Goal: Task Accomplishment & Management: Use online tool/utility

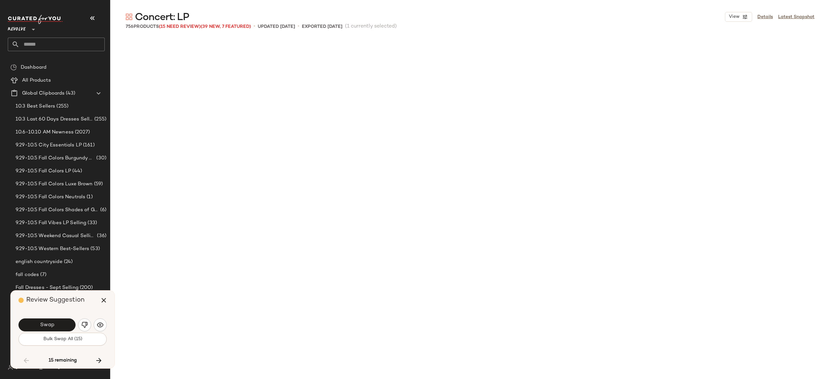
scroll to position [10385, 0]
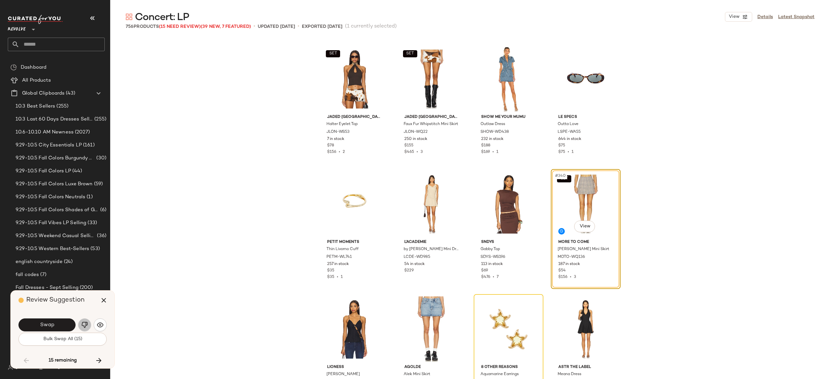
click at [83, 324] on img "button" at bounding box center [84, 325] width 6 height 6
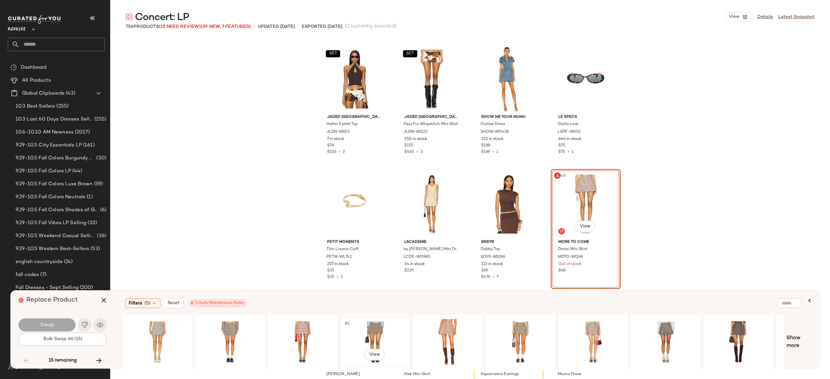
click at [373, 337] on div "#1 View" at bounding box center [375, 342] width 65 height 46
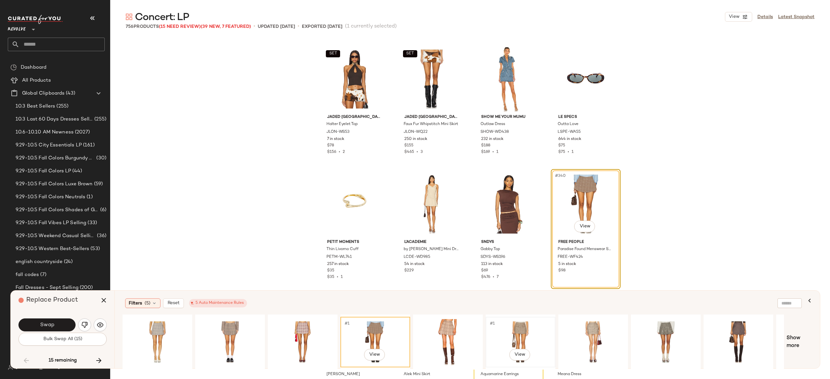
click at [516, 332] on div "#1 View" at bounding box center [520, 342] width 65 height 46
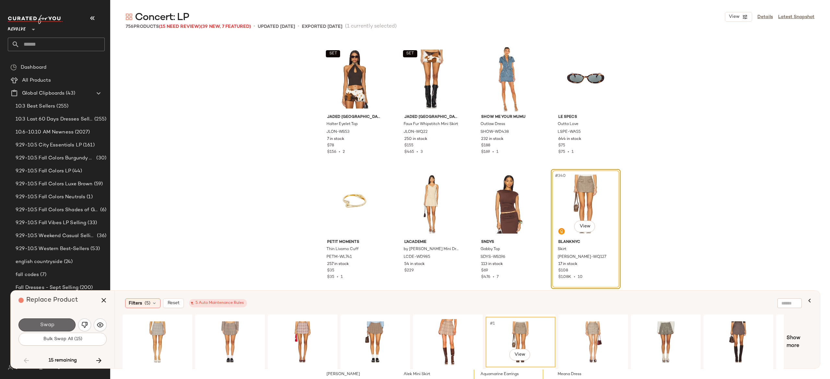
click at [65, 324] on button "Swap" at bounding box center [46, 325] width 57 height 13
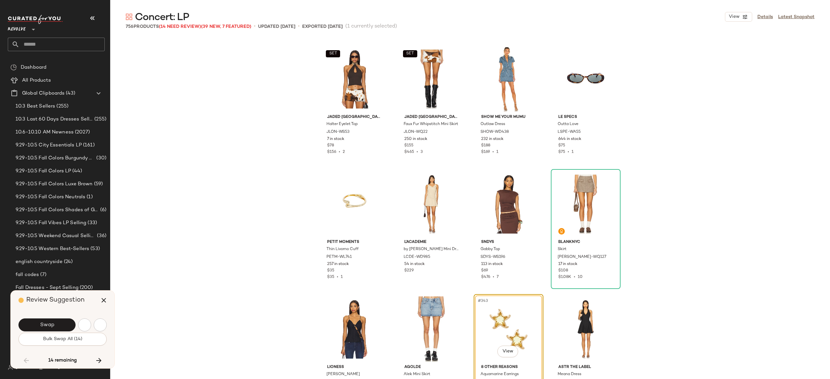
scroll to position [10510, 0]
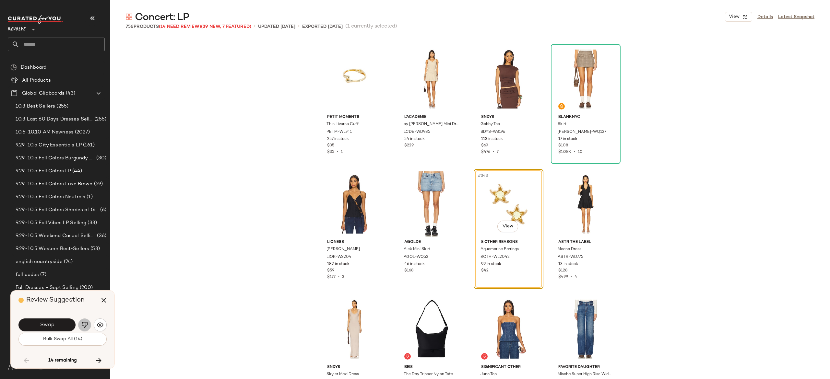
click at [83, 321] on button "button" at bounding box center [84, 325] width 13 height 13
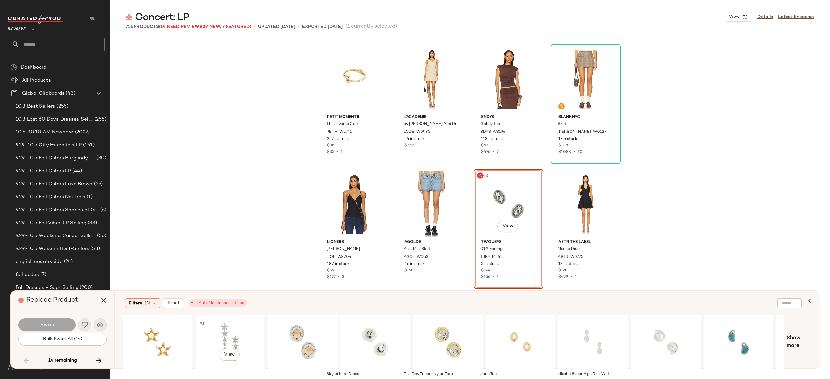
click at [230, 328] on div "#1 View" at bounding box center [229, 342] width 65 height 46
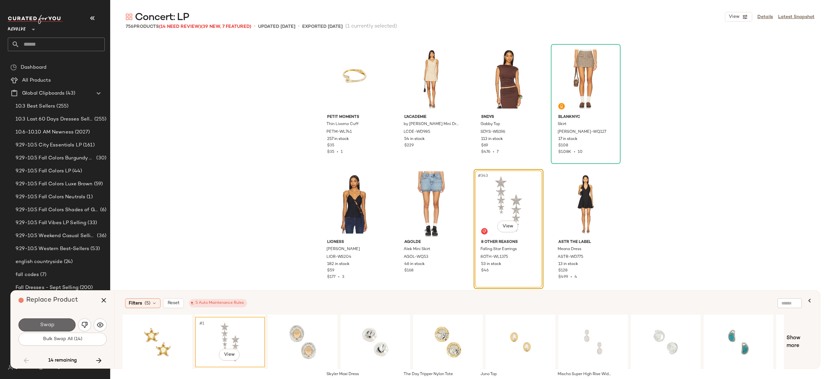
click at [64, 323] on button "Swap" at bounding box center [46, 325] width 57 height 13
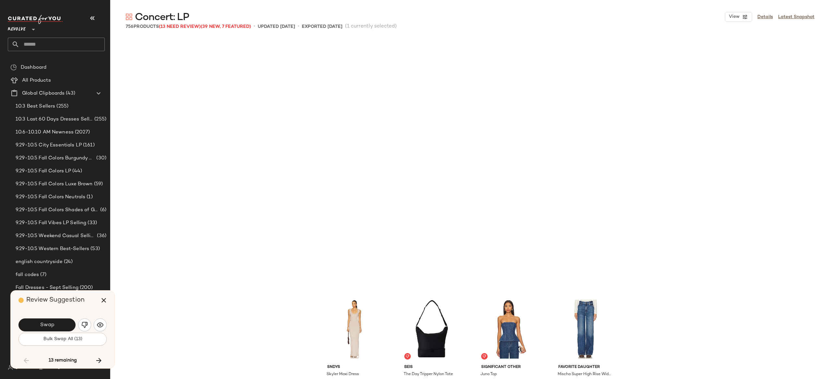
scroll to position [10760, 0]
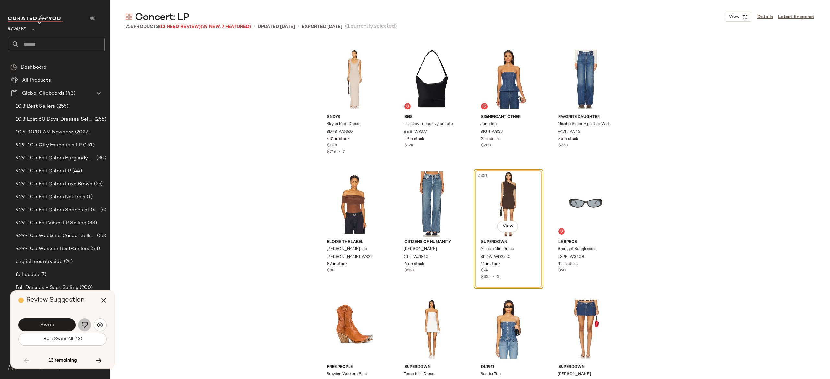
click at [82, 323] on img "button" at bounding box center [84, 325] width 6 height 6
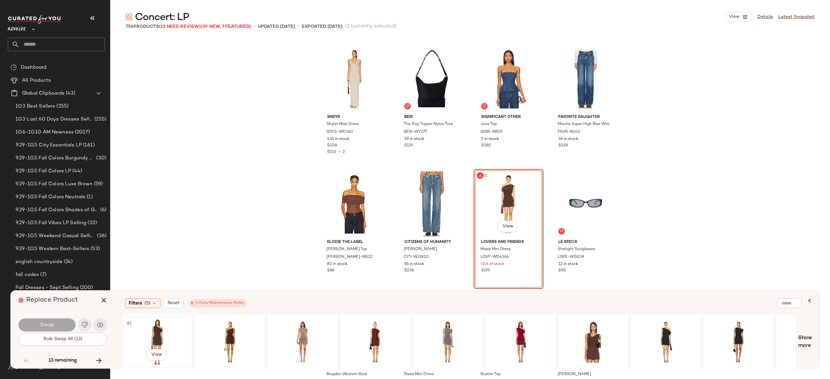
click at [158, 327] on div "#1 View" at bounding box center [157, 342] width 65 height 46
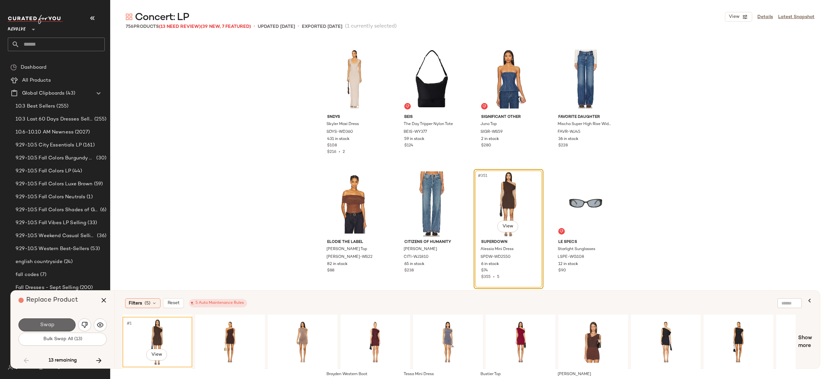
click at [66, 324] on button "Swap" at bounding box center [46, 325] width 57 height 13
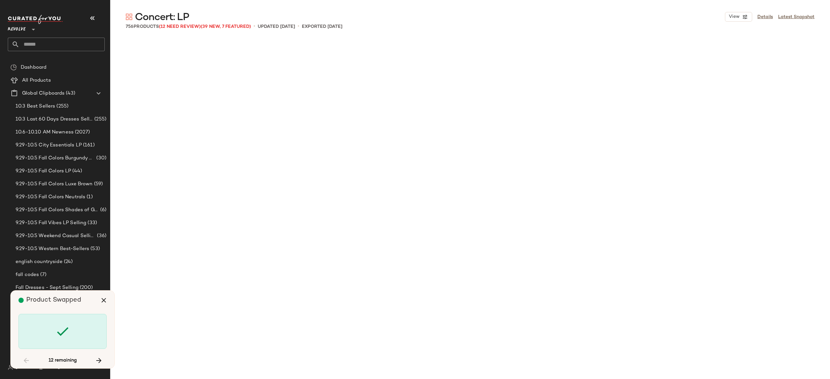
scroll to position [11636, 0]
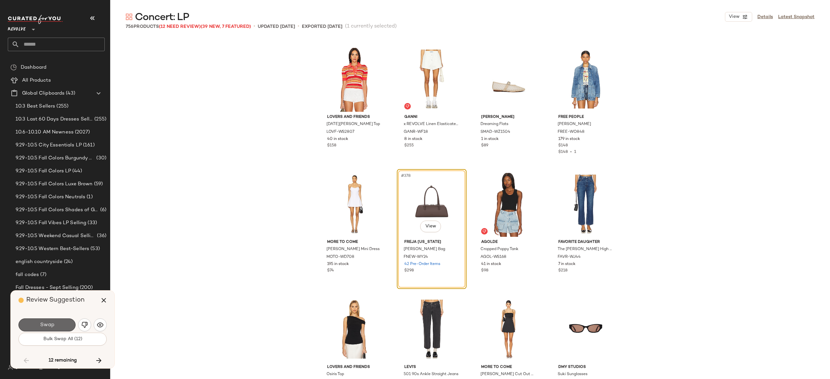
click at [64, 323] on button "Swap" at bounding box center [46, 325] width 57 height 13
click at [84, 323] on img "button" at bounding box center [84, 325] width 6 height 6
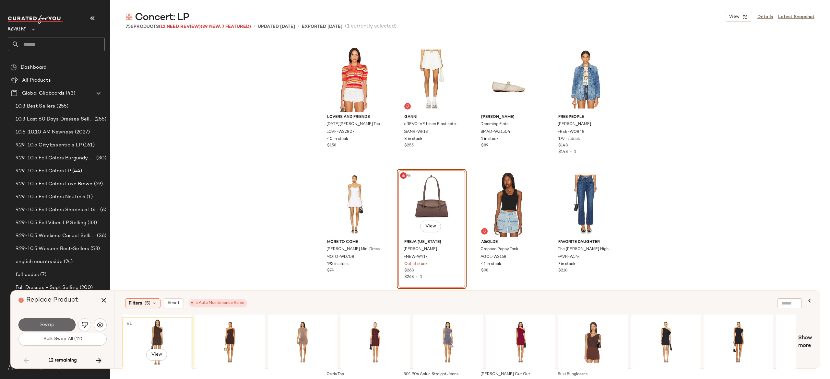
click at [69, 323] on button "Swap" at bounding box center [46, 325] width 57 height 13
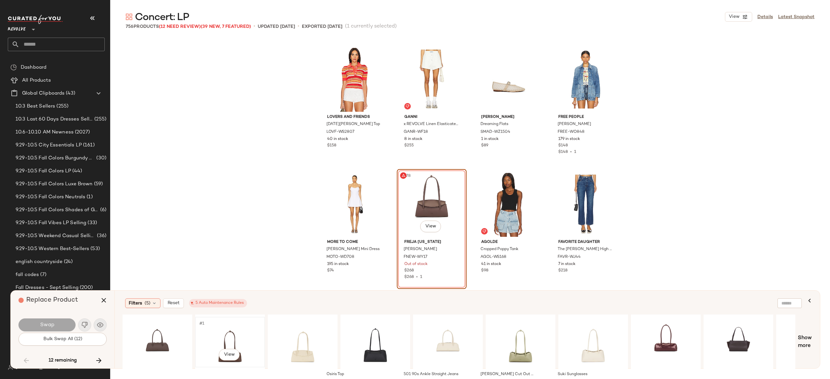
click at [226, 334] on div "#1 View" at bounding box center [229, 342] width 65 height 46
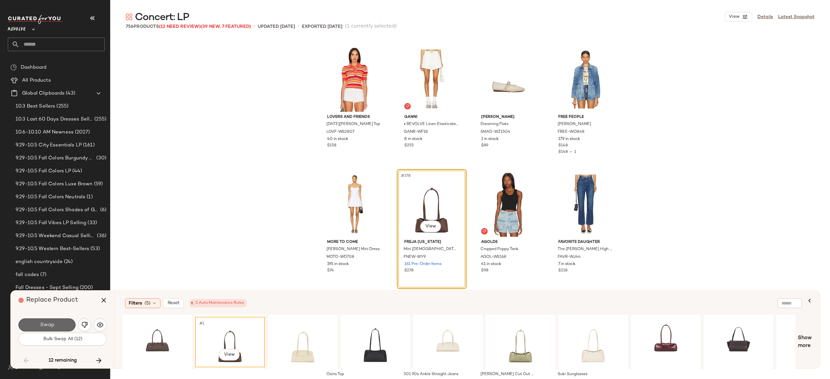
click at [65, 321] on button "Swap" at bounding box center [46, 325] width 57 height 13
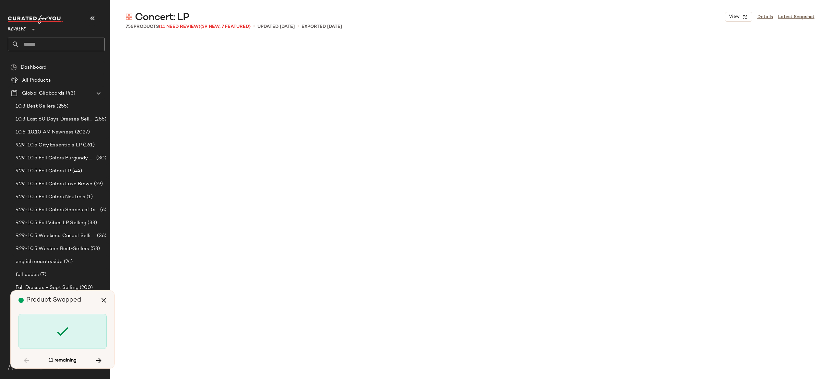
scroll to position [12512, 0]
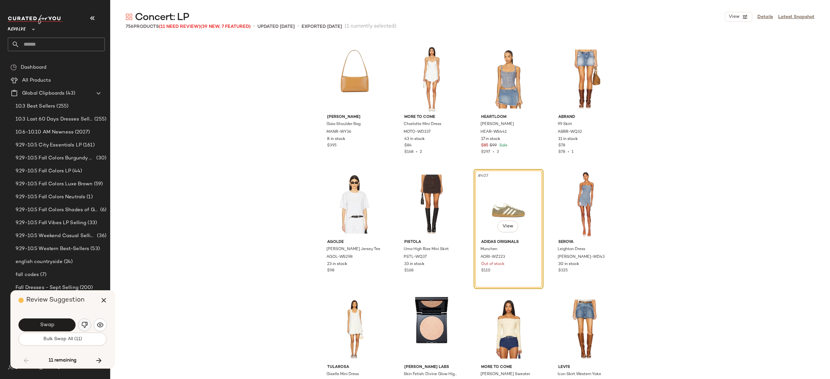
click at [83, 323] on img "button" at bounding box center [84, 325] width 6 height 6
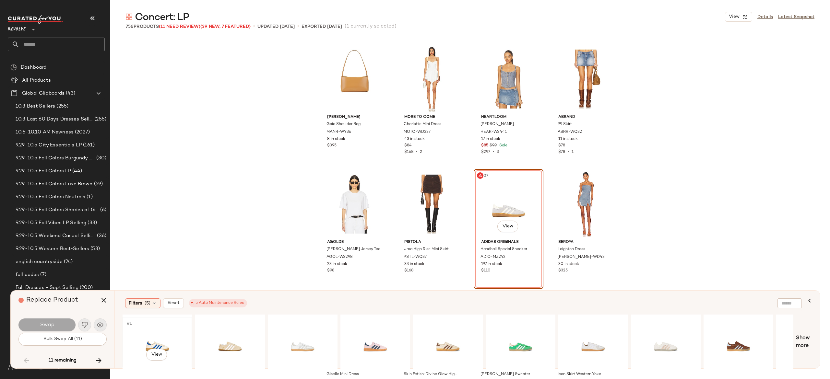
click at [163, 342] on div "#1 View" at bounding box center [157, 342] width 65 height 46
click at [65, 323] on button "Swap" at bounding box center [46, 325] width 57 height 13
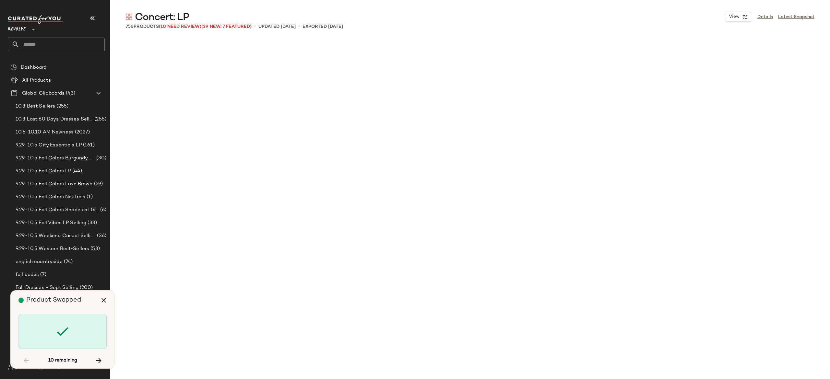
scroll to position [13263, 0]
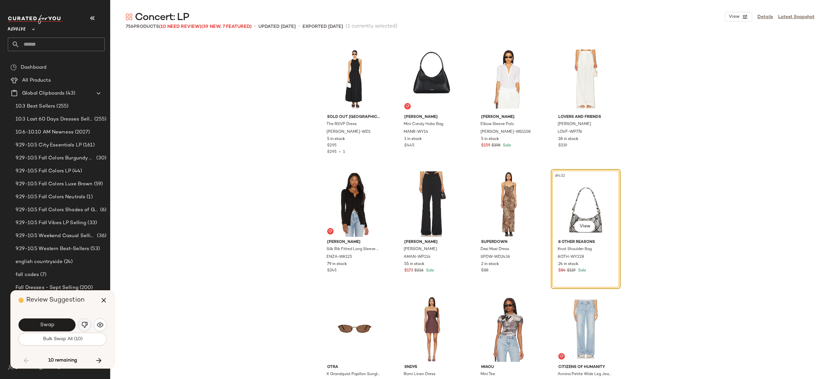
click at [82, 323] on img "button" at bounding box center [84, 325] width 6 height 6
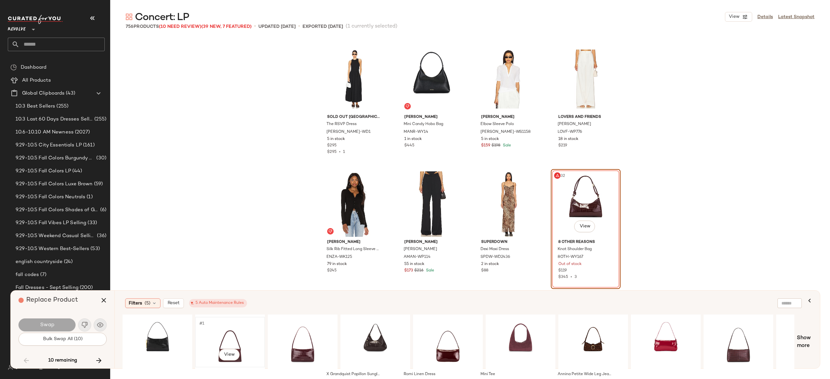
click at [228, 341] on div "#1 View" at bounding box center [229, 342] width 65 height 46
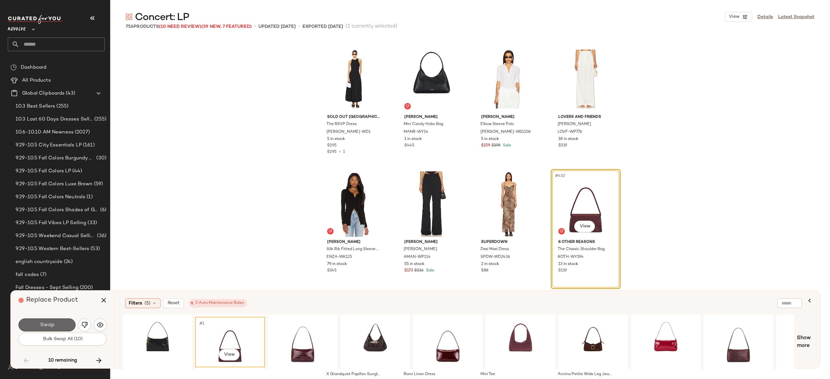
click at [64, 323] on button "Swap" at bounding box center [46, 325] width 57 height 13
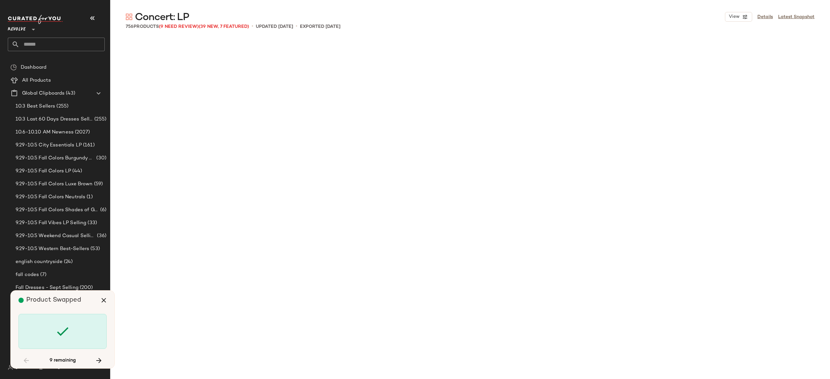
scroll to position [14014, 0]
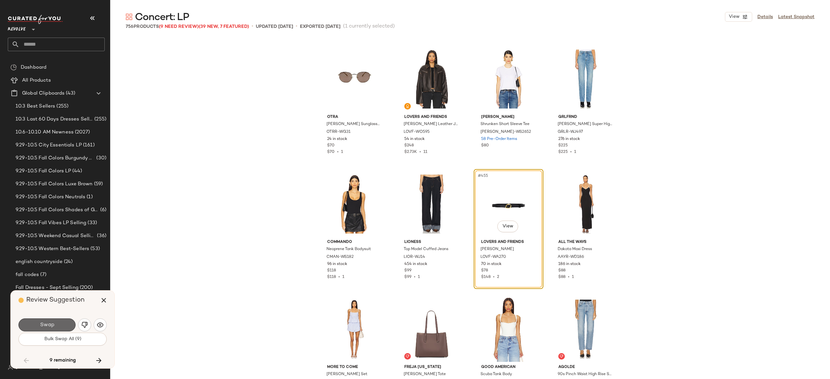
click at [66, 320] on button "Swap" at bounding box center [46, 325] width 57 height 13
click at [86, 323] on img "button" at bounding box center [84, 325] width 6 height 6
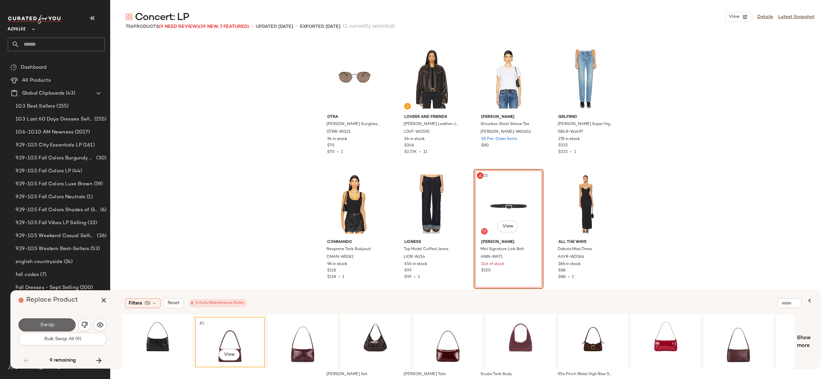
click at [61, 325] on button "Swap" at bounding box center [46, 325] width 57 height 13
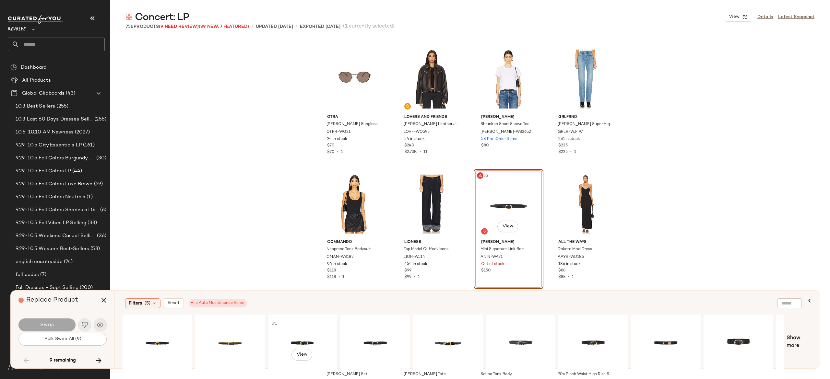
click at [300, 338] on div "#1 View" at bounding box center [302, 342] width 65 height 46
click at [61, 325] on button "Swap" at bounding box center [46, 325] width 57 height 13
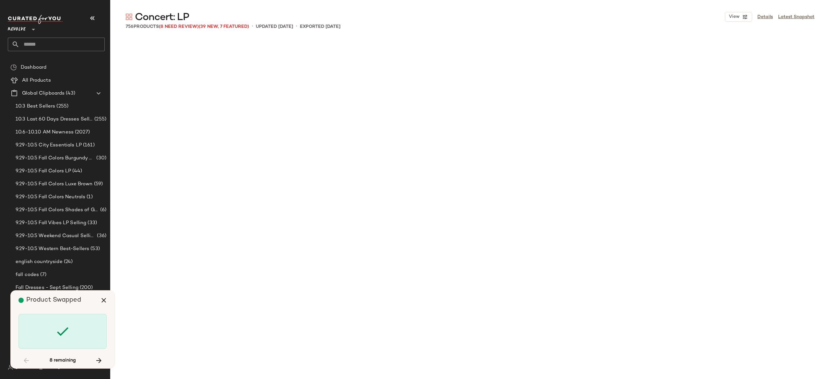
scroll to position [14889, 0]
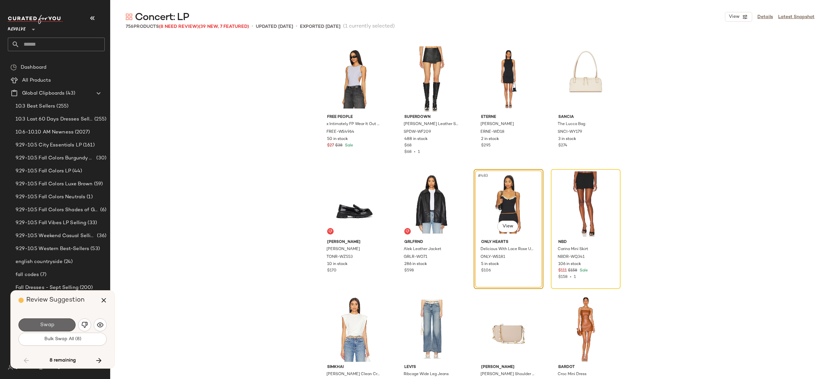
click at [60, 325] on button "Swap" at bounding box center [46, 325] width 57 height 13
click at [62, 321] on button "Swap" at bounding box center [46, 325] width 57 height 13
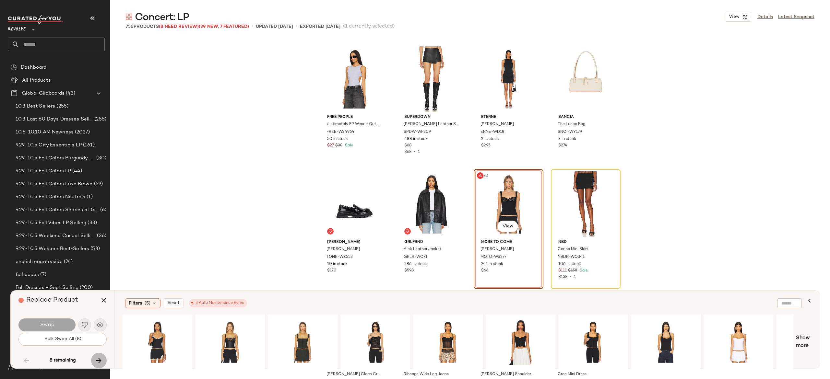
click at [97, 359] on icon "button" at bounding box center [99, 361] width 8 height 8
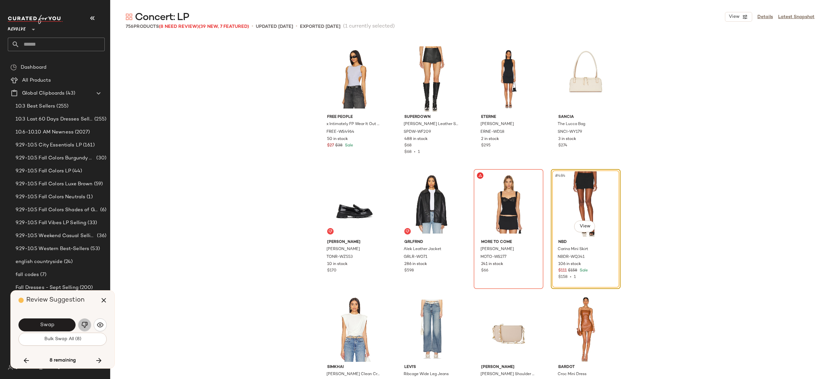
click at [86, 325] on img "button" at bounding box center [84, 325] width 6 height 6
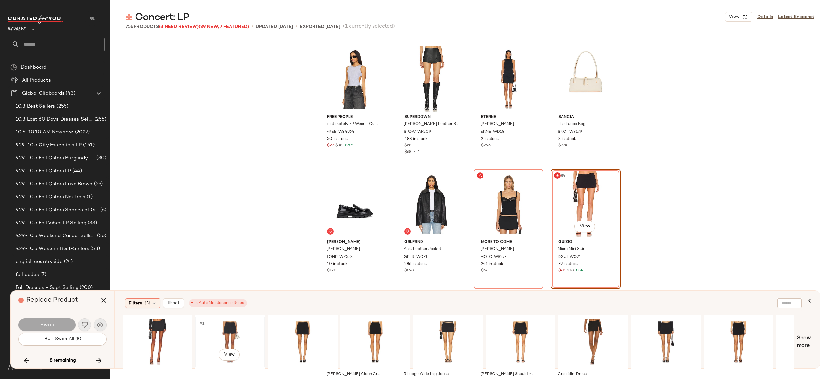
click at [228, 328] on div "#1 View" at bounding box center [229, 342] width 65 height 46
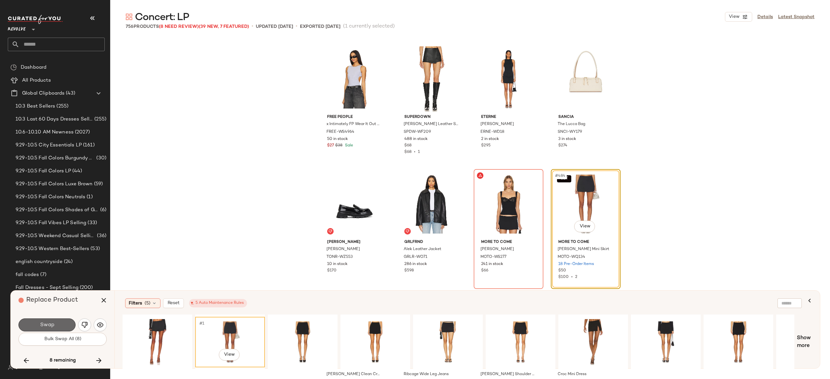
click at [56, 323] on button "Swap" at bounding box center [46, 325] width 57 height 13
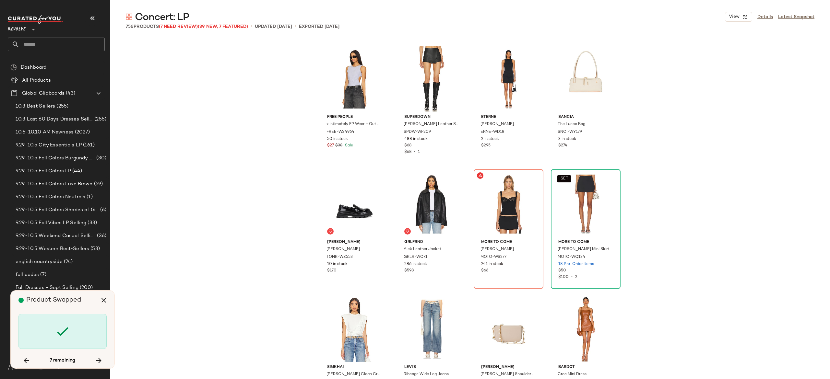
scroll to position [15640, 0]
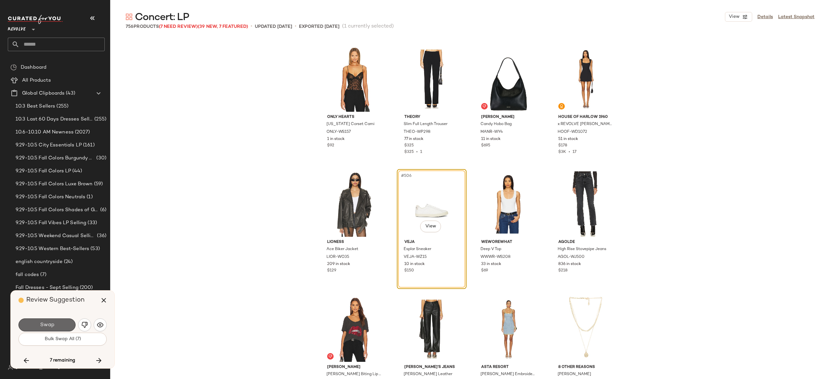
click at [49, 324] on span "Swap" at bounding box center [47, 325] width 15 height 6
click at [85, 324] on img "button" at bounding box center [84, 325] width 6 height 6
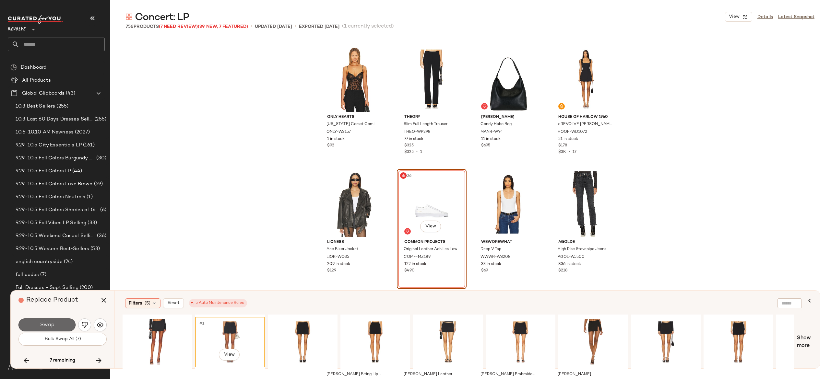
click at [68, 325] on button "Swap" at bounding box center [46, 325] width 57 height 13
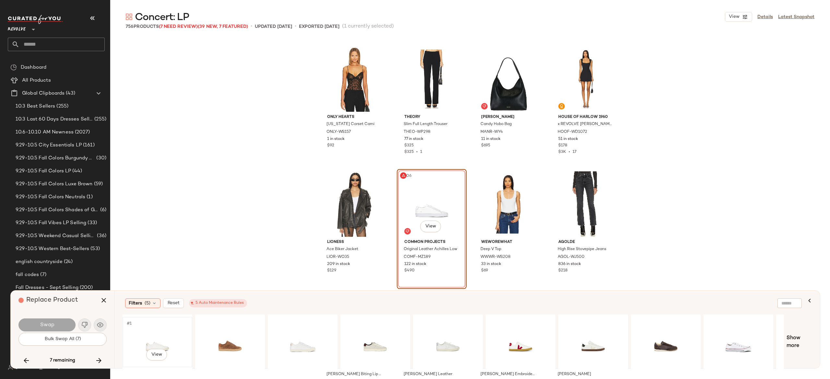
click at [156, 341] on div "#1 View" at bounding box center [157, 342] width 65 height 46
click at [379, 343] on div "#1 View" at bounding box center [375, 342] width 65 height 46
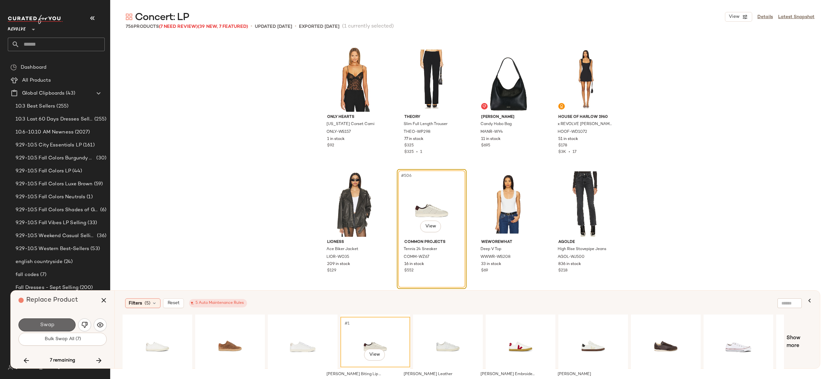
click at [67, 322] on button "Swap" at bounding box center [46, 325] width 57 height 13
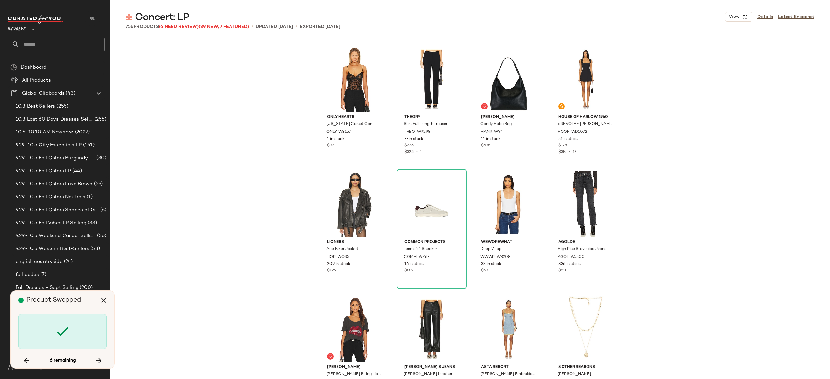
scroll to position [18393, 0]
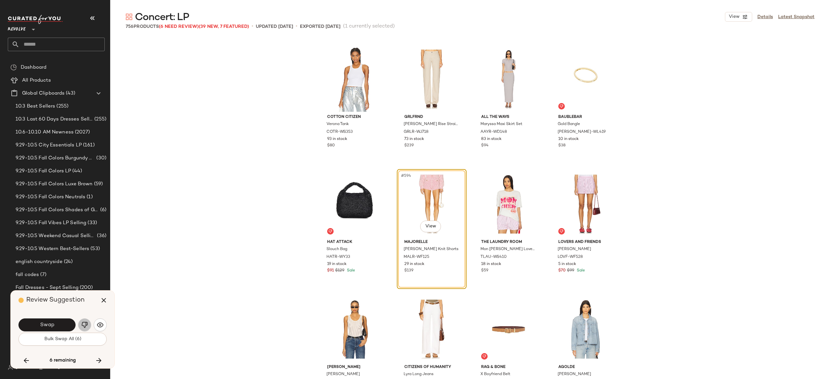
click at [86, 324] on img "button" at bounding box center [84, 325] width 6 height 6
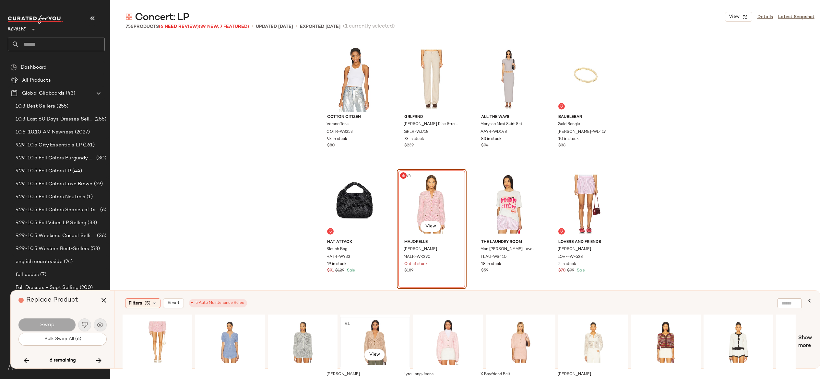
click at [374, 333] on div "#1 View" at bounding box center [375, 342] width 65 height 46
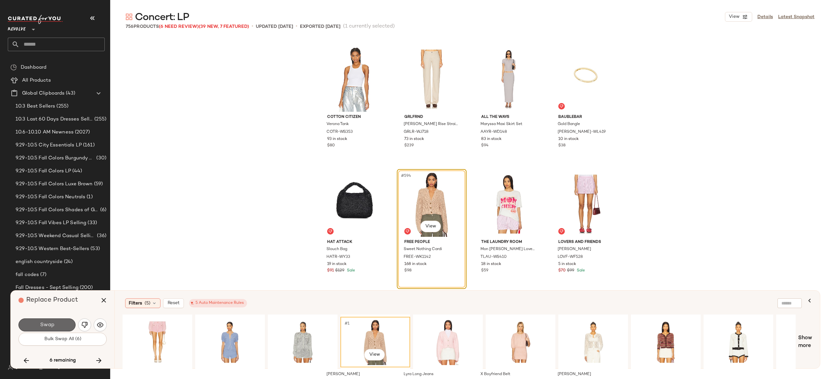
click at [52, 324] on span "Swap" at bounding box center [47, 325] width 15 height 6
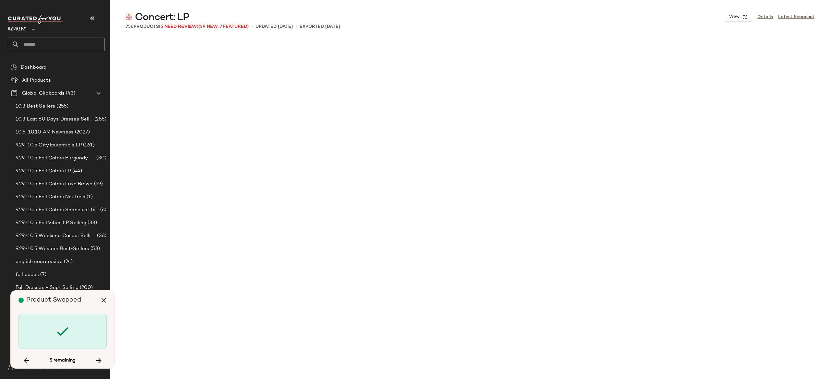
scroll to position [19894, 0]
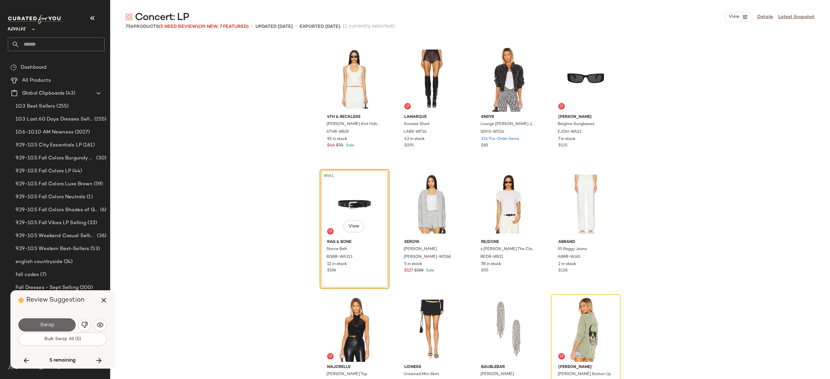
click at [62, 322] on button "Swap" at bounding box center [46, 325] width 57 height 13
click at [86, 323] on img "button" at bounding box center [84, 325] width 6 height 6
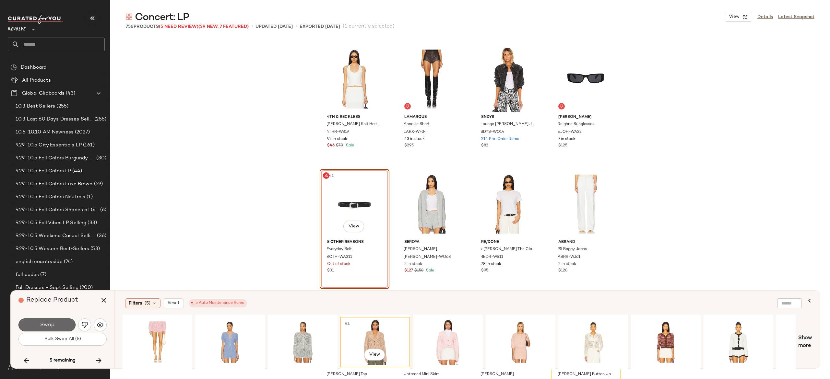
click at [61, 320] on button "Swap" at bounding box center [46, 325] width 57 height 13
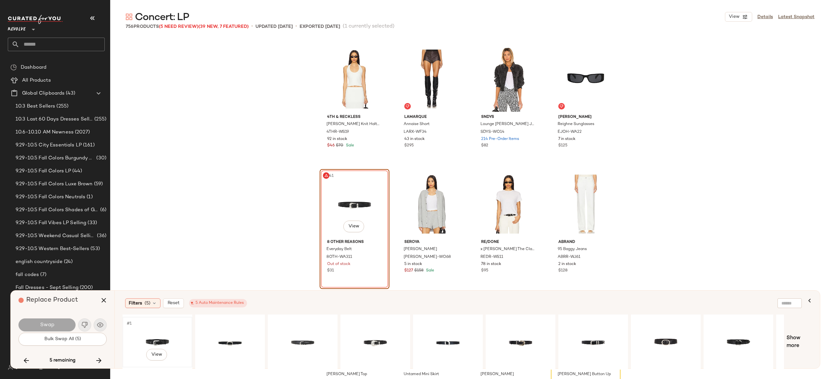
click at [163, 337] on div "#1 View" at bounding box center [157, 342] width 65 height 46
click at [63, 324] on button "Swap" at bounding box center [46, 325] width 57 height 13
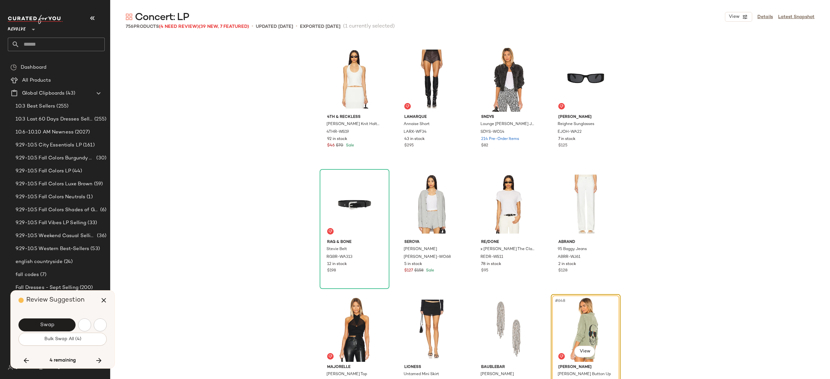
scroll to position [20019, 0]
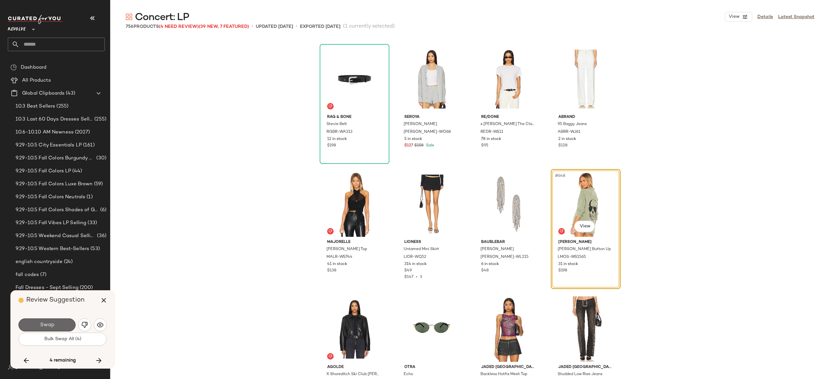
click at [65, 323] on button "Swap" at bounding box center [46, 325] width 57 height 13
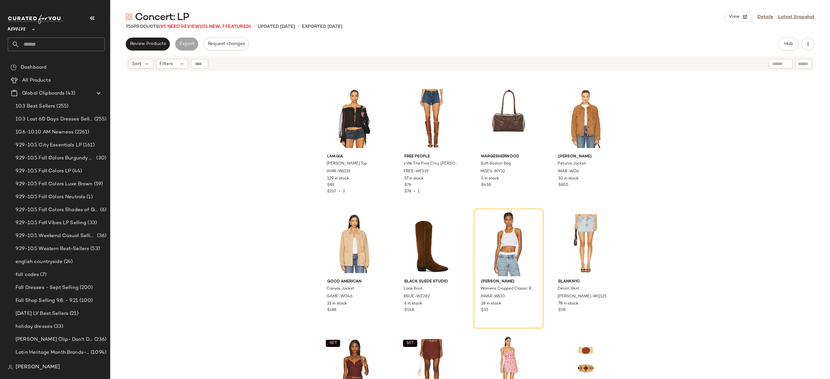
scroll to position [117, 0]
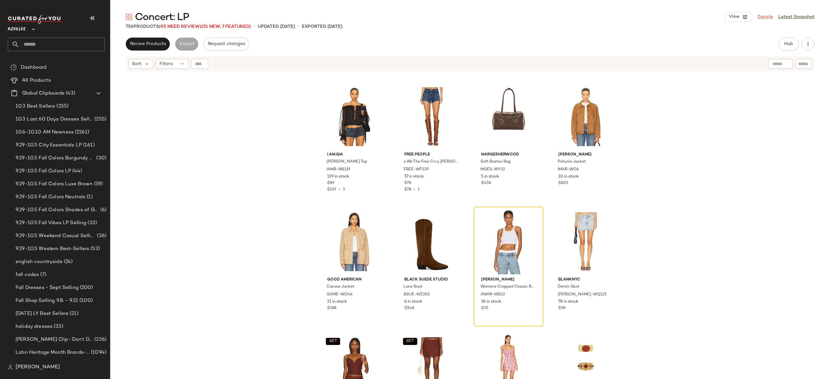
click at [770, 19] on link "Details" at bounding box center [765, 17] width 16 height 7
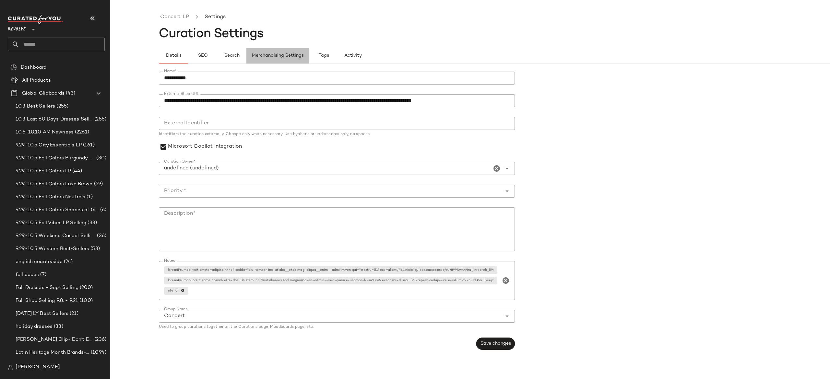
click at [270, 53] on span "Merchandising Settings" at bounding box center [278, 55] width 52 height 5
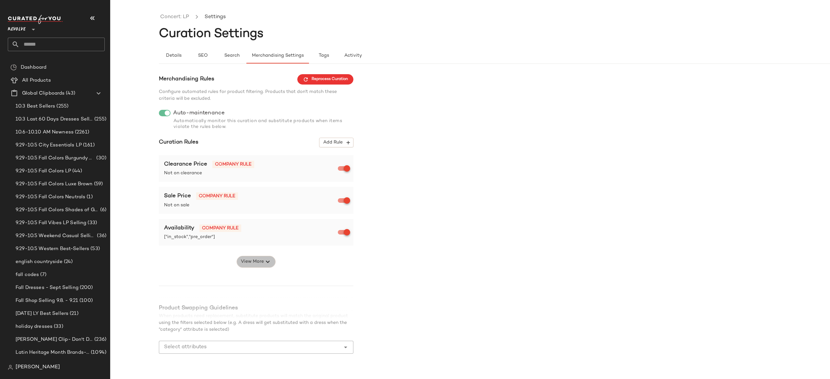
click at [253, 262] on span "View More" at bounding box center [252, 262] width 23 height 8
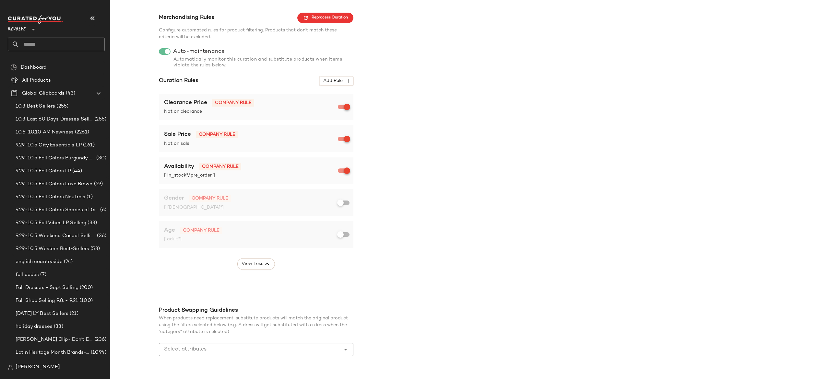
scroll to position [80, 0]
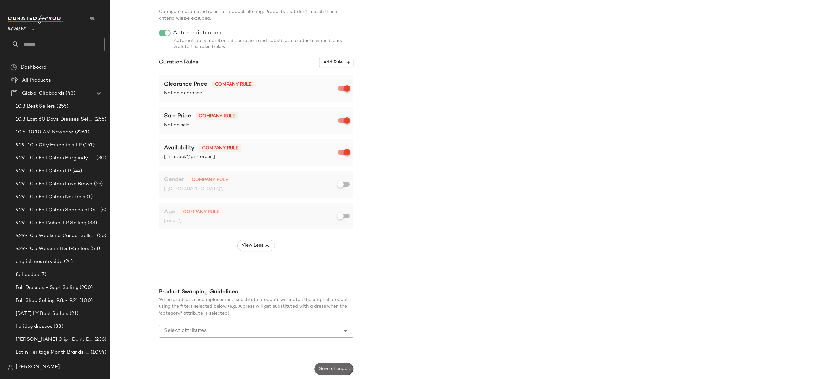
click at [340, 368] on span "Save changes" at bounding box center [334, 369] width 31 height 5
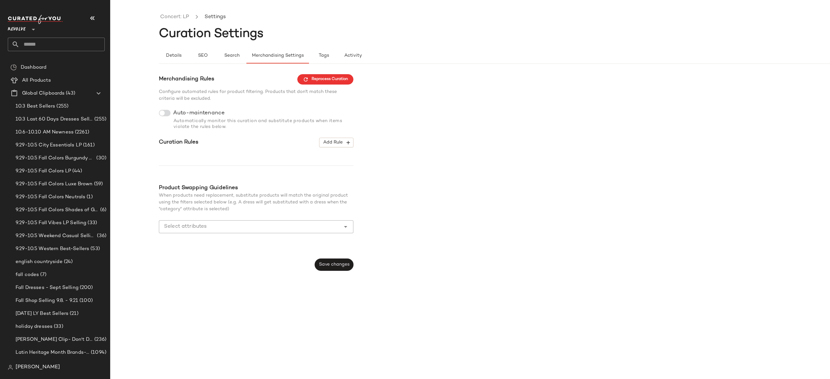
scroll to position [0, 0]
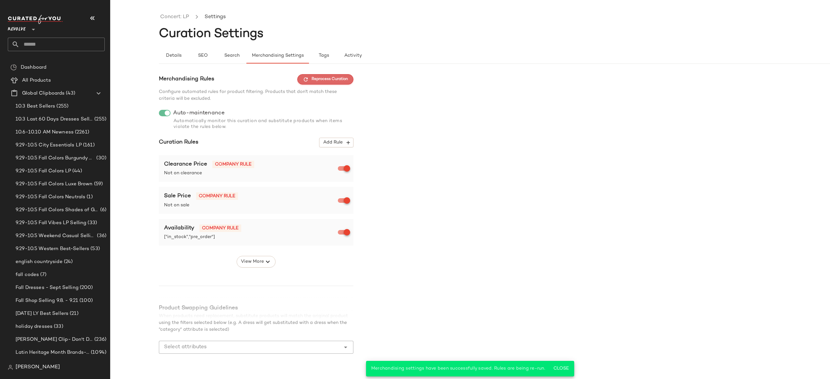
click at [344, 77] on span "Reprocess Curation" at bounding box center [325, 79] width 45 height 6
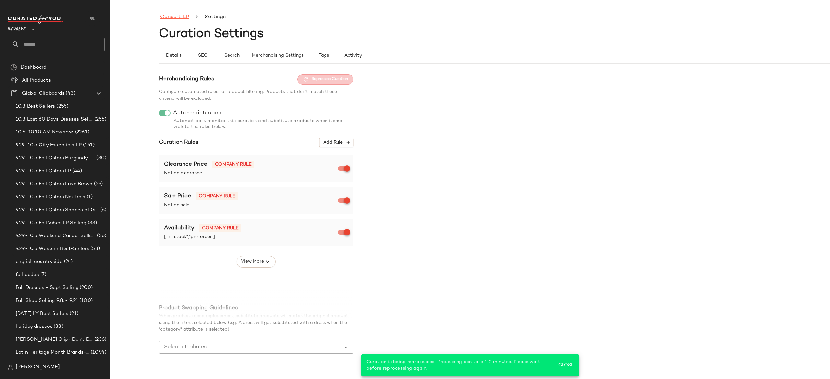
click at [183, 17] on link "Concert: LP" at bounding box center [174, 17] width 29 height 8
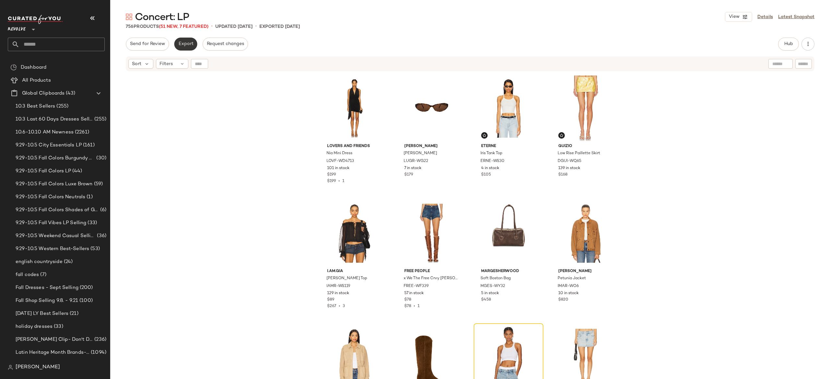
click at [187, 41] on button "Export" at bounding box center [185, 44] width 23 height 13
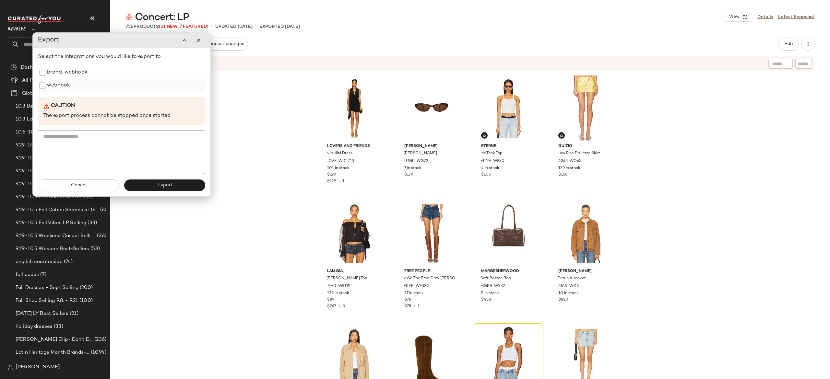
click at [65, 89] on label "webhook" at bounding box center [58, 85] width 23 height 13
click at [142, 184] on button "Export" at bounding box center [164, 186] width 81 height 12
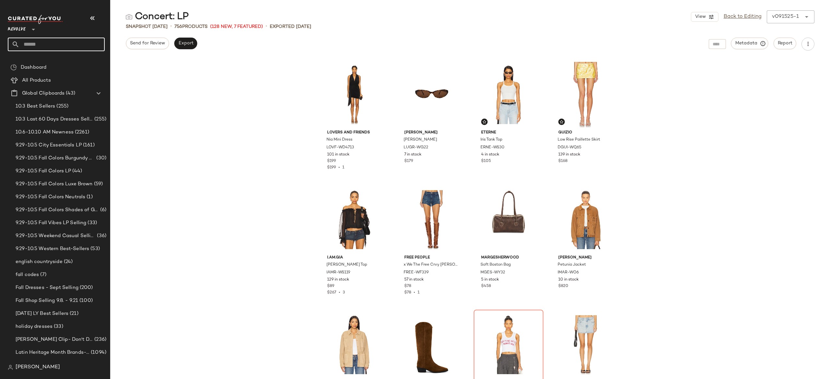
click at [90, 40] on input "text" at bounding box center [61, 45] width 85 height 14
type input "********"
click at [78, 61] on span "e's: Date Night Dresses" at bounding box center [77, 63] width 51 height 7
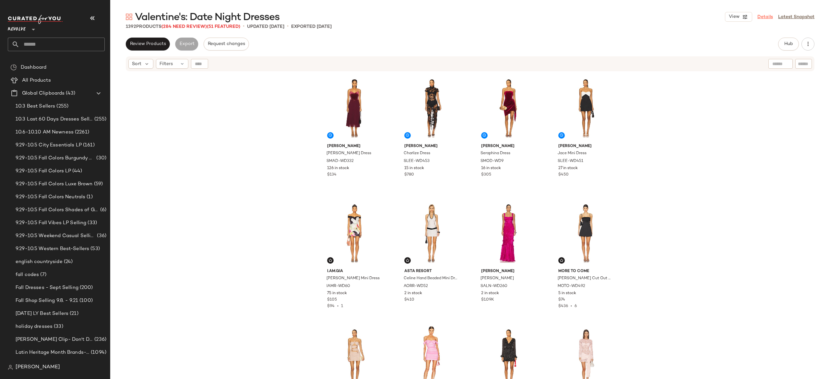
click at [764, 15] on link "Details" at bounding box center [765, 17] width 16 height 7
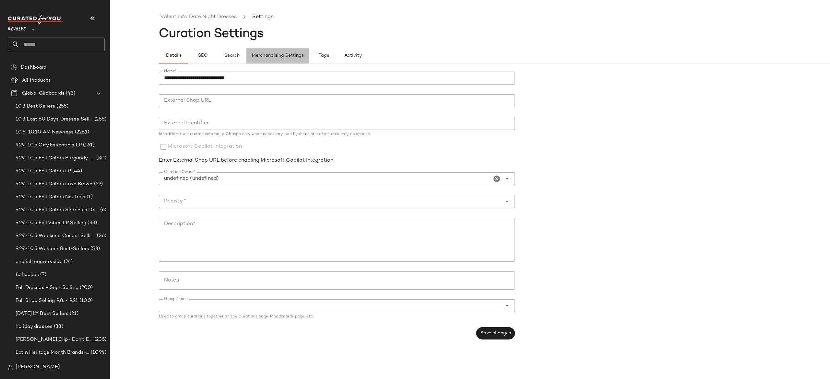
click at [274, 54] on span "Merchandising Settings" at bounding box center [278, 55] width 52 height 5
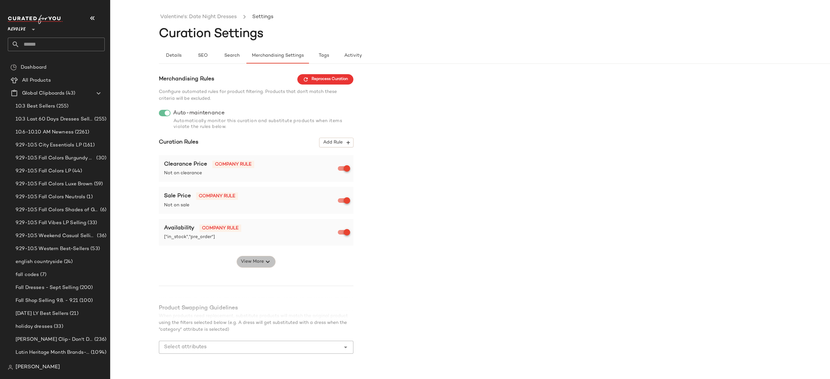
click at [265, 265] on icon "button" at bounding box center [268, 262] width 8 height 8
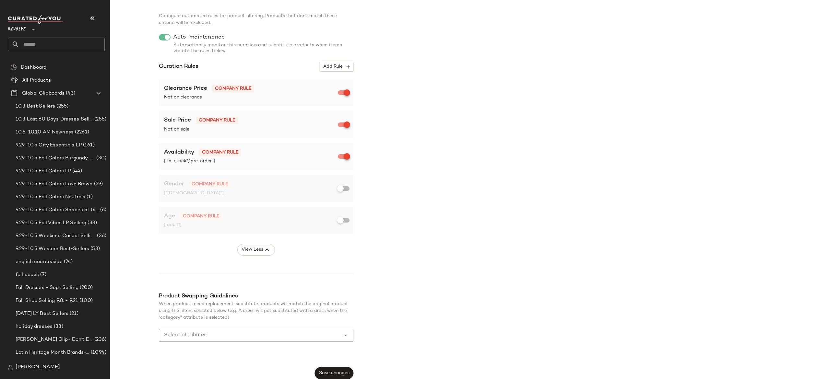
scroll to position [76, 0]
click at [339, 371] on span "Save changes" at bounding box center [334, 372] width 31 height 5
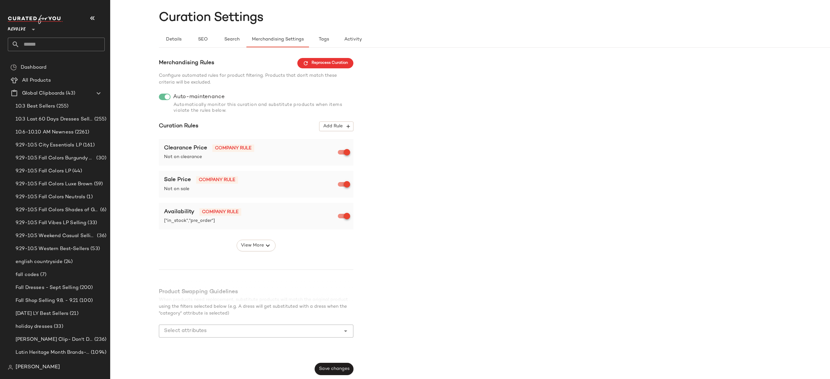
scroll to position [0, 0]
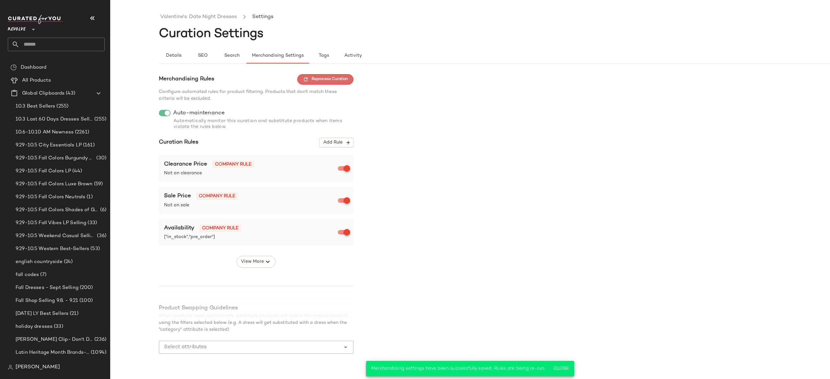
click at [340, 80] on span "Reprocess Curation" at bounding box center [325, 79] width 45 height 6
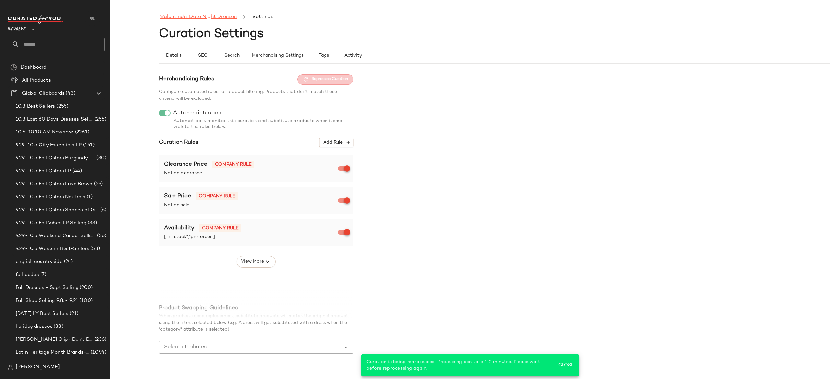
click at [228, 16] on link "Valentine's: Date Night Dresses" at bounding box center [198, 17] width 76 height 8
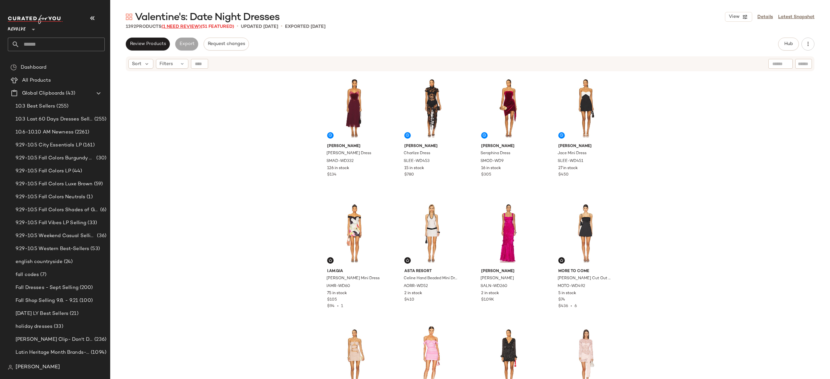
click at [195, 27] on span "(1 Need Review)" at bounding box center [180, 26] width 39 height 5
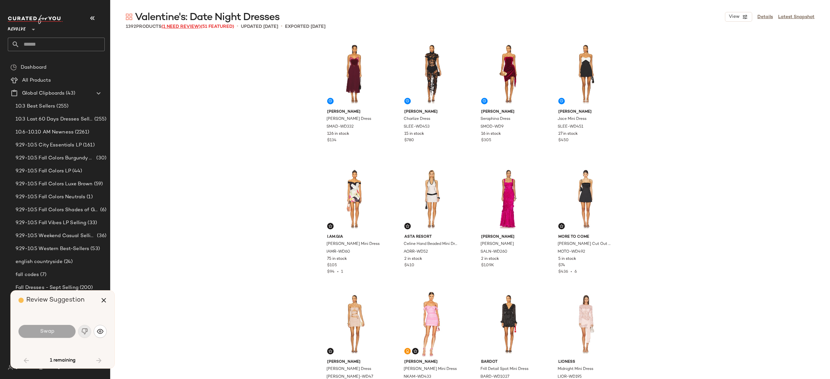
scroll to position [2002, 0]
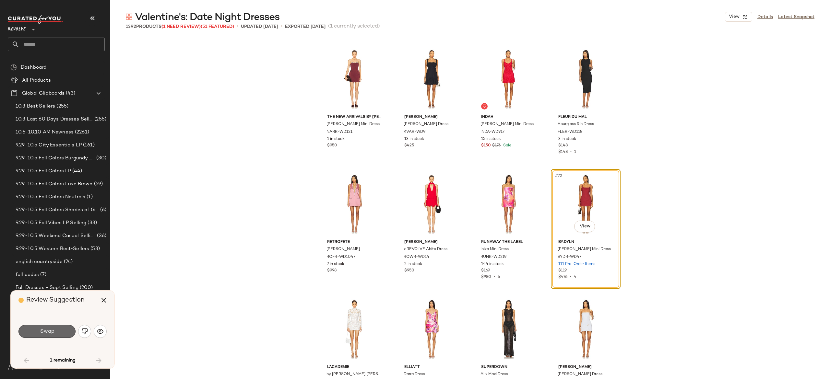
click at [67, 327] on button "Swap" at bounding box center [46, 331] width 57 height 13
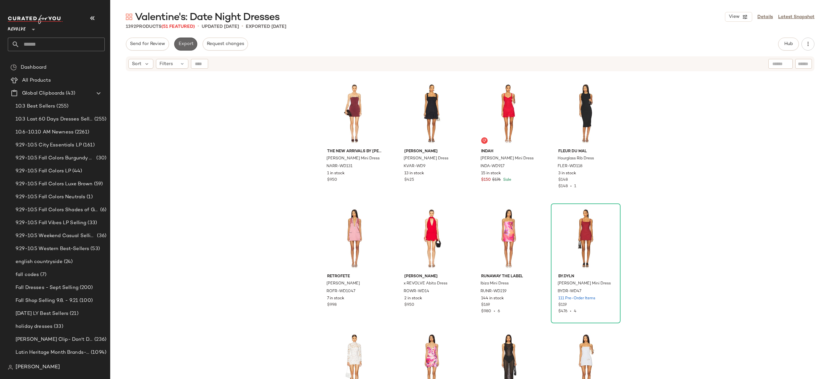
click at [189, 43] on span "Export" at bounding box center [185, 43] width 15 height 5
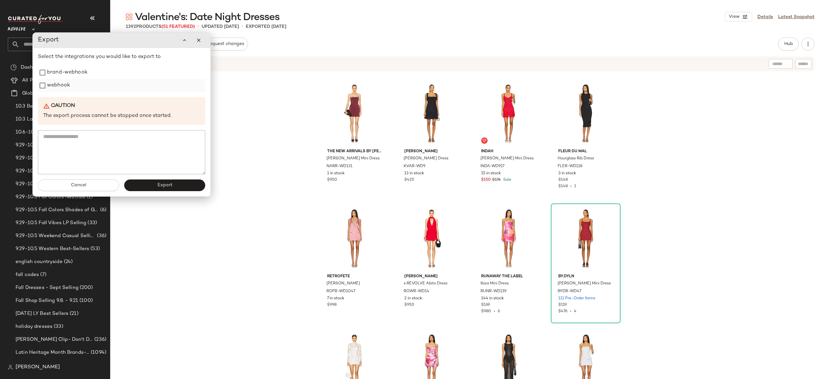
click at [65, 90] on label "webhook" at bounding box center [58, 85] width 23 height 13
click at [138, 188] on button "Export" at bounding box center [164, 186] width 81 height 12
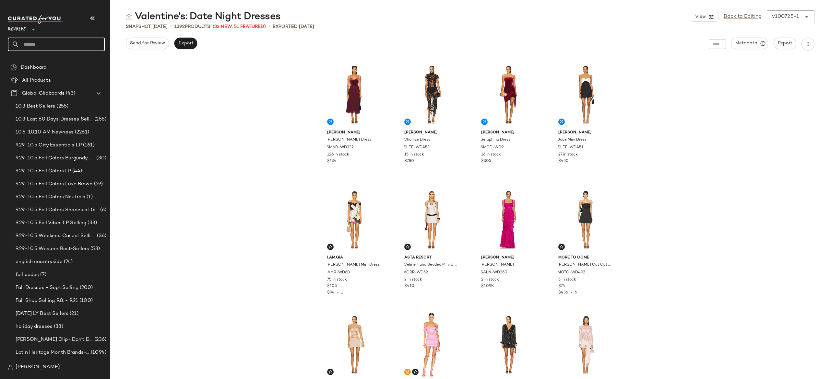
click at [88, 44] on input "text" at bounding box center [61, 45] width 85 height 14
type input "*******"
click at [76, 60] on div "Shop By Color: Landing Page" at bounding box center [56, 63] width 87 height 7
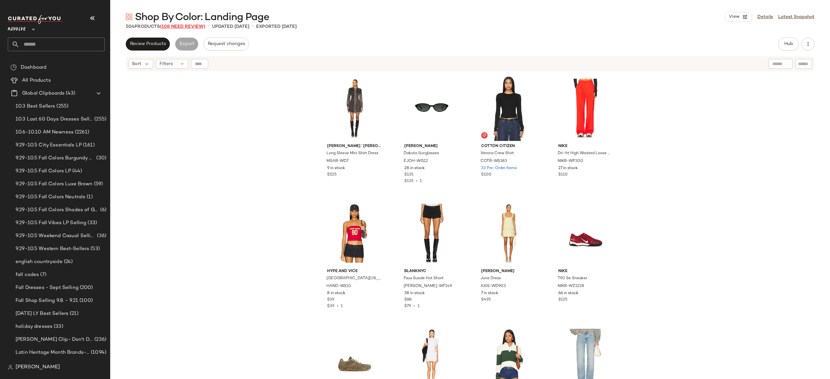
click at [203, 26] on span "(108 Need Review)" at bounding box center [182, 26] width 45 height 5
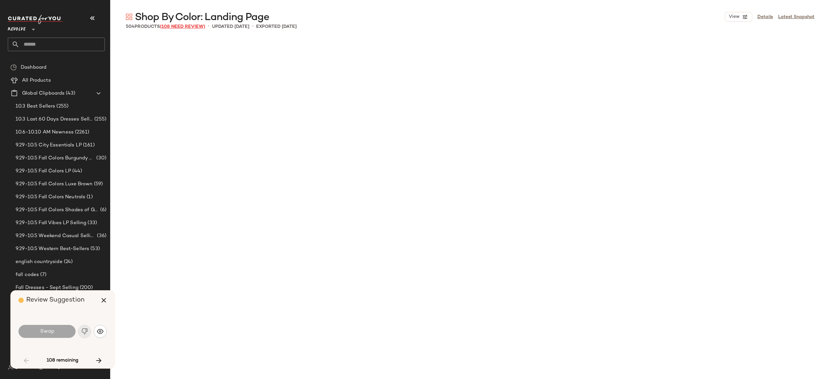
scroll to position [626, 0]
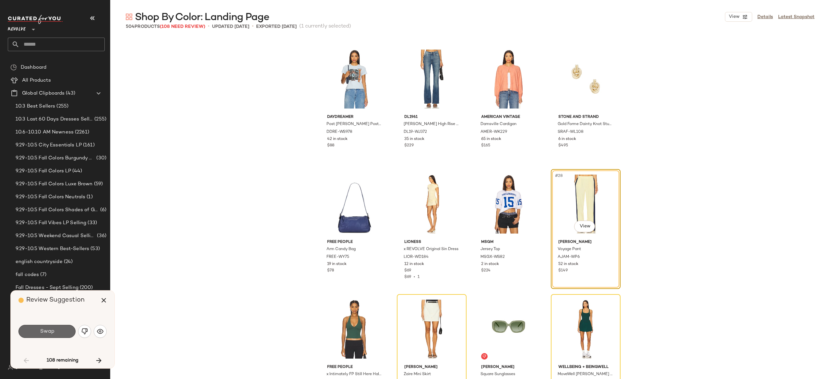
click at [64, 333] on button "Swap" at bounding box center [46, 331] width 57 height 13
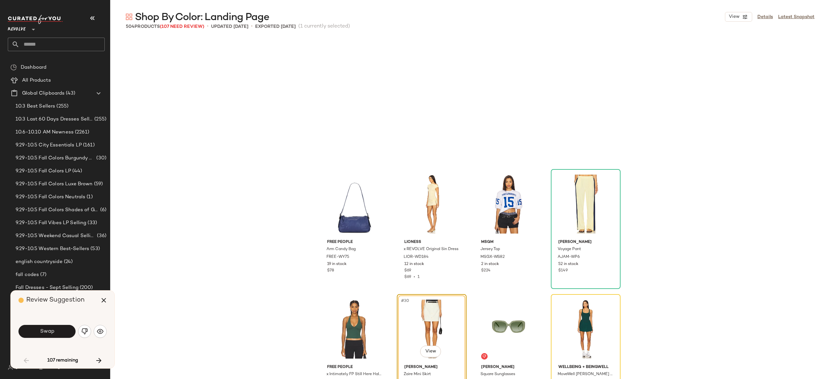
scroll to position [751, 0]
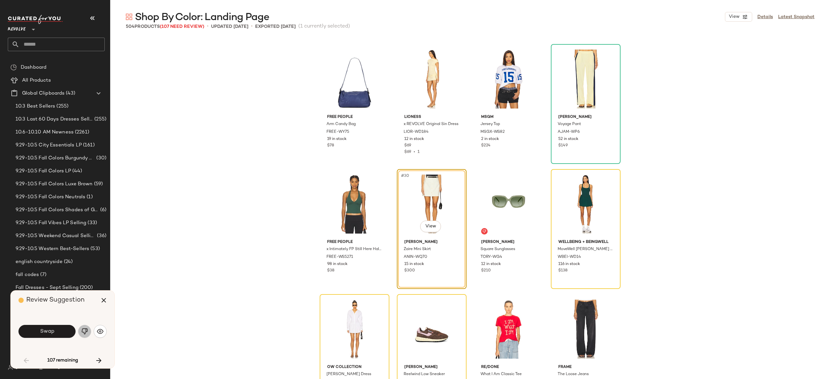
click at [88, 328] on button "button" at bounding box center [84, 331] width 13 height 13
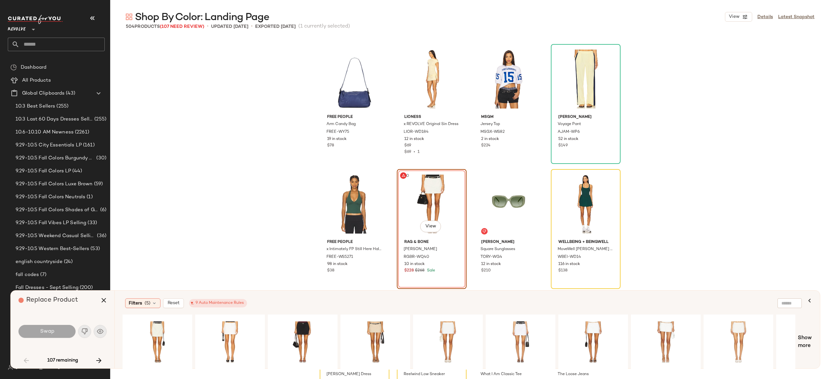
click at [83, 330] on div "Swap" at bounding box center [62, 332] width 88 height 16
click at [414, 216] on div "#30 View" at bounding box center [431, 203] width 65 height 65
click at [98, 364] on icon "button" at bounding box center [99, 361] width 8 height 8
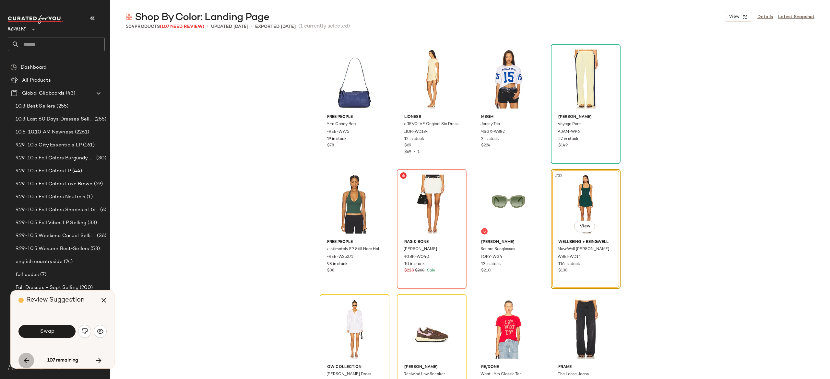
click at [24, 360] on icon "button" at bounding box center [26, 361] width 8 height 8
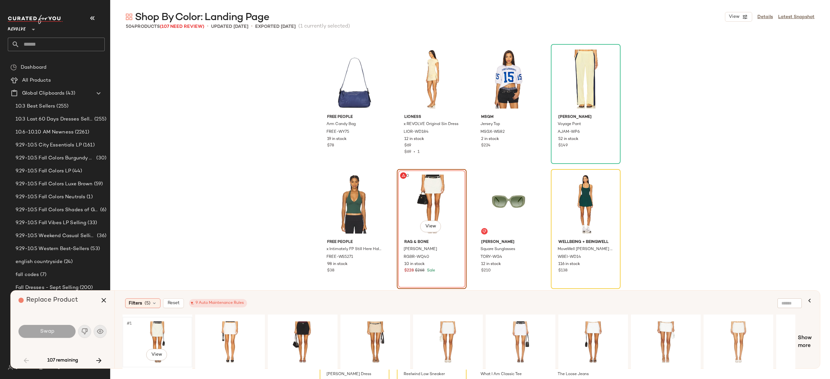
click at [159, 329] on div "#1 View" at bounding box center [157, 342] width 65 height 46
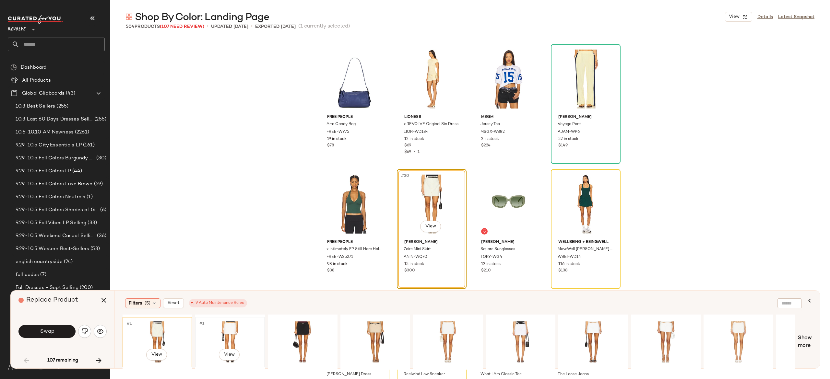
click at [232, 326] on div "#1 View" at bounding box center [229, 342] width 65 height 46
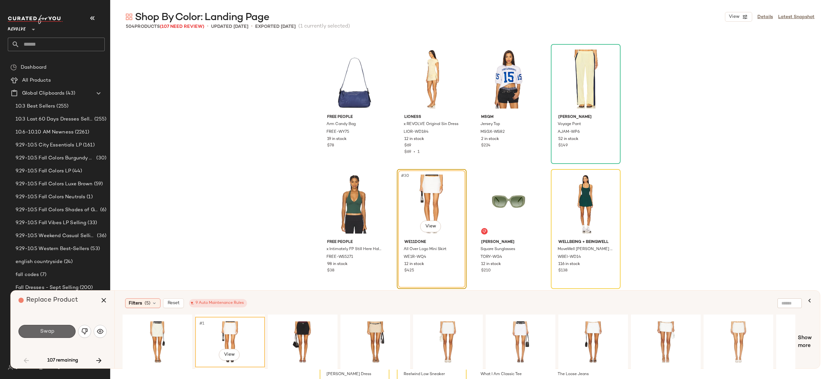
click at [63, 332] on button "Swap" at bounding box center [46, 331] width 57 height 13
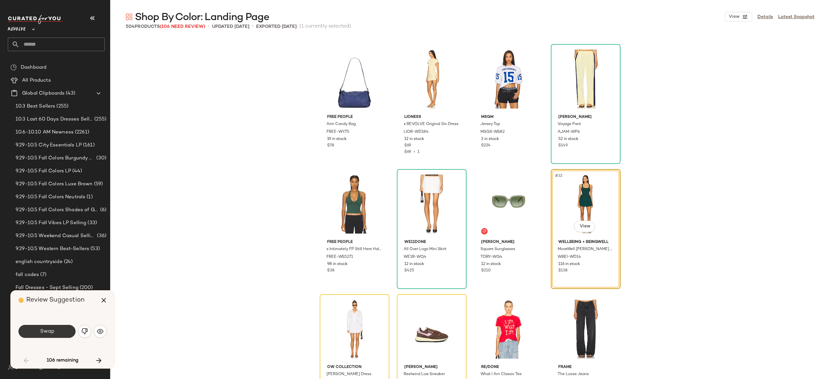
click at [63, 331] on button "Swap" at bounding box center [46, 331] width 57 height 13
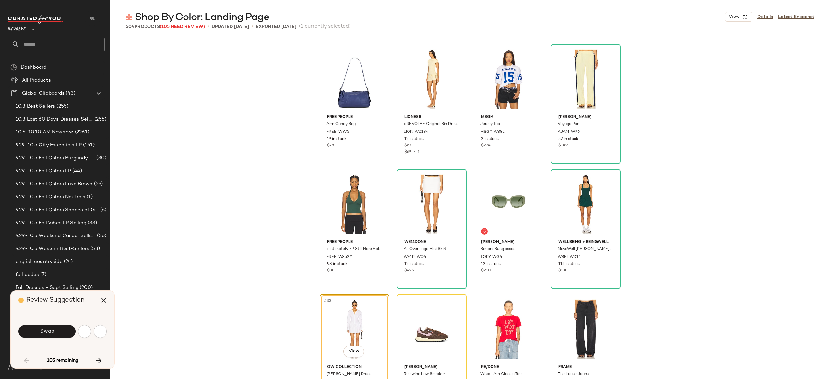
scroll to position [876, 0]
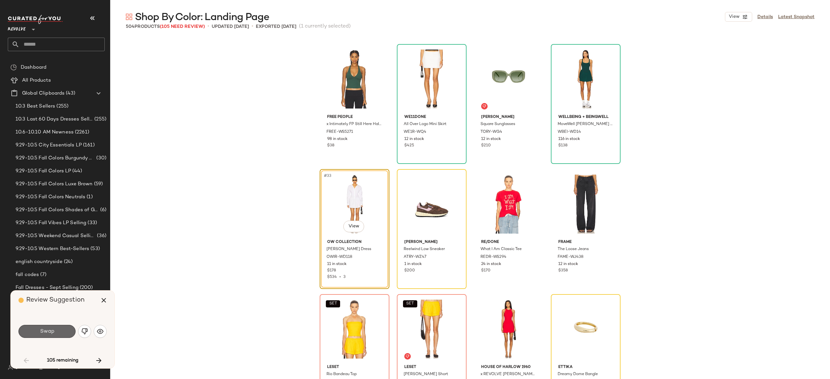
click at [64, 332] on button "Swap" at bounding box center [46, 331] width 57 height 13
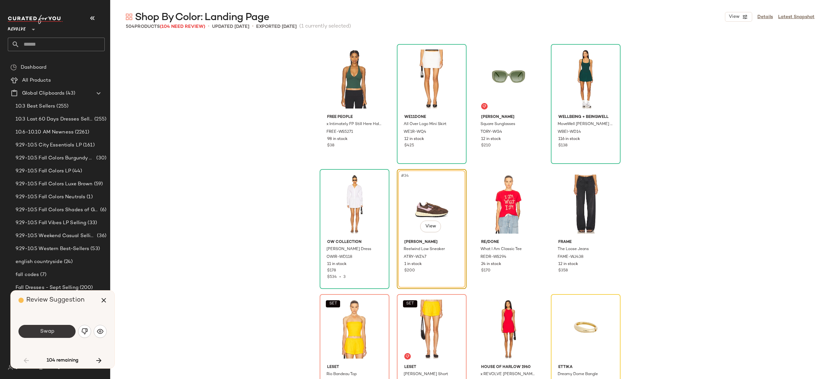
click at [61, 332] on button "Swap" at bounding box center [46, 331] width 57 height 13
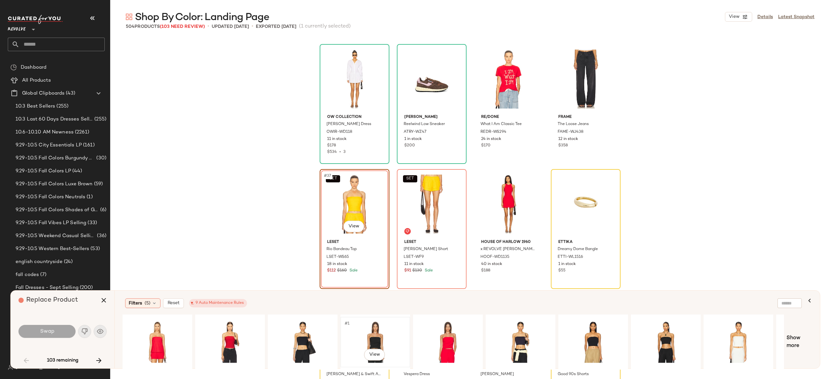
scroll to position [0, 35]
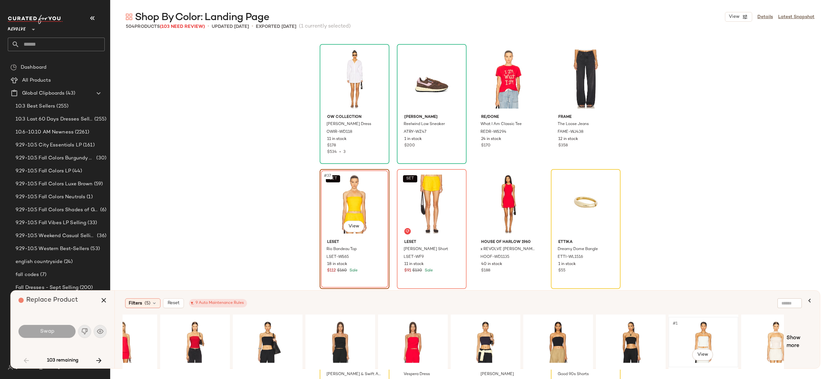
click at [702, 336] on div "#1 View" at bounding box center [703, 342] width 65 height 46
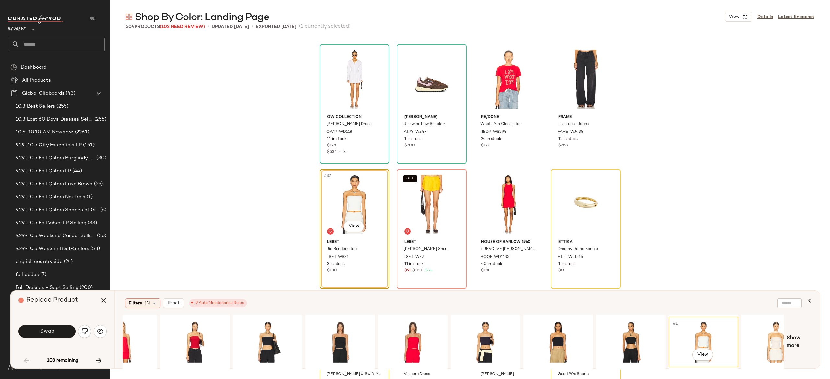
scroll to position [0, 61]
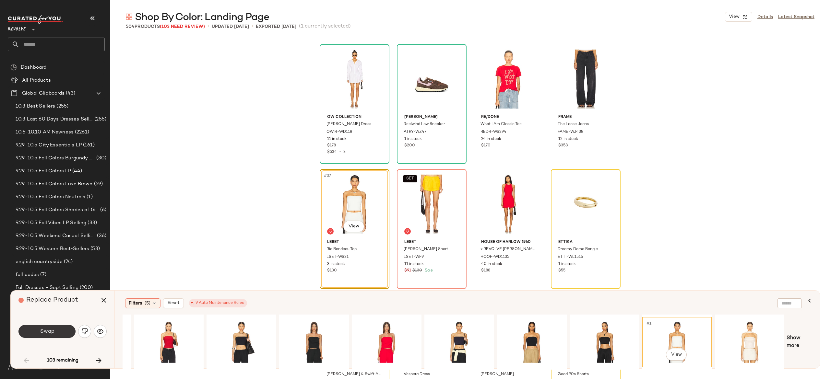
click at [61, 332] on button "Swap" at bounding box center [46, 331] width 57 height 13
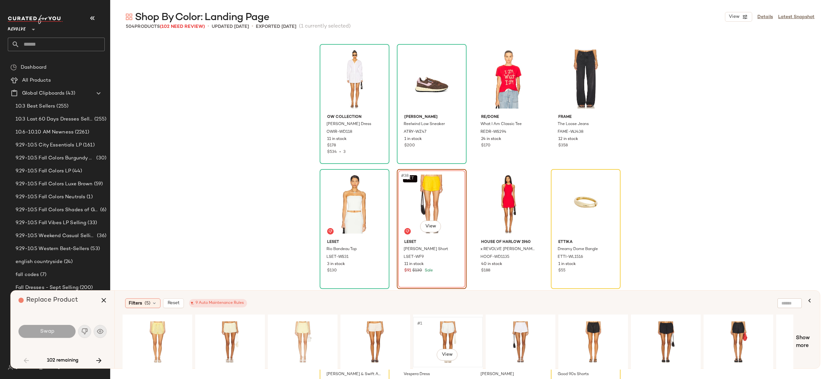
click at [447, 333] on div "#1 View" at bounding box center [447, 342] width 65 height 46
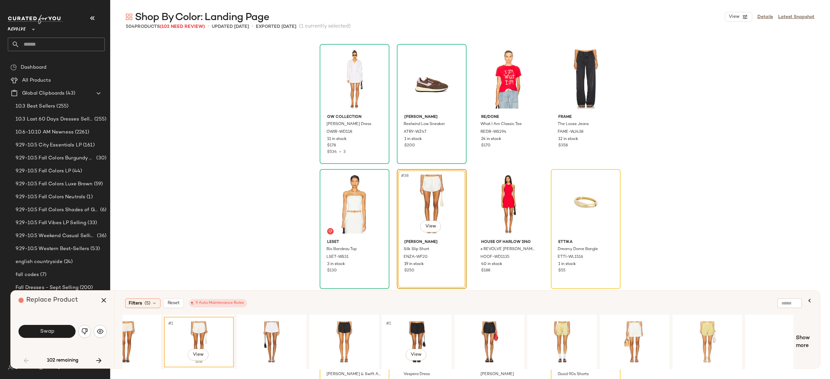
scroll to position [0, 250]
click at [629, 330] on div "#1 View" at bounding box center [633, 342] width 65 height 46
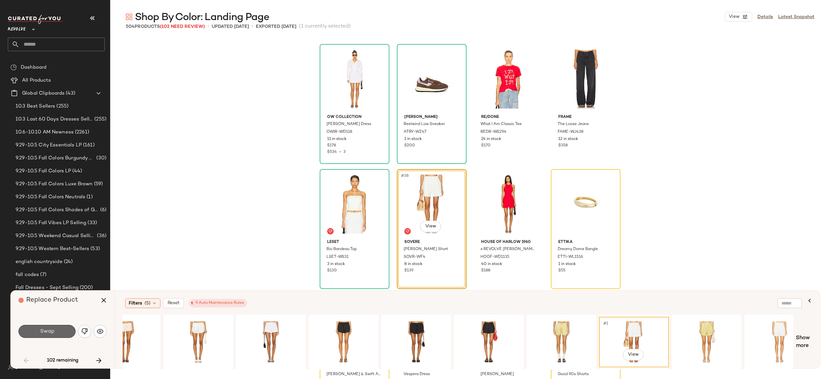
click at [66, 332] on button "Swap" at bounding box center [46, 331] width 57 height 13
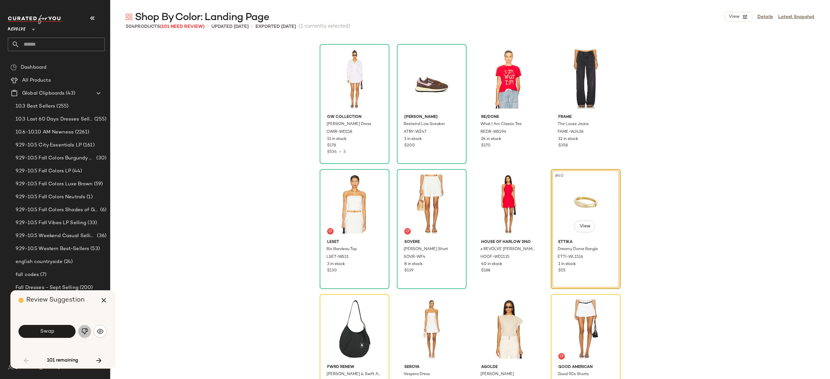
click at [85, 329] on img "button" at bounding box center [84, 331] width 6 height 6
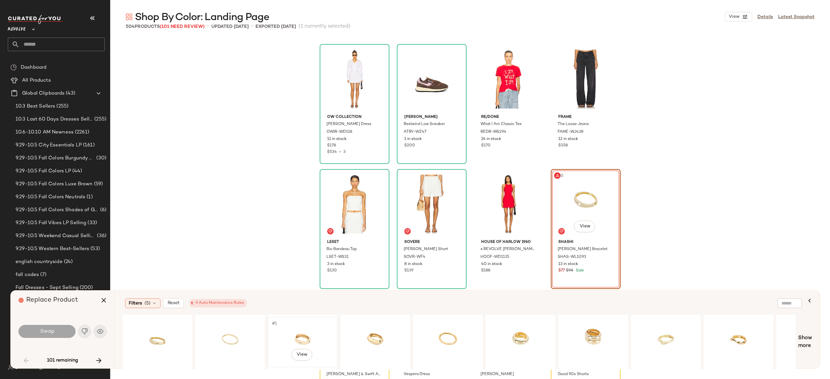
click at [303, 332] on div "#1 View" at bounding box center [302, 342] width 65 height 46
click at [65, 330] on button "Swap" at bounding box center [46, 331] width 57 height 13
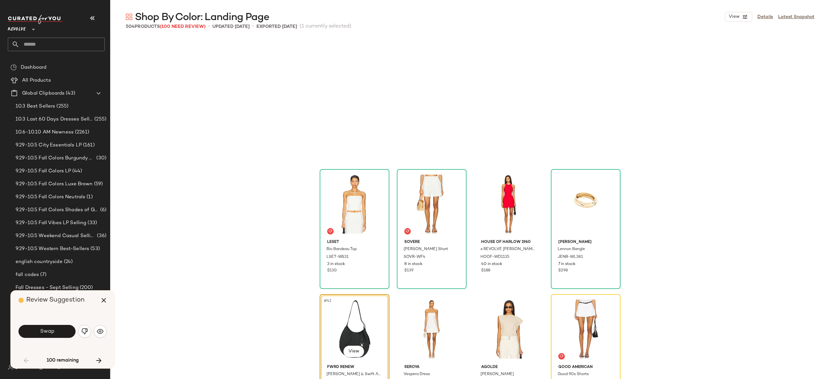
scroll to position [1126, 0]
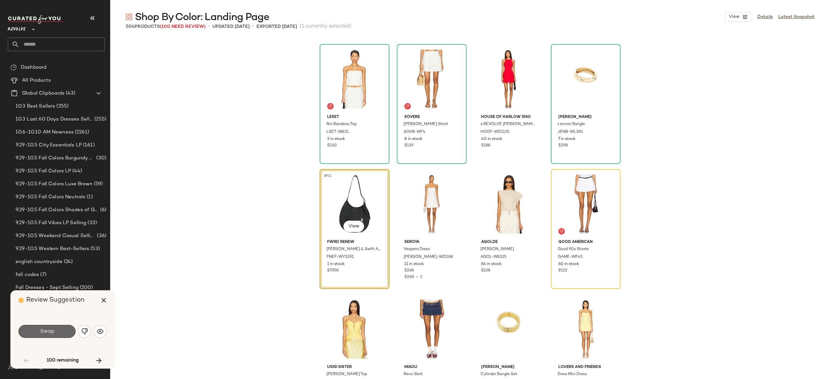
click at [66, 332] on button "Swap" at bounding box center [46, 331] width 57 height 13
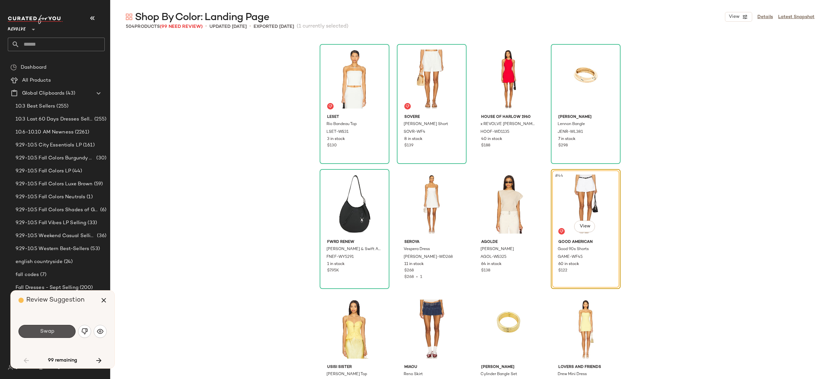
click at [66, 332] on button "Swap" at bounding box center [46, 331] width 57 height 13
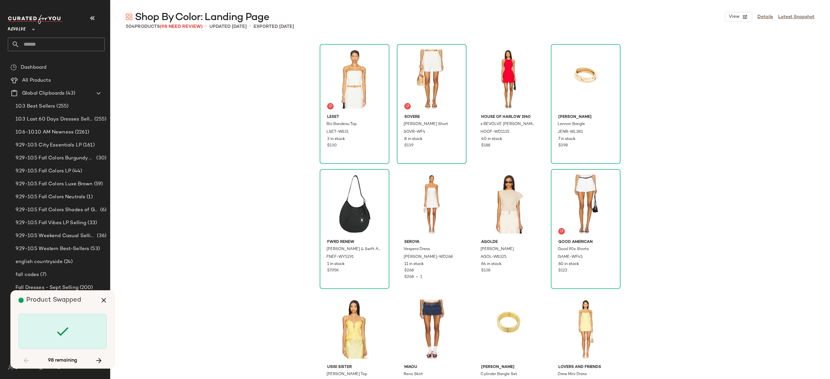
scroll to position [1501, 0]
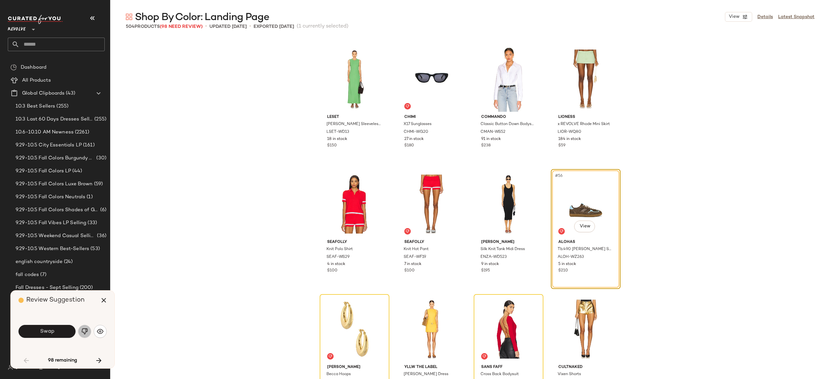
click at [86, 328] on img "button" at bounding box center [84, 331] width 6 height 6
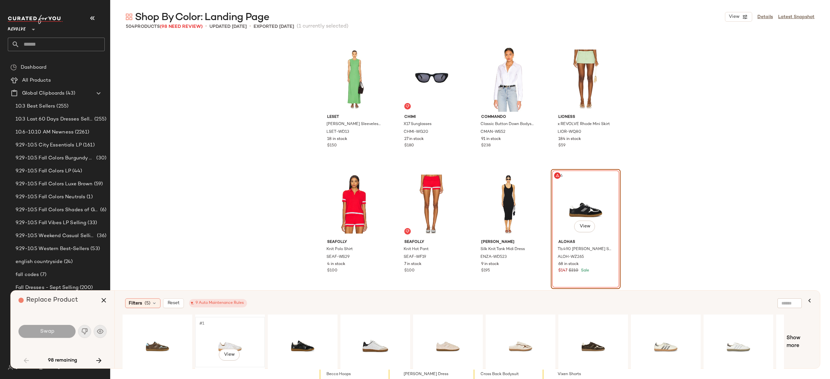
click at [230, 344] on div "#1 View" at bounding box center [229, 342] width 65 height 46
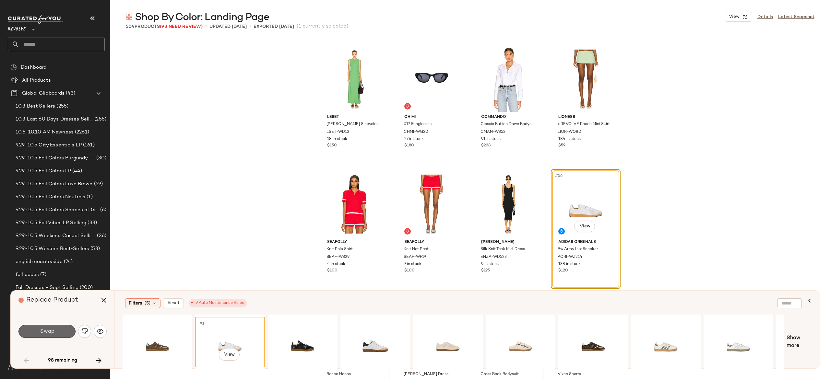
click at [55, 328] on button "Swap" at bounding box center [46, 331] width 57 height 13
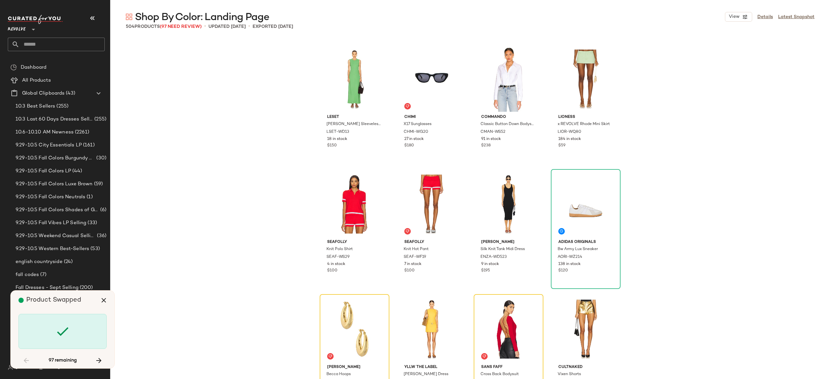
scroll to position [1627, 0]
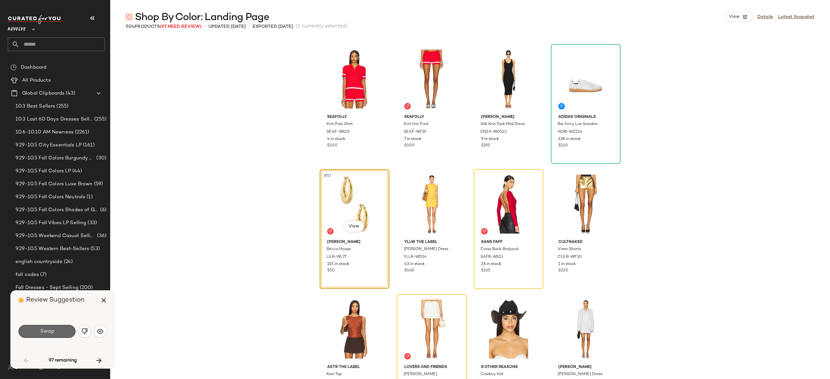
click at [64, 329] on button "Swap" at bounding box center [46, 331] width 57 height 13
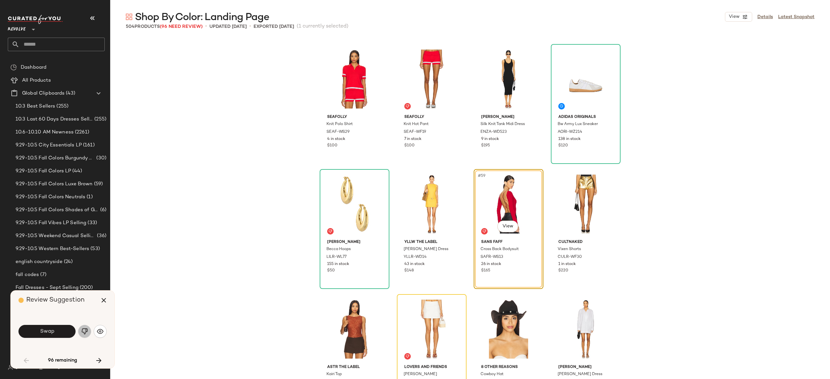
click at [82, 333] on img "button" at bounding box center [84, 331] width 6 height 6
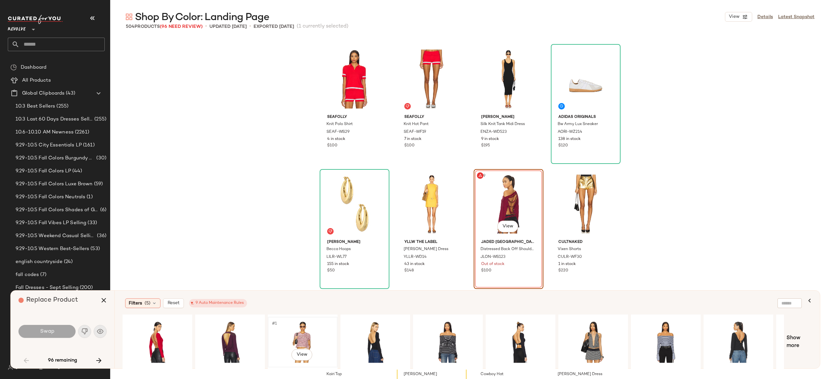
click at [304, 335] on div "#1 View" at bounding box center [302, 342] width 65 height 46
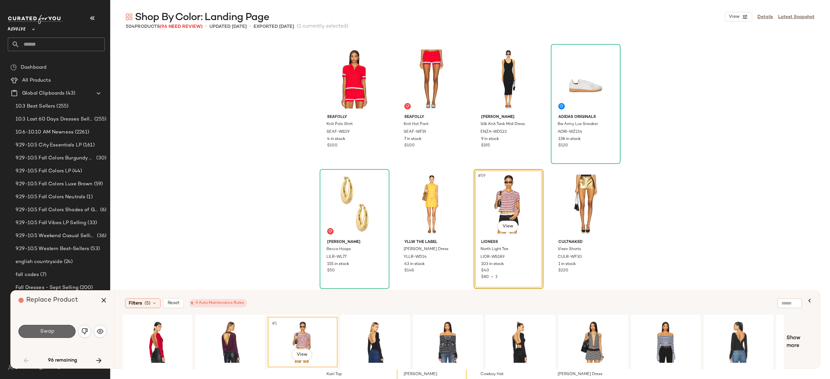
click at [63, 332] on button "Swap" at bounding box center [46, 331] width 57 height 13
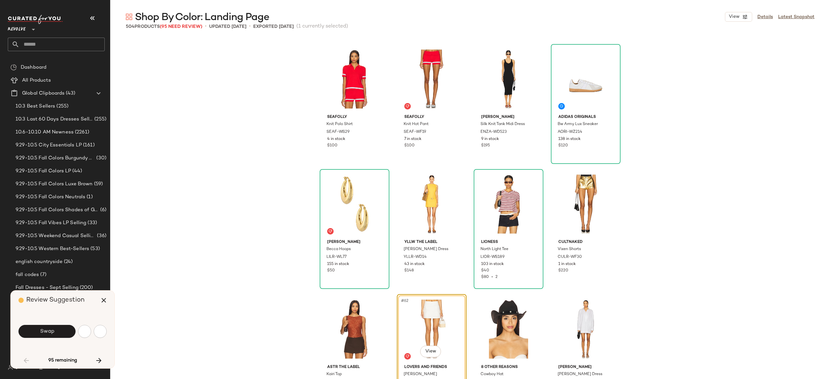
scroll to position [1752, 0]
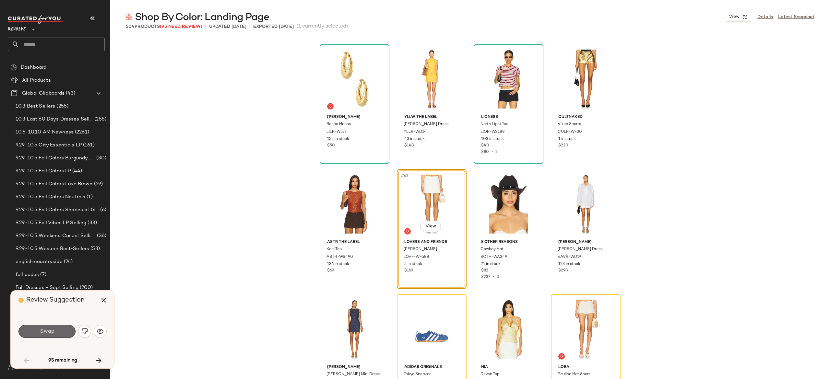
click at [55, 327] on button "Swap" at bounding box center [46, 331] width 57 height 13
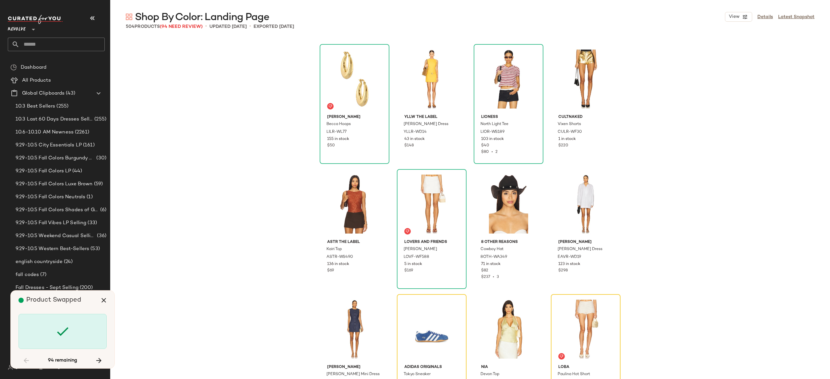
scroll to position [1877, 0]
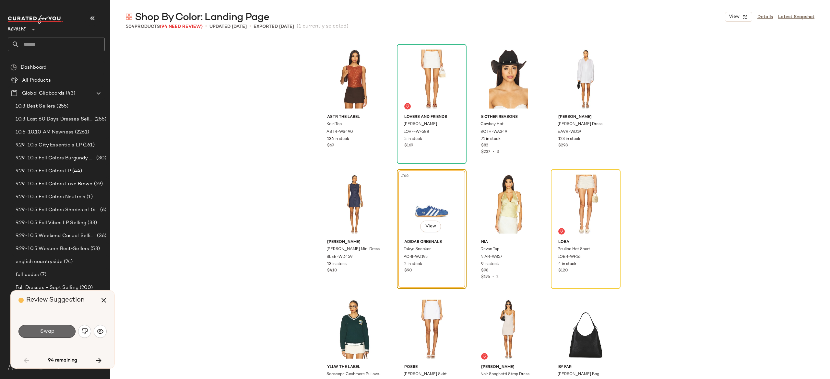
click at [61, 330] on button "Swap" at bounding box center [46, 331] width 57 height 13
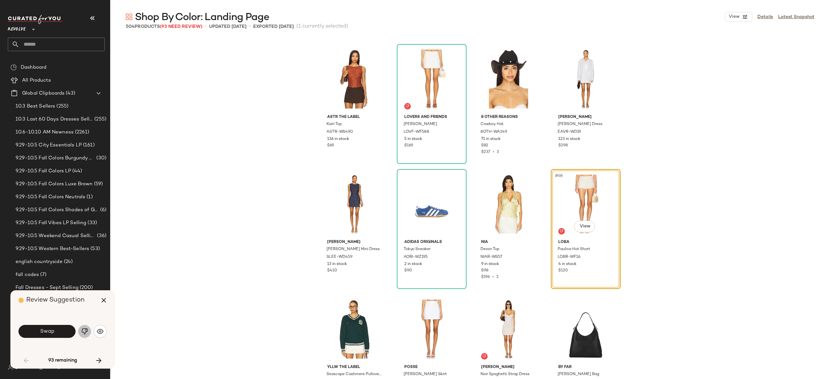
click at [87, 331] on img "button" at bounding box center [84, 331] width 6 height 6
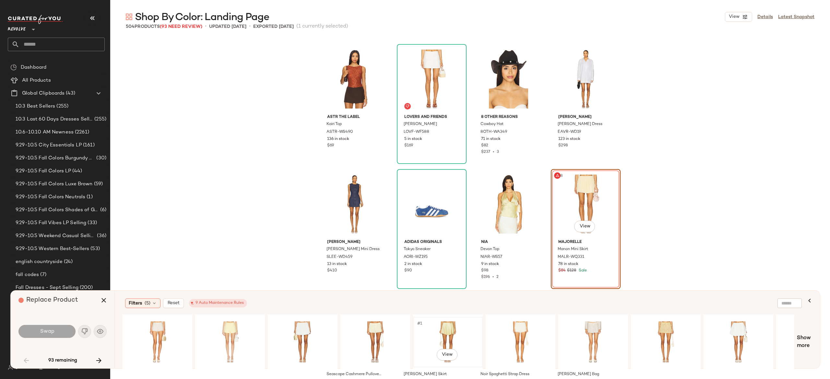
click at [445, 327] on div "#1 View" at bounding box center [447, 342] width 65 height 46
click at [305, 331] on div "#1 View" at bounding box center [302, 342] width 65 height 46
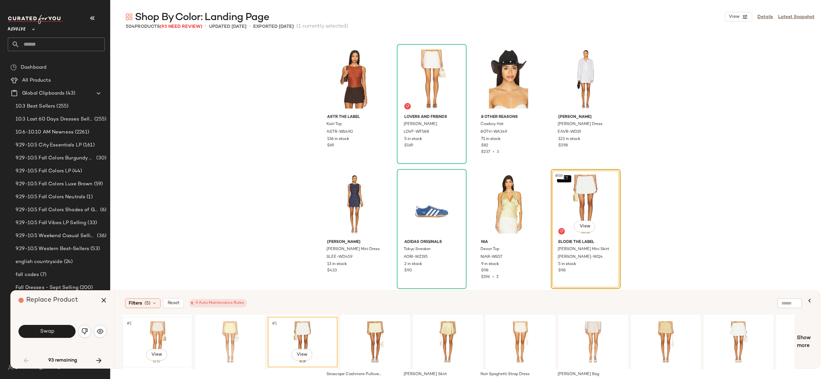
click at [159, 328] on div "#1 View" at bounding box center [157, 342] width 65 height 46
click at [228, 331] on div "#1 View" at bounding box center [229, 342] width 65 height 46
click at [300, 329] on div "#1 View" at bounding box center [302, 342] width 65 height 46
click at [68, 330] on button "Swap" at bounding box center [46, 331] width 57 height 13
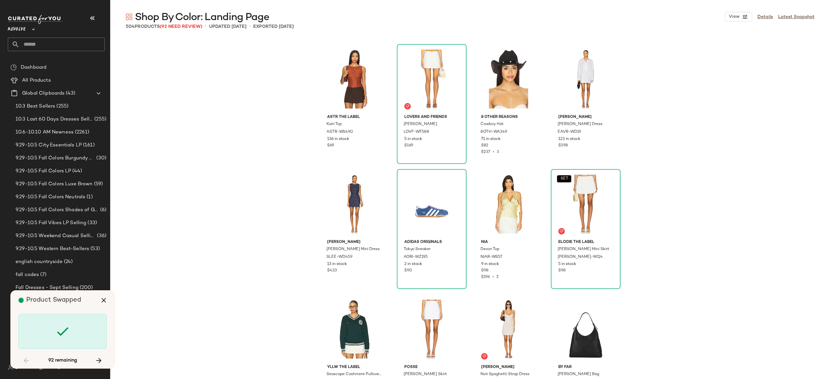
scroll to position [2252, 0]
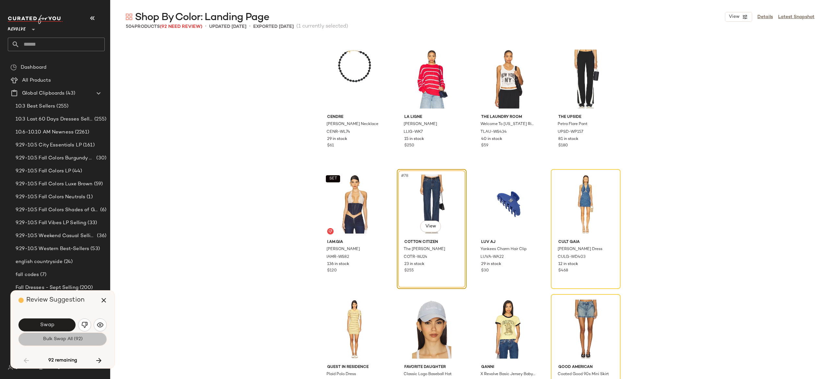
click at [70, 338] on span "Bulk Swap All (92)" at bounding box center [62, 339] width 40 height 5
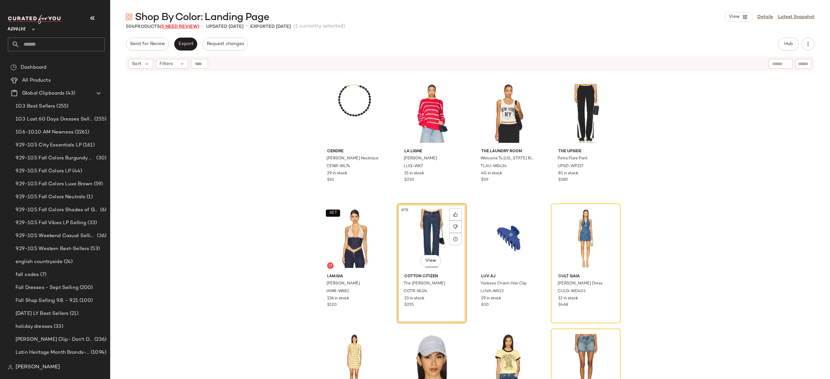
click at [195, 25] on span "(5 Need Review)" at bounding box center [180, 26] width 40 height 5
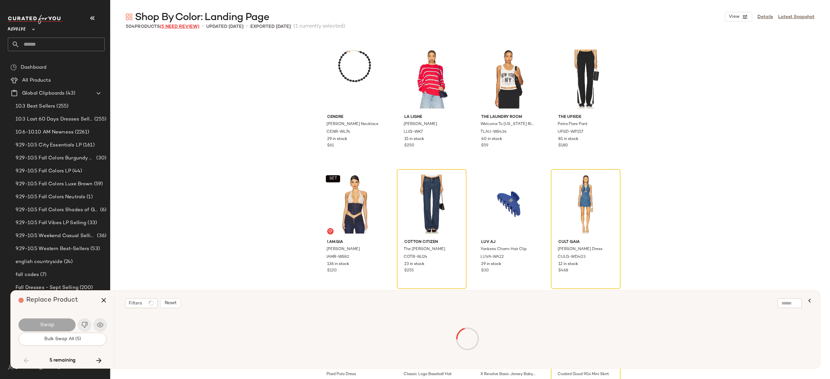
scroll to position [5756, 0]
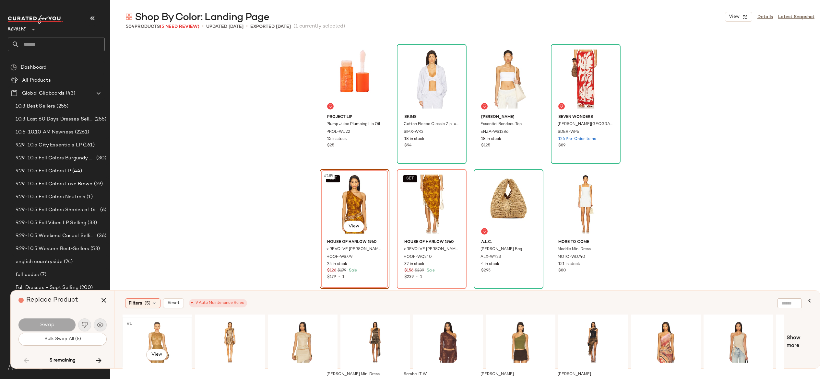
click at [157, 334] on div "#1 View" at bounding box center [157, 342] width 65 height 46
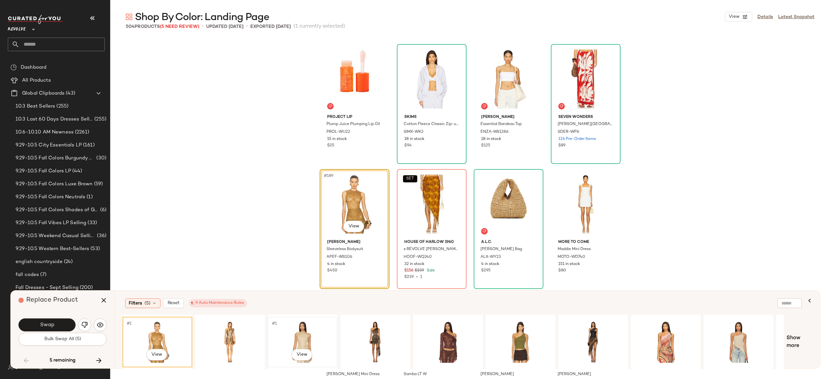
click at [301, 332] on div "#1 View" at bounding box center [302, 342] width 65 height 46
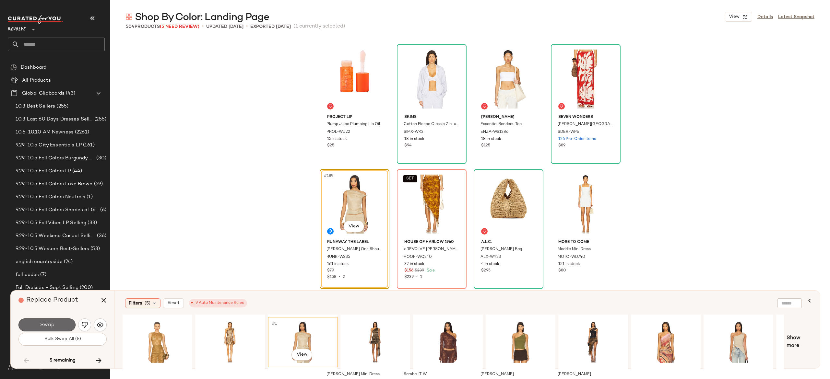
click at [61, 327] on button "Swap" at bounding box center [46, 325] width 57 height 13
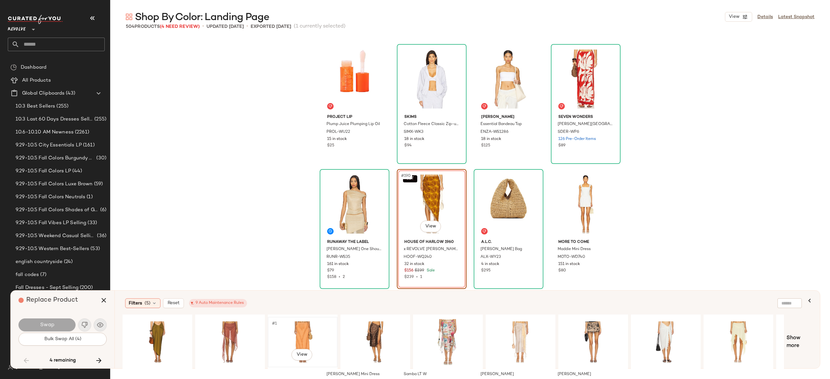
scroll to position [0, 61]
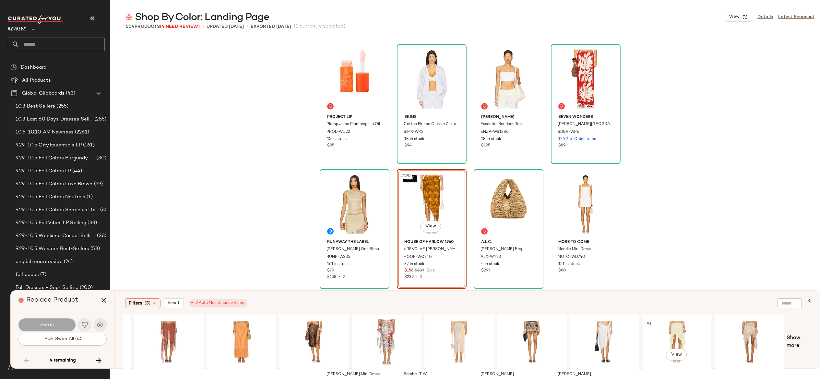
click at [671, 330] on div "#1 View" at bounding box center [676, 342] width 65 height 46
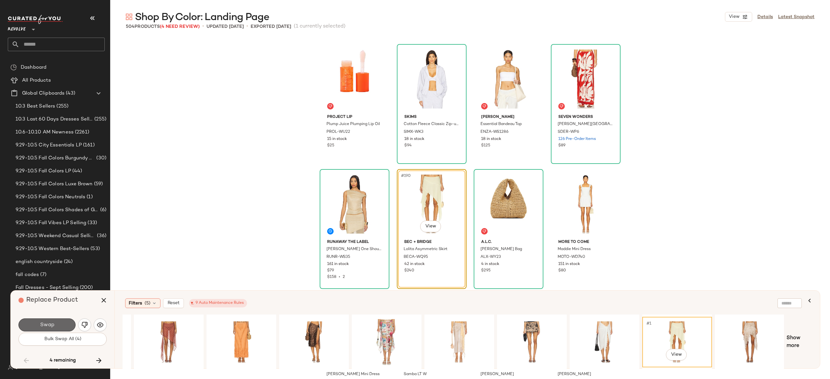
click at [64, 325] on button "Swap" at bounding box center [46, 325] width 57 height 13
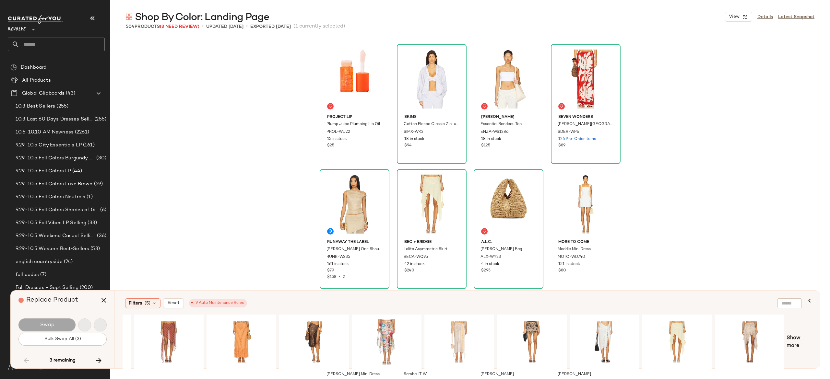
scroll to position [8008, 0]
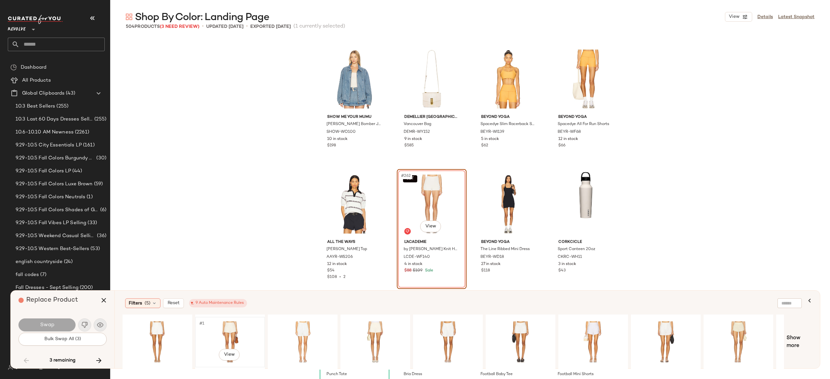
click at [227, 330] on div "#1 View" at bounding box center [229, 342] width 65 height 46
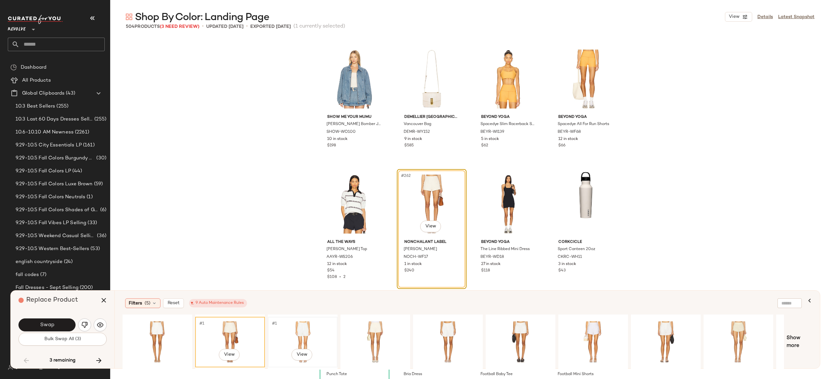
click at [301, 330] on div "#1 View" at bounding box center [302, 342] width 65 height 46
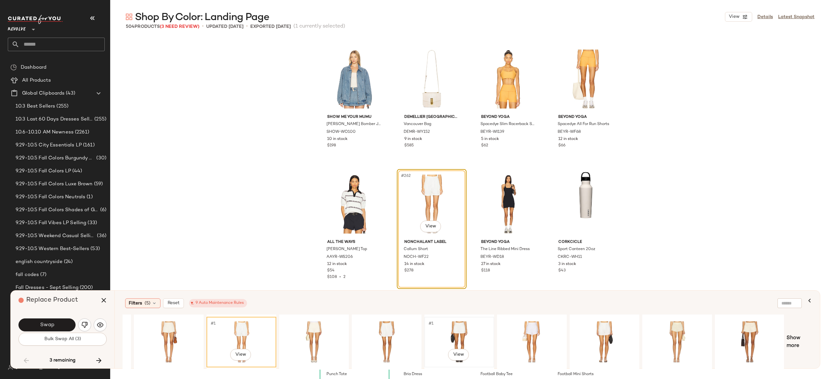
click at [461, 330] on div "#1 View" at bounding box center [459, 342] width 65 height 46
click at [58, 327] on button "Swap" at bounding box center [46, 325] width 57 height 13
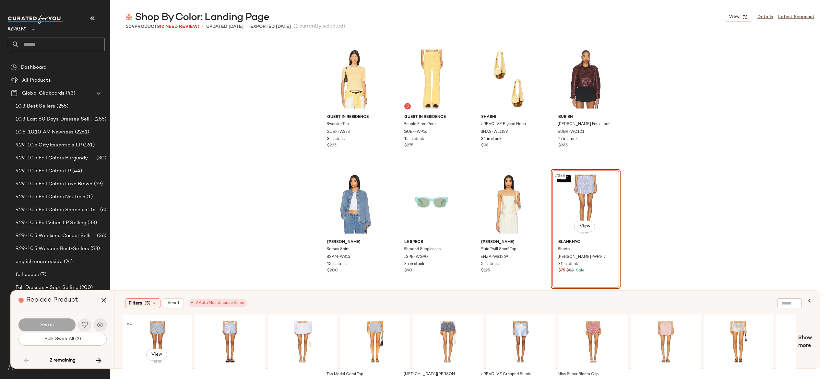
click at [161, 329] on div "#1 View" at bounding box center [157, 342] width 65 height 46
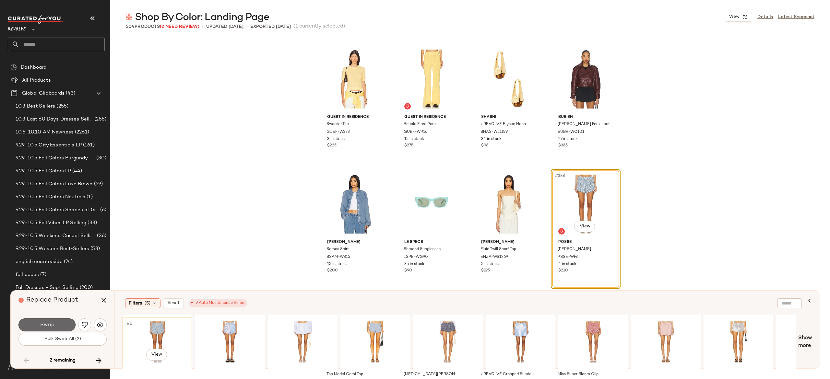
click at [64, 320] on button "Swap" at bounding box center [46, 325] width 57 height 13
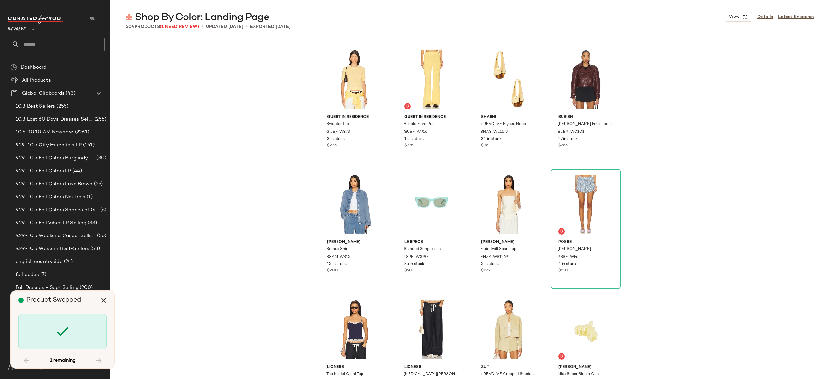
scroll to position [13763, 0]
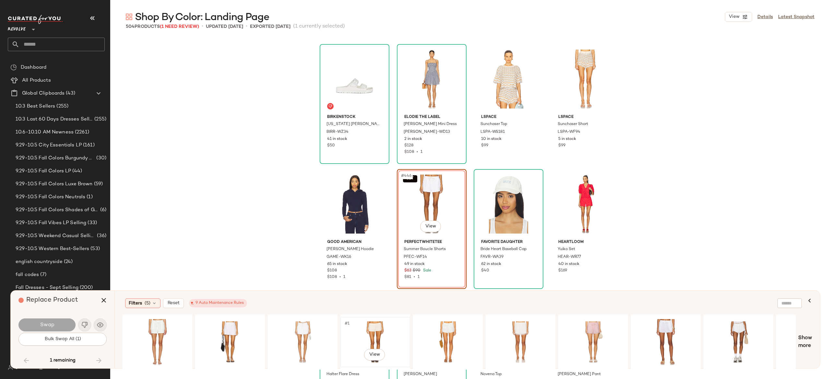
click at [367, 327] on div "#1 View" at bounding box center [375, 342] width 65 height 46
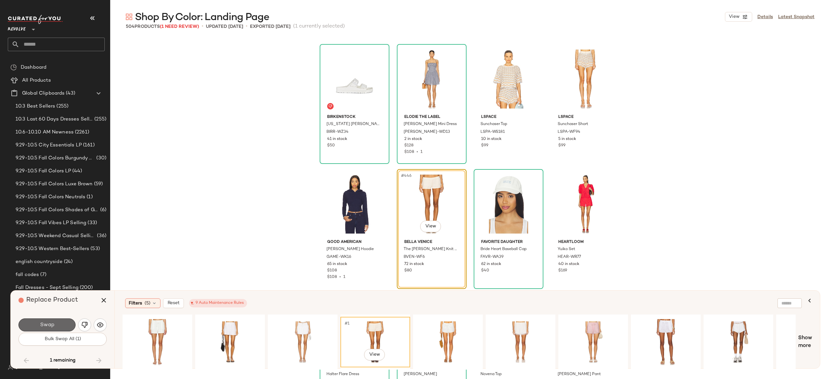
click at [63, 323] on button "Swap" at bounding box center [46, 325] width 57 height 13
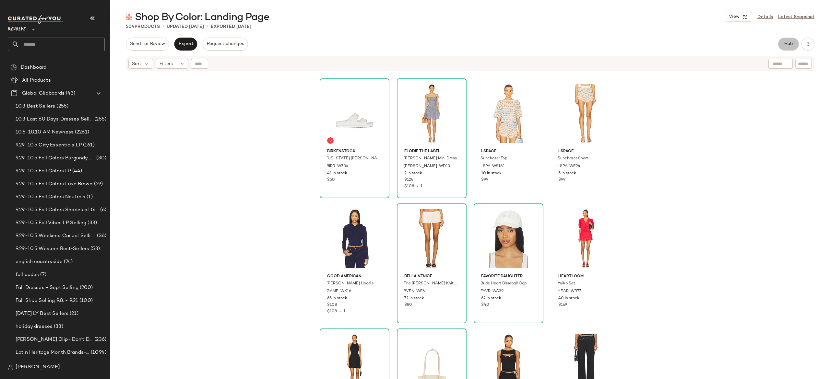
click at [789, 44] on span "Hub" at bounding box center [788, 43] width 9 height 5
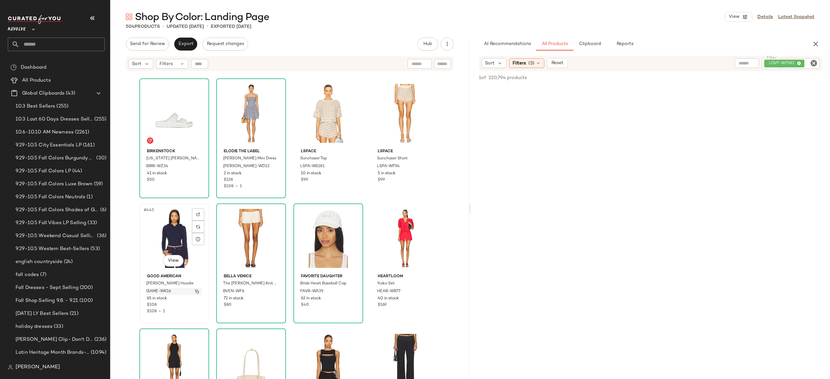
click at [196, 292] on img "button" at bounding box center [197, 292] width 4 height 4
click at [785, 61] on div ". LOVF-WF581" at bounding box center [769, 63] width 102 height 10
paste input "*********"
type input "*********"
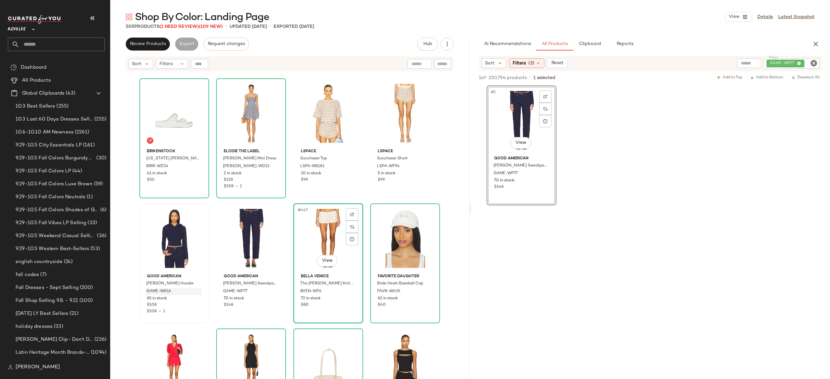
click at [318, 233] on div "#447 View" at bounding box center [328, 238] width 65 height 65
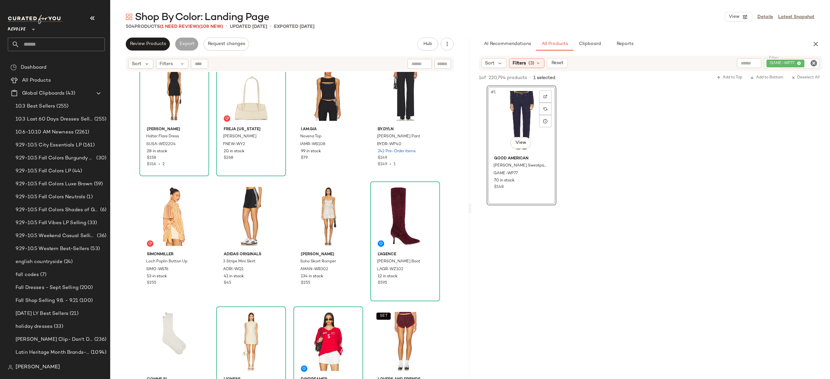
scroll to position [14036, 0]
click at [792, 65] on div "GAME-WP77" at bounding box center [770, 63] width 100 height 10
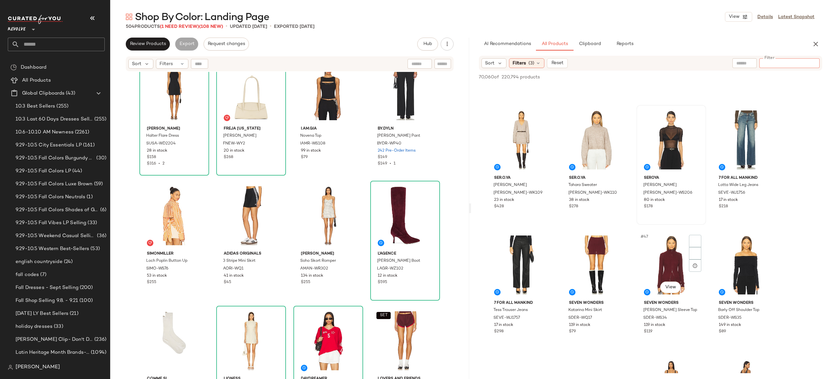
scroll to position [1249, 0]
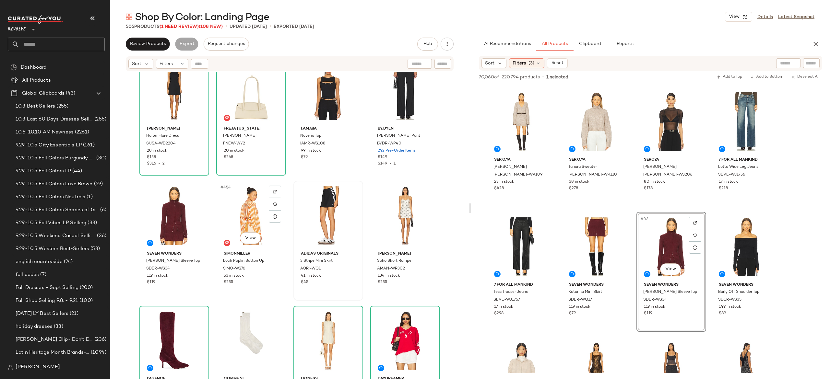
click at [239, 218] on div "#454 View" at bounding box center [250, 215] width 65 height 65
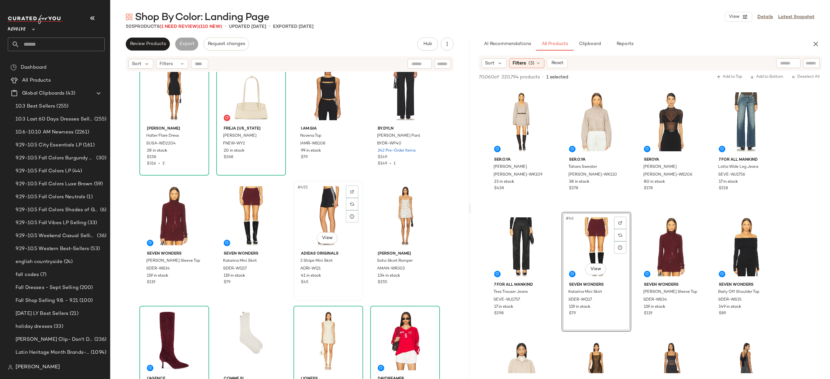
click at [322, 207] on div "#455 View" at bounding box center [328, 215] width 65 height 65
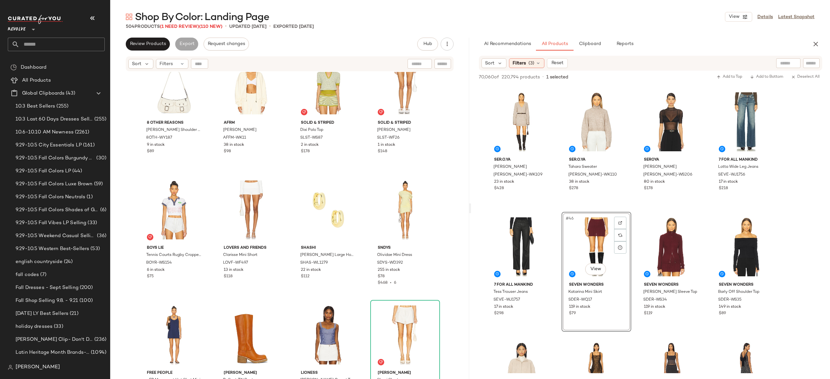
scroll to position [14794, 0]
click at [196, 262] on img "button" at bounding box center [197, 262] width 4 height 4
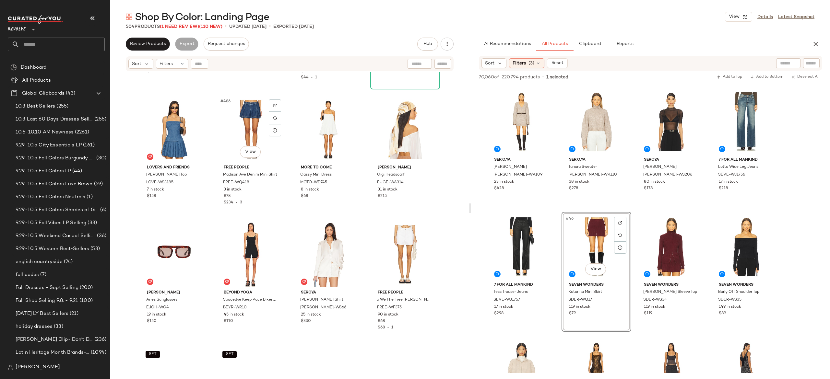
scroll to position [15127, 0]
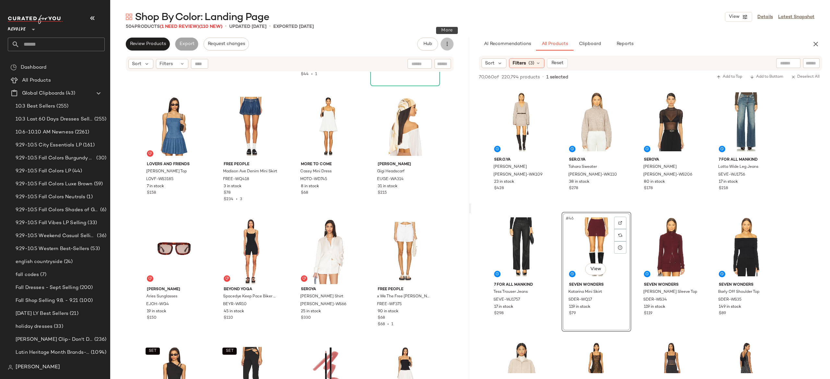
click at [445, 46] on icon "button" at bounding box center [447, 44] width 6 height 6
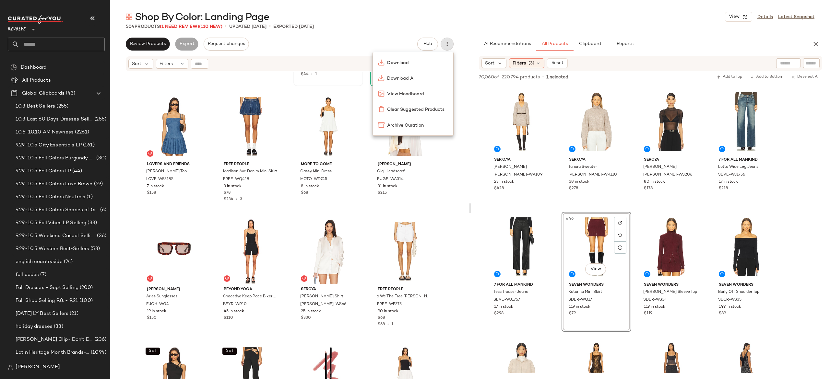
click at [357, 82] on div "#483 View LIONESS Cobain Corset Top LIOR-WS214 163 in stock $49 $44 • 1" at bounding box center [328, 26] width 68 height 119
click at [191, 27] on span "(1 Need Review)" at bounding box center [179, 26] width 39 height 5
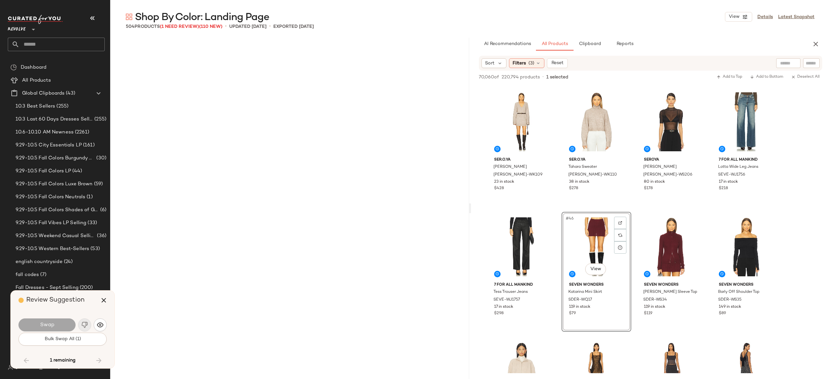
scroll to position [2878, 0]
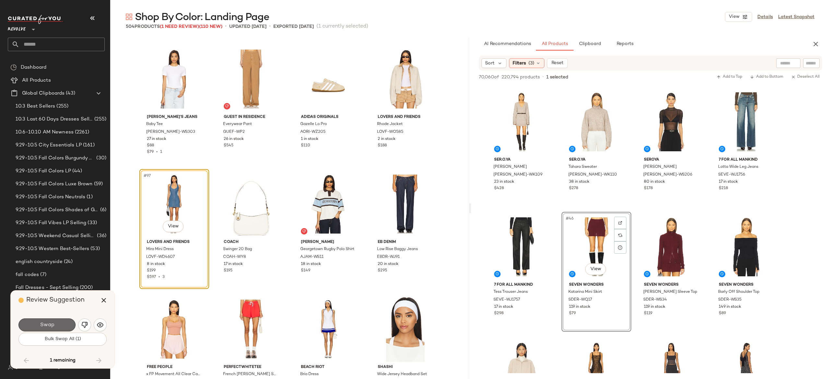
click at [64, 322] on button "Swap" at bounding box center [46, 325] width 57 height 13
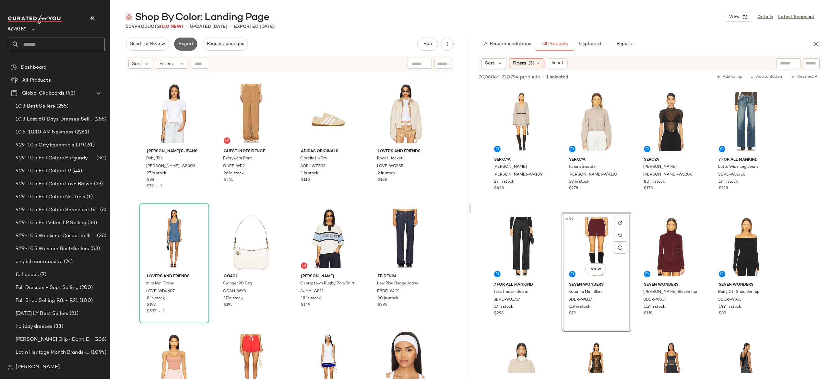
click at [183, 43] on span "Export" at bounding box center [185, 43] width 15 height 5
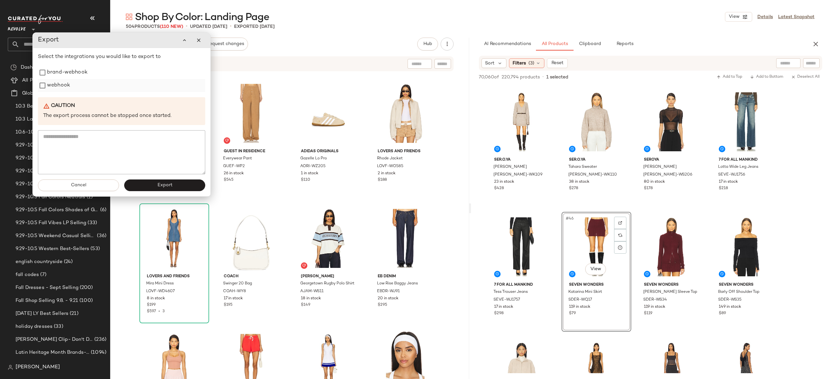
click at [61, 87] on label "webhook" at bounding box center [58, 85] width 23 height 13
click at [144, 187] on button "Export" at bounding box center [164, 186] width 81 height 12
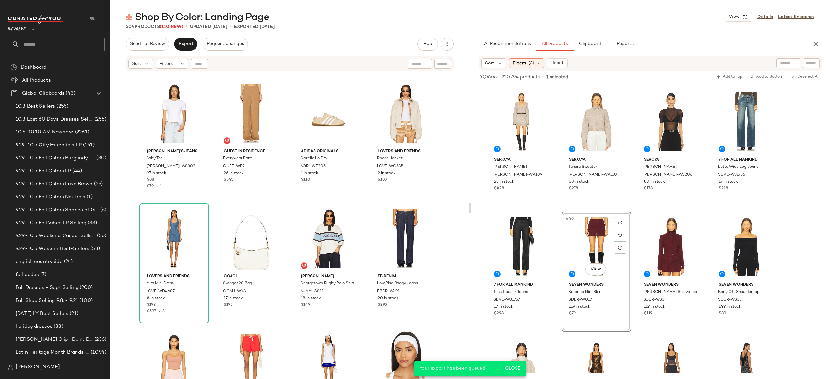
scroll to position [1625, 0]
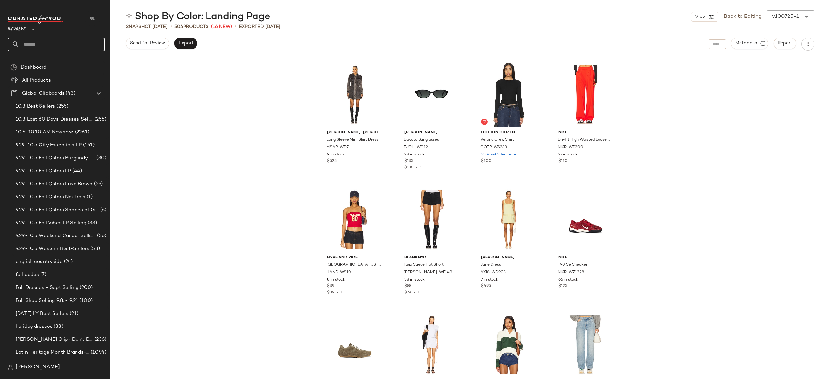
click at [95, 43] on input "text" at bounding box center [61, 45] width 85 height 14
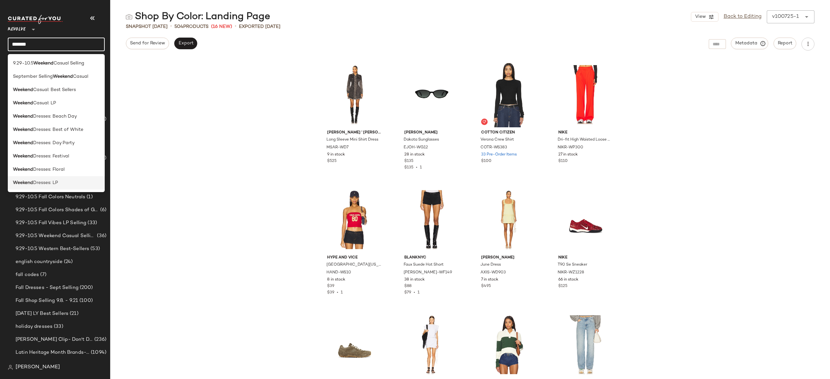
type input "*******"
click at [55, 183] on span "Dresses: LP" at bounding box center [45, 183] width 25 height 7
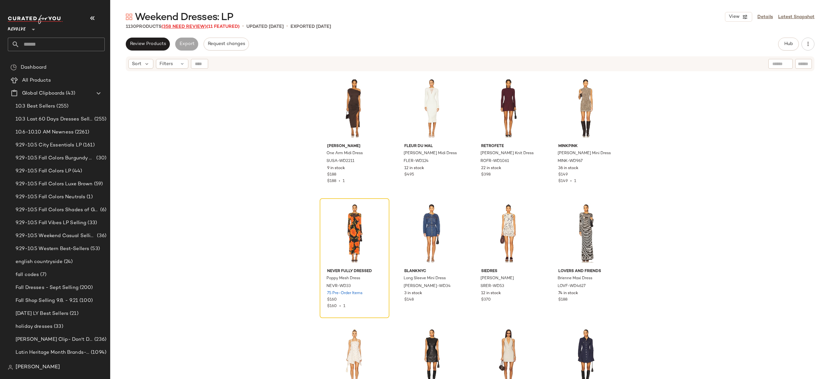
click at [202, 27] on span "(358 Need Review)" at bounding box center [183, 26] width 45 height 5
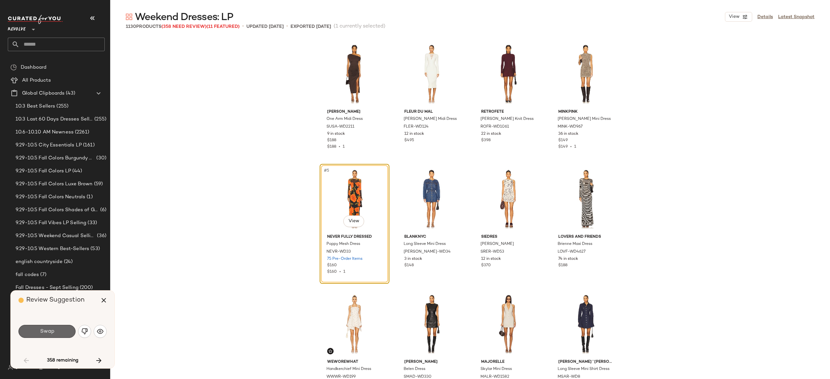
click at [64, 329] on button "Swap" at bounding box center [46, 331] width 57 height 13
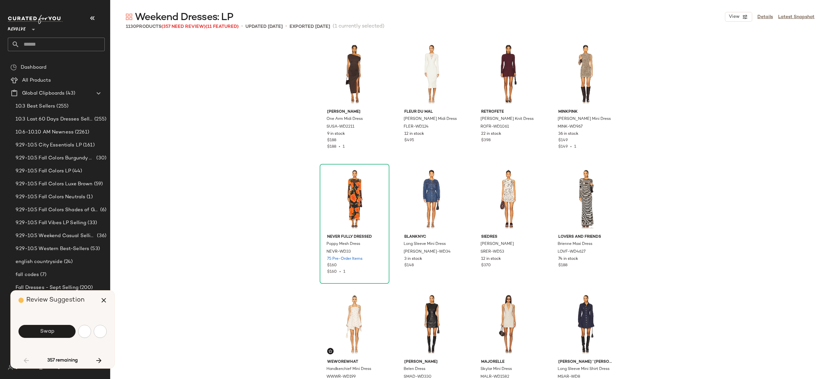
scroll to position [255, 0]
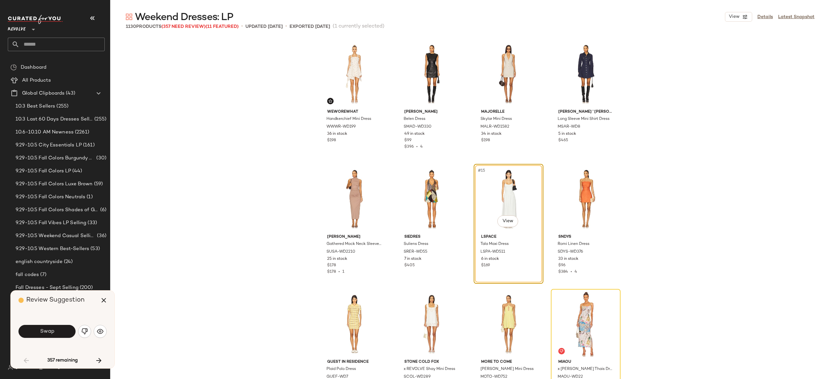
click at [64, 329] on button "Swap" at bounding box center [46, 331] width 57 height 13
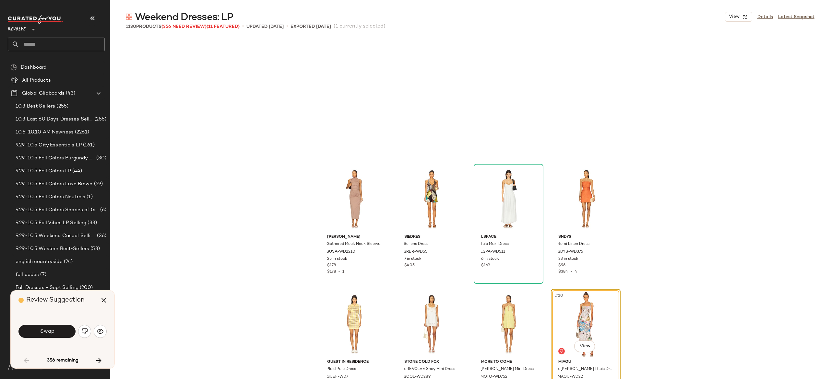
scroll to position [375, 0]
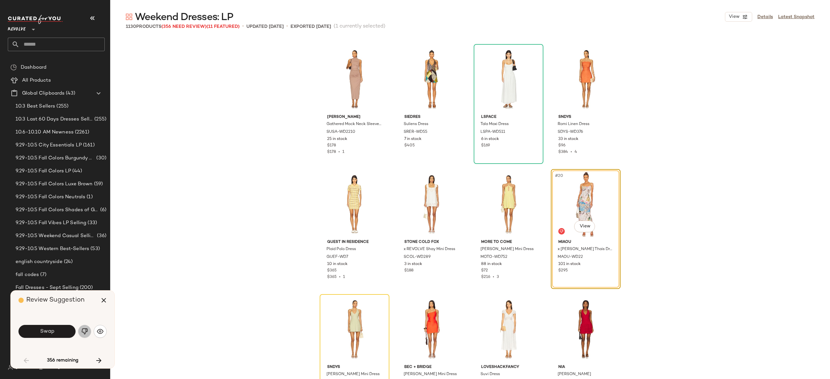
click at [83, 329] on img "button" at bounding box center [84, 331] width 6 height 6
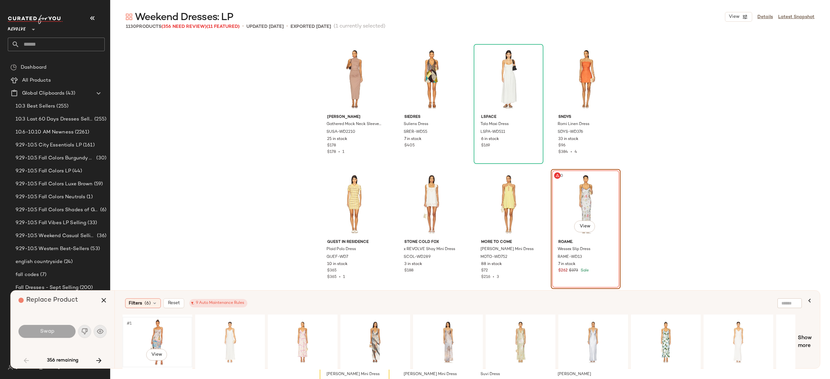
click at [158, 338] on div "#1 View" at bounding box center [157, 342] width 65 height 46
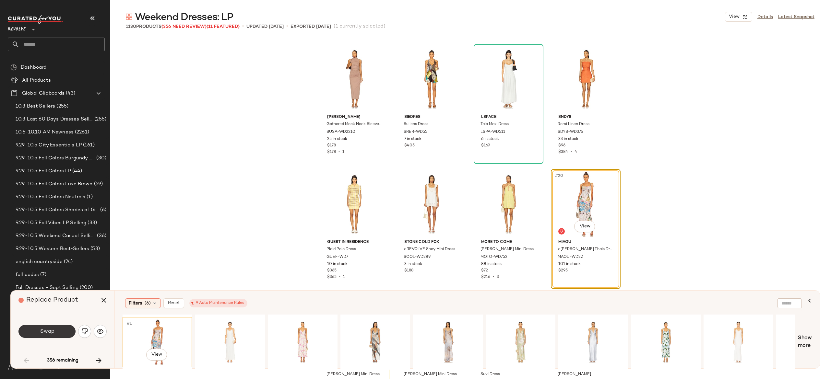
click at [65, 328] on button "Swap" at bounding box center [46, 331] width 57 height 13
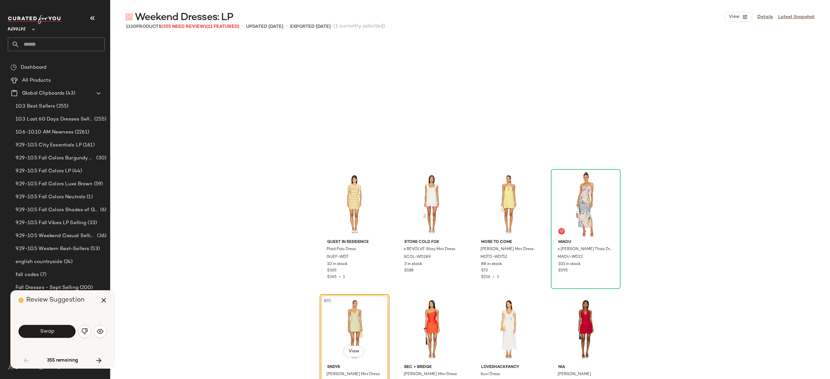
scroll to position [500, 0]
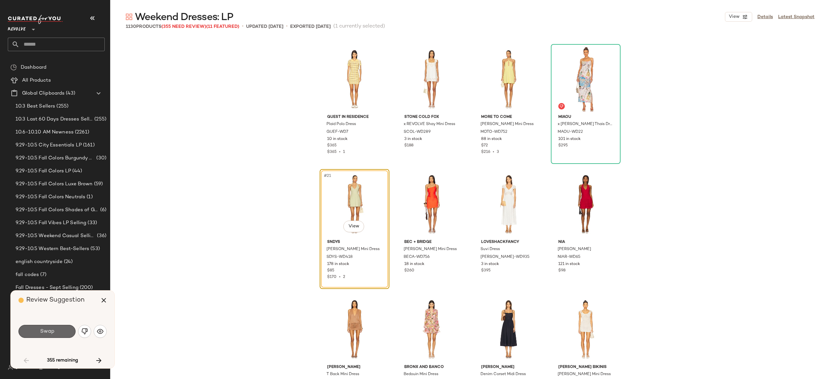
click at [61, 333] on button "Swap" at bounding box center [46, 331] width 57 height 13
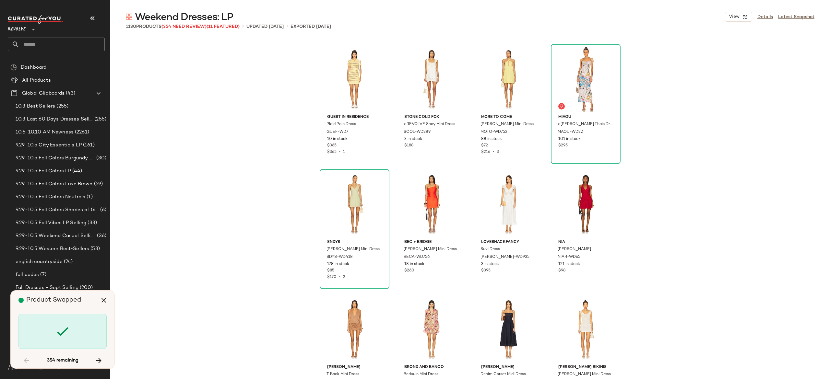
scroll to position [1001, 0]
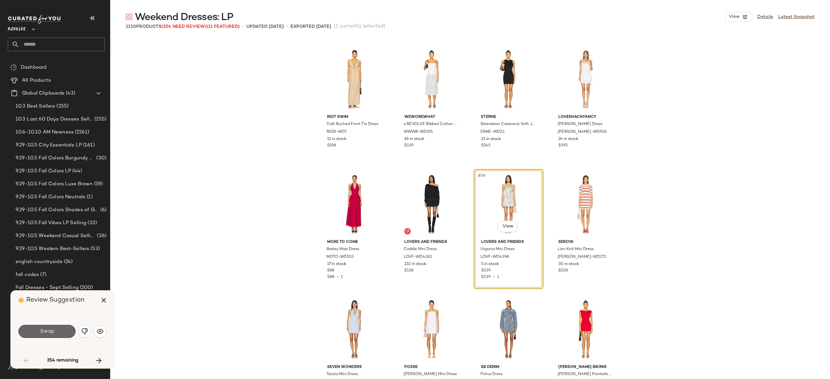
click at [62, 332] on button "Swap" at bounding box center [46, 331] width 57 height 13
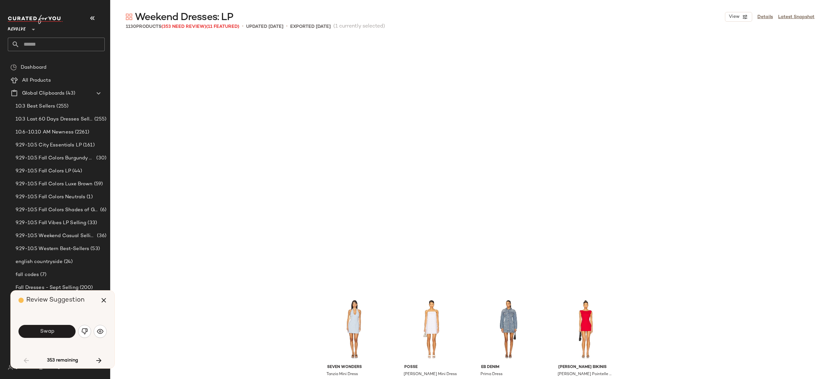
scroll to position [1251, 0]
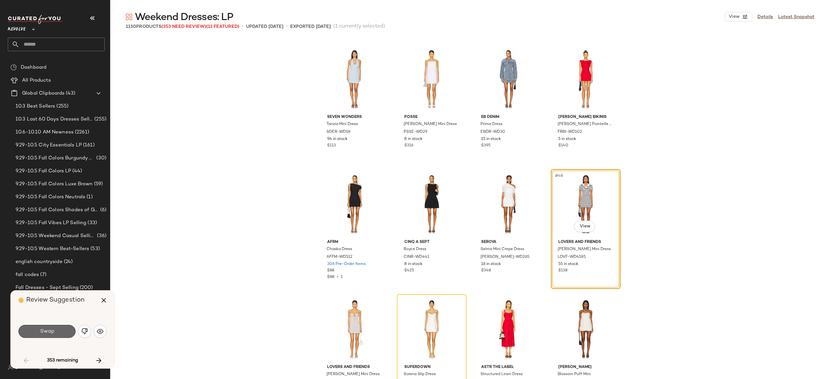
click at [65, 331] on button "Swap" at bounding box center [46, 331] width 57 height 13
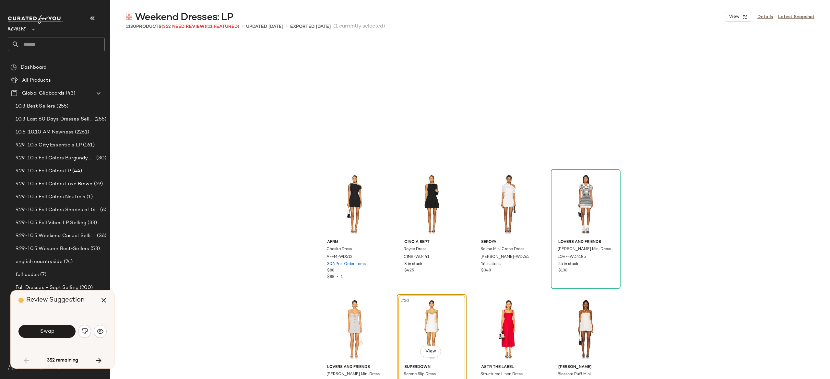
scroll to position [1376, 0]
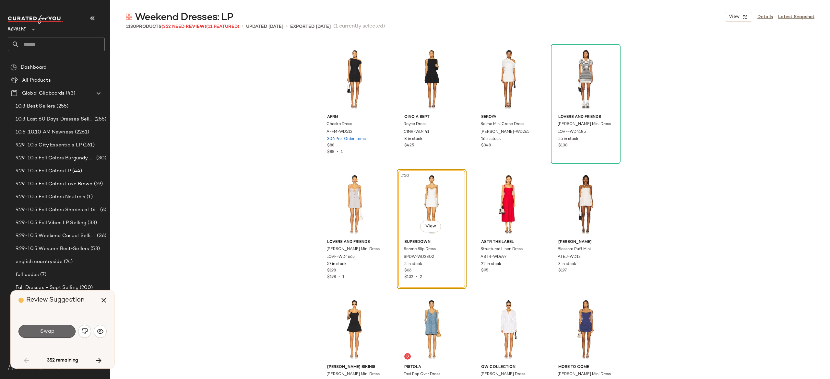
click at [65, 334] on button "Swap" at bounding box center [46, 331] width 57 height 13
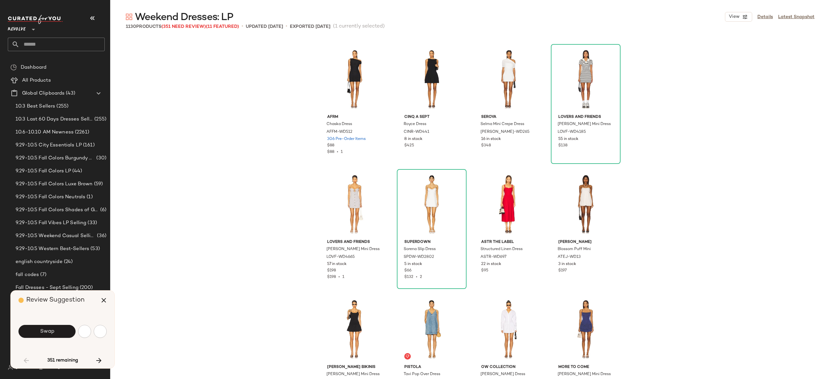
scroll to position [1627, 0]
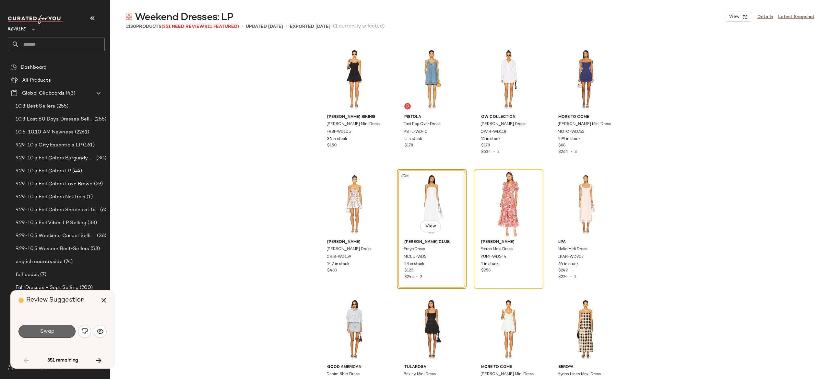
click at [60, 330] on button "Swap" at bounding box center [46, 331] width 57 height 13
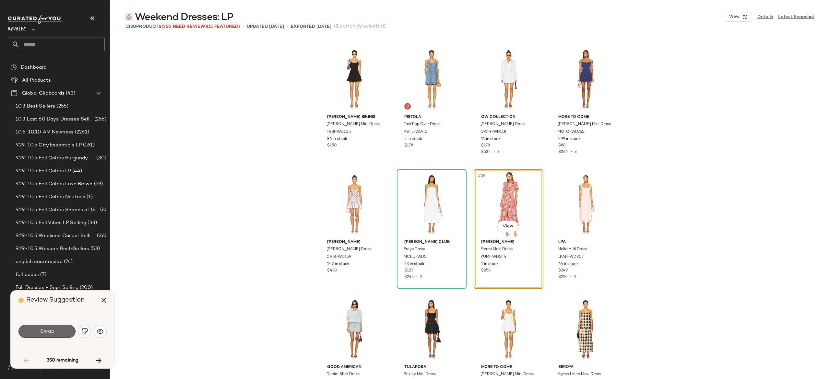
click at [63, 331] on button "Swap" at bounding box center [46, 331] width 57 height 13
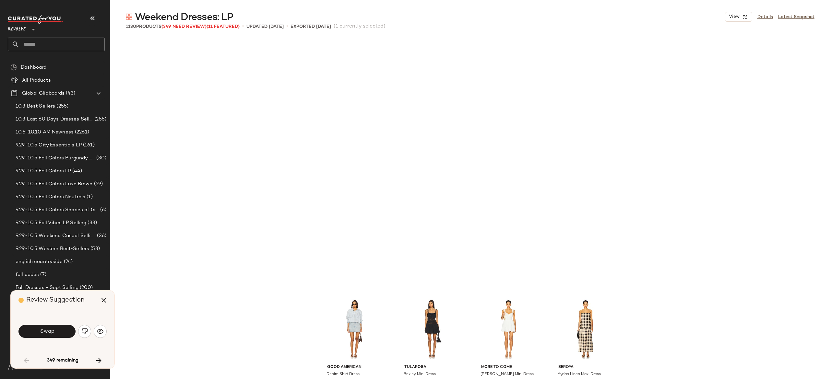
scroll to position [1877, 0]
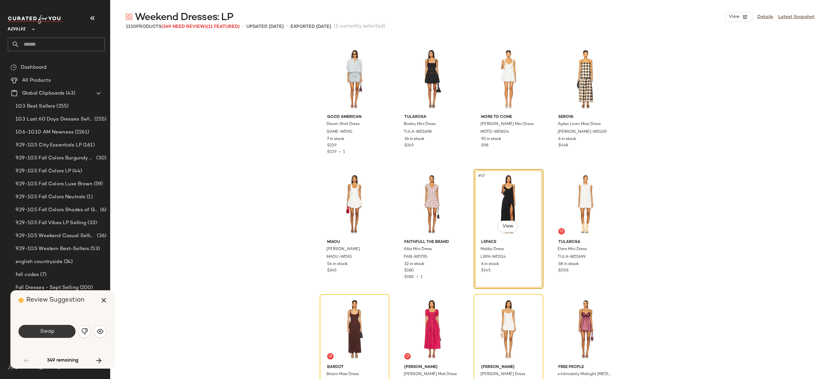
click at [59, 333] on button "Swap" at bounding box center [46, 331] width 57 height 13
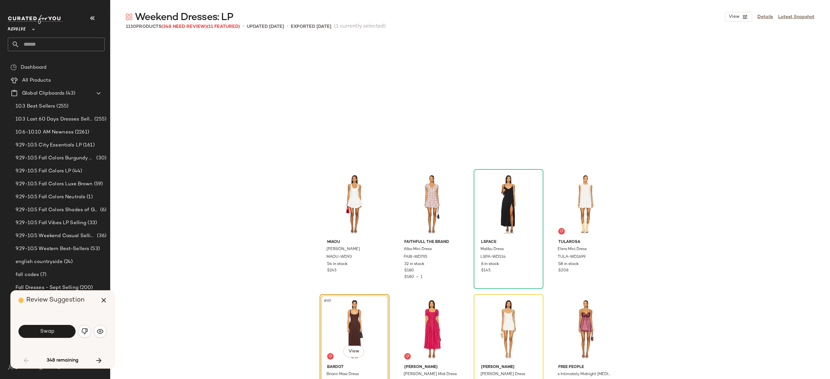
scroll to position [2002, 0]
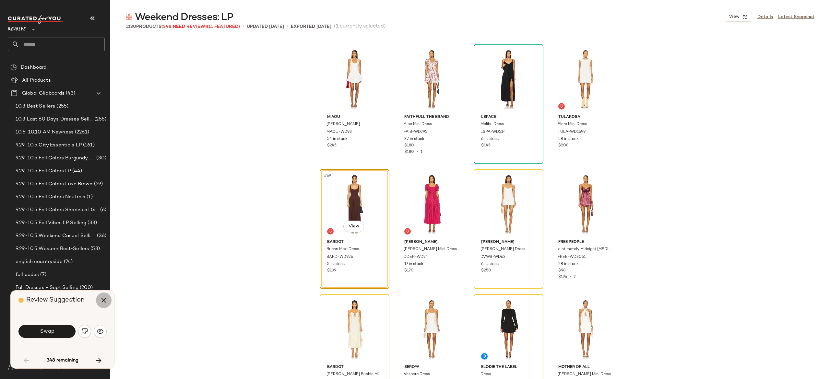
click at [104, 302] on icon "button" at bounding box center [104, 301] width 8 height 8
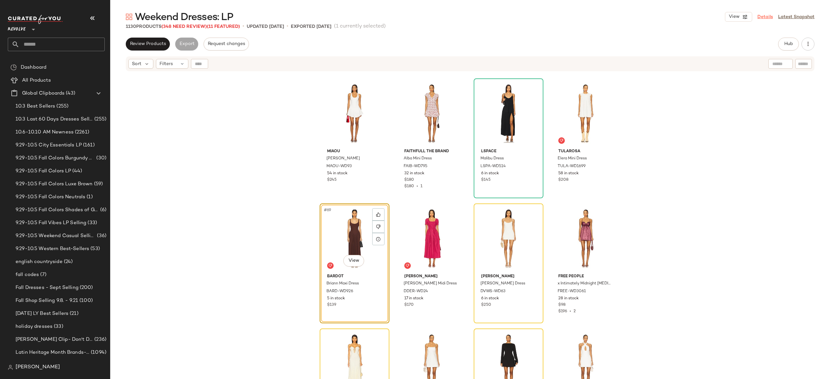
click at [768, 14] on link "Details" at bounding box center [765, 17] width 16 height 7
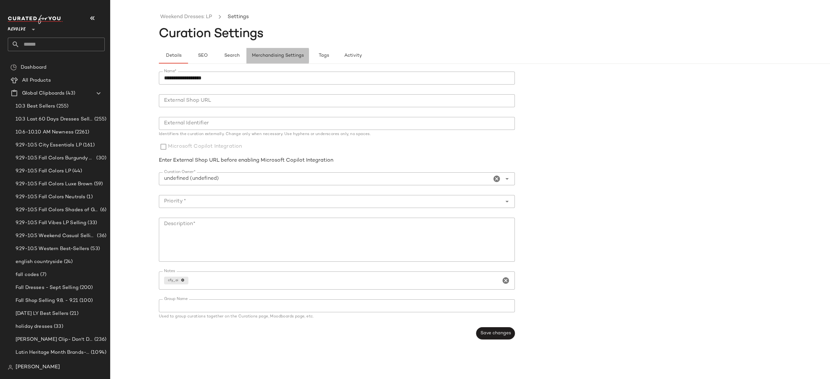
click at [266, 54] on span "Merchandising Settings" at bounding box center [278, 55] width 52 height 5
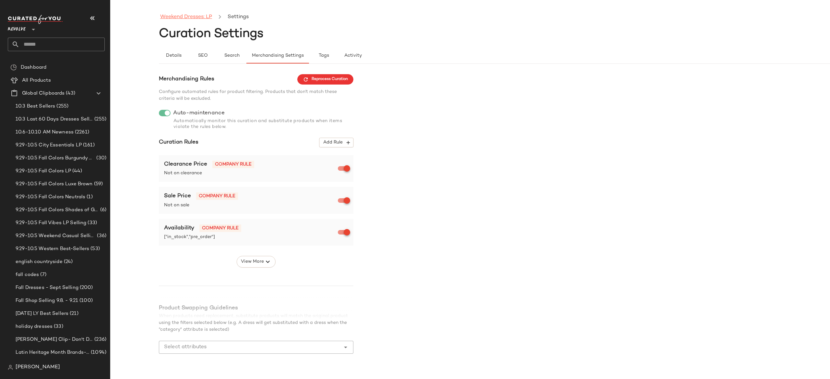
click at [202, 17] on link "Weekend Dresses: LP" at bounding box center [186, 17] width 52 height 8
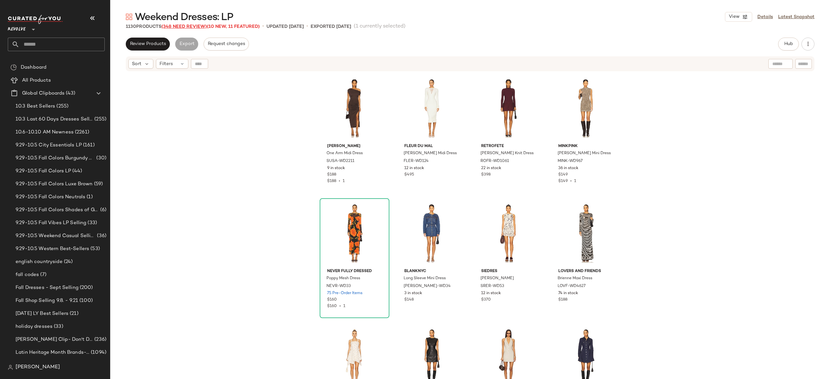
click at [201, 26] on span "(348 Need Review)" at bounding box center [183, 26] width 45 height 5
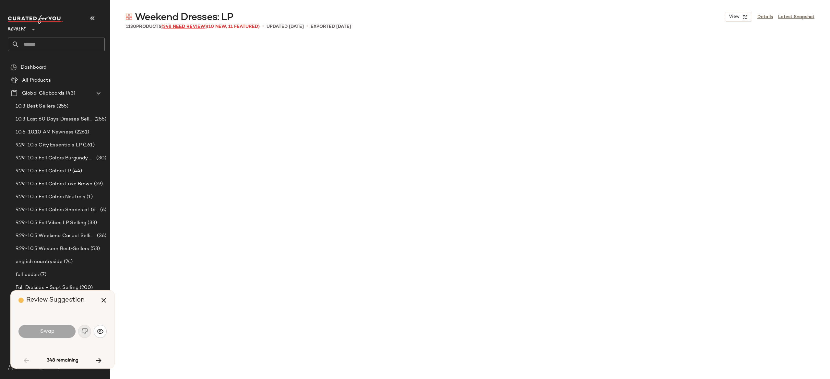
scroll to position [2002, 0]
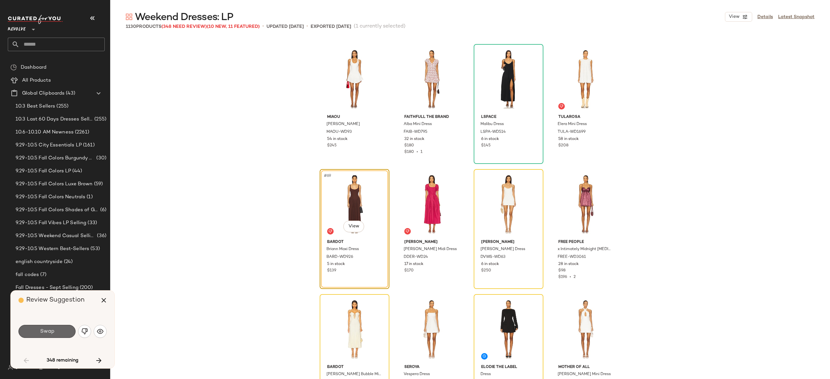
click at [62, 327] on button "Swap" at bounding box center [46, 331] width 57 height 13
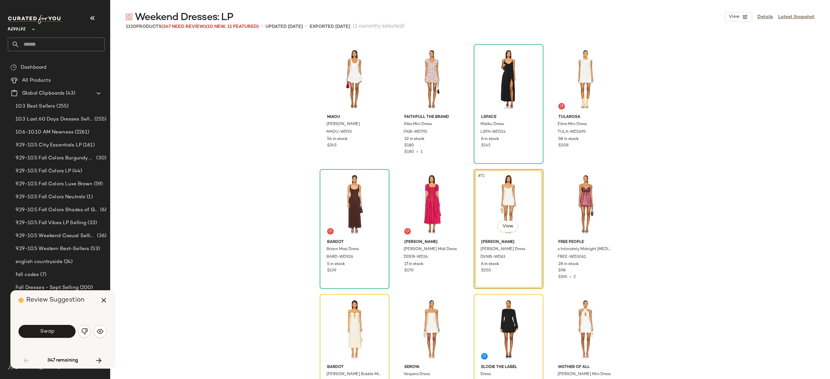
click at [62, 327] on button "Swap" at bounding box center [46, 331] width 57 height 13
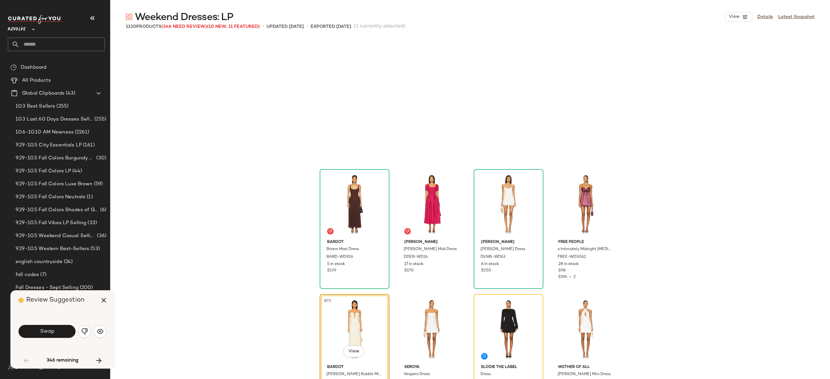
scroll to position [2127, 0]
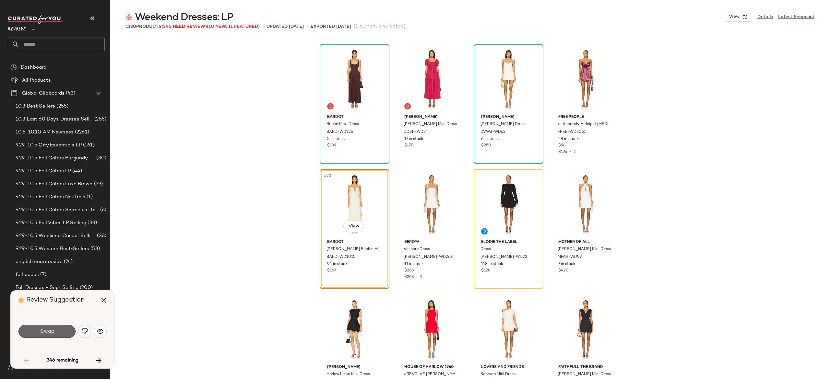
click at [65, 331] on button "Swap" at bounding box center [46, 331] width 57 height 13
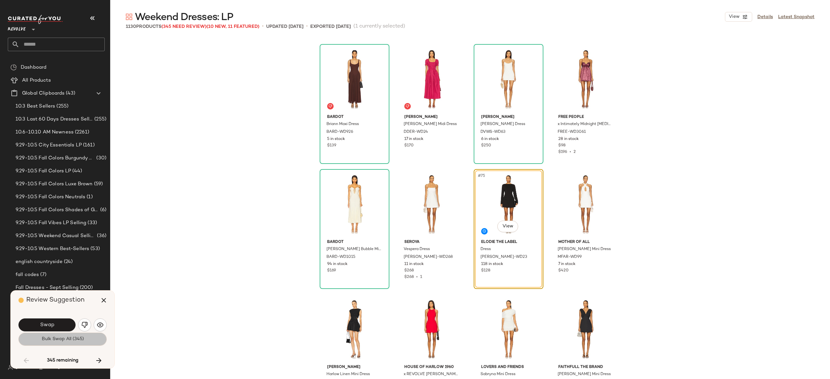
click at [75, 338] on span "Bulk Swap All (345)" at bounding box center [62, 339] width 42 height 5
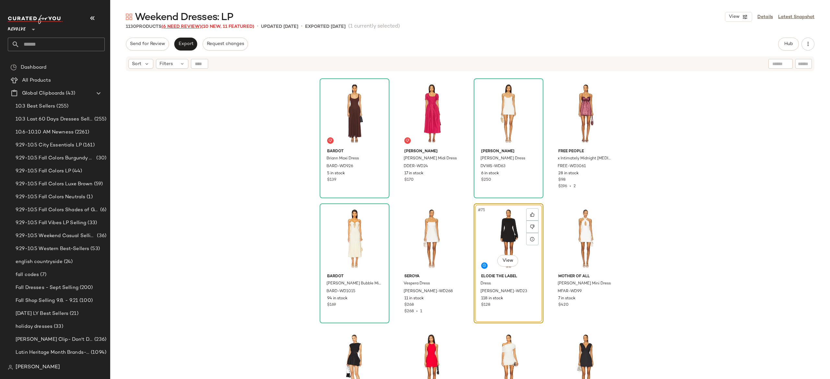
click at [194, 25] on span "(6 Need Review)" at bounding box center [181, 26] width 40 height 5
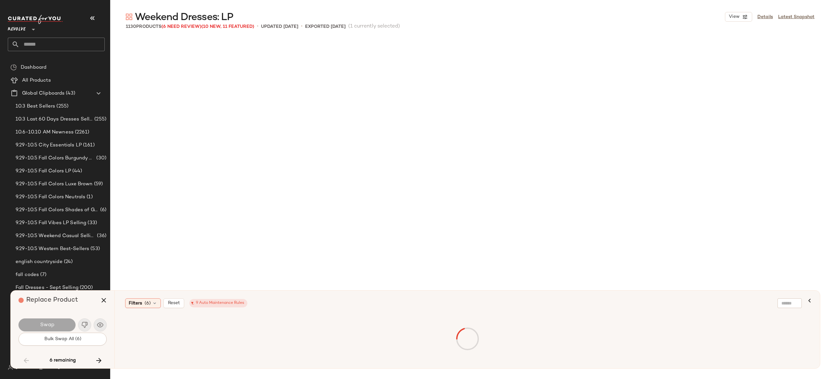
scroll to position [12512, 0]
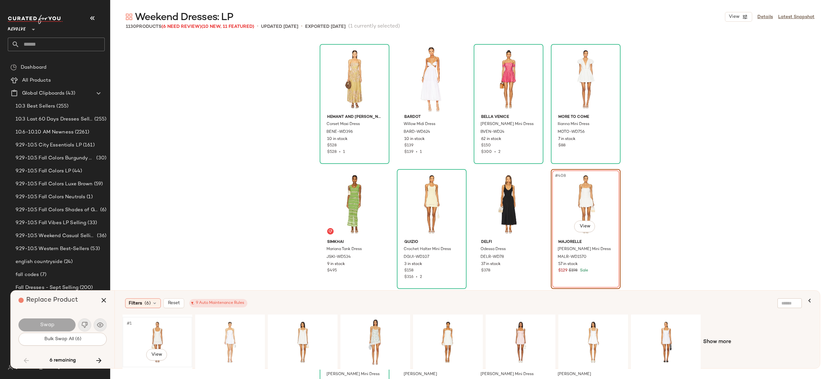
click at [159, 335] on div "#1 View" at bounding box center [157, 342] width 65 height 46
click at [304, 333] on div "#1 View" at bounding box center [302, 342] width 65 height 46
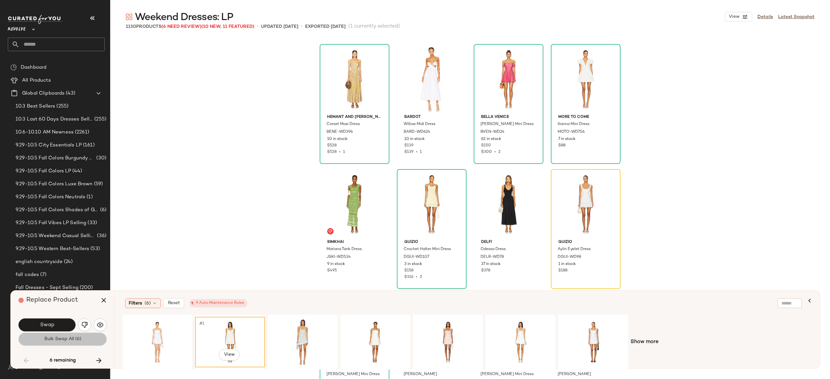
click at [95, 340] on button "Bulk Swap All (6)" at bounding box center [62, 339] width 88 height 13
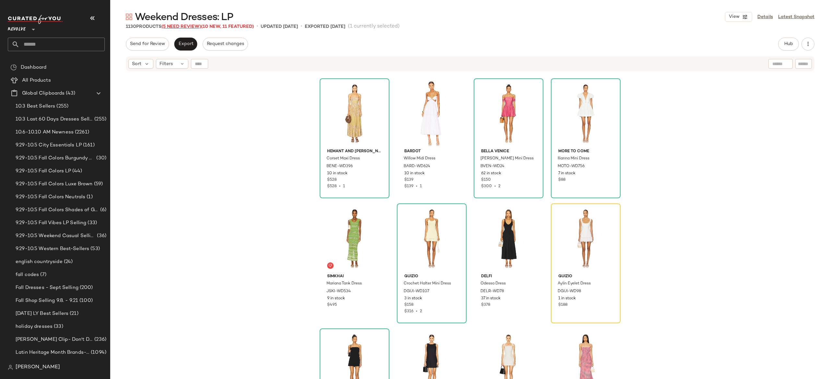
click at [195, 27] on span "(5 Need Review)" at bounding box center [181, 26] width 40 height 5
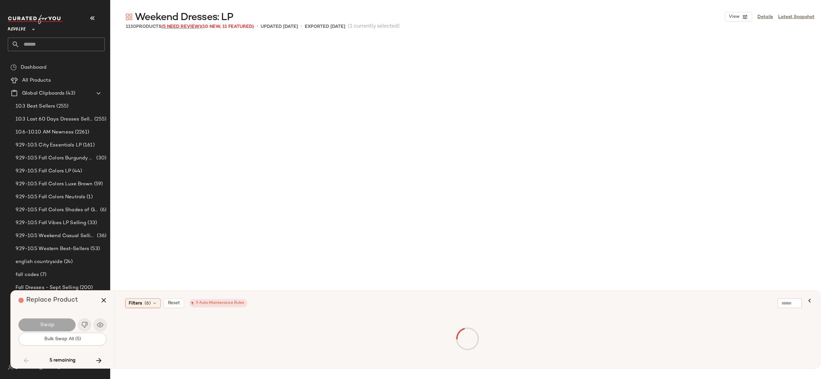
scroll to position [19143, 0]
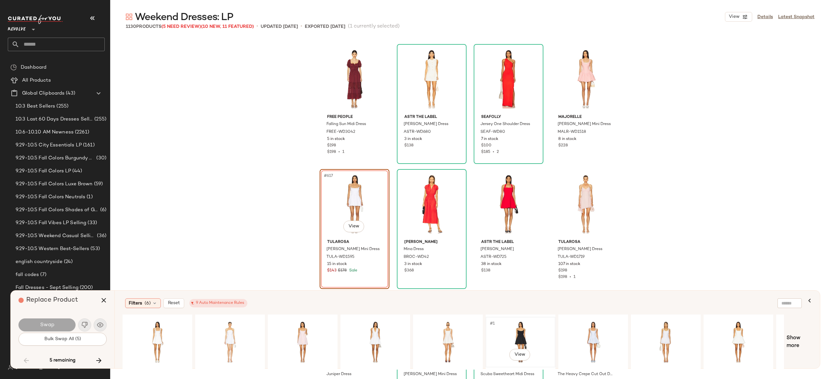
click at [519, 329] on div "#1 View" at bounding box center [520, 342] width 65 height 46
click at [45, 323] on span "Swap" at bounding box center [47, 325] width 15 height 6
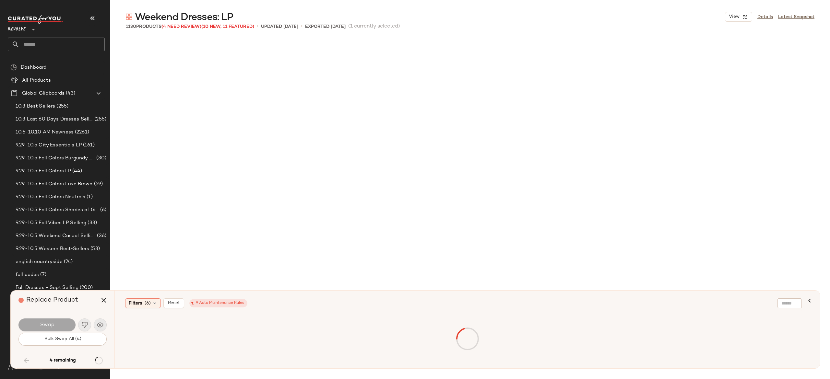
scroll to position [20895, 0]
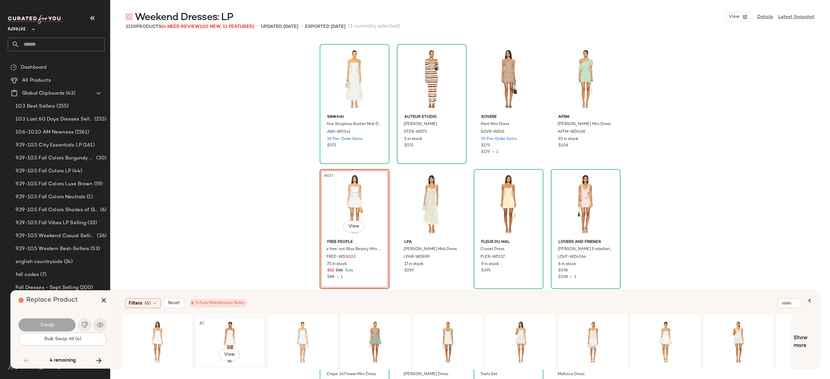
click at [232, 333] on div "#1 View" at bounding box center [229, 342] width 65 height 46
click at [303, 330] on div "#1 View" at bounding box center [302, 342] width 65 height 46
click at [441, 335] on div "#1 View" at bounding box center [447, 342] width 65 height 46
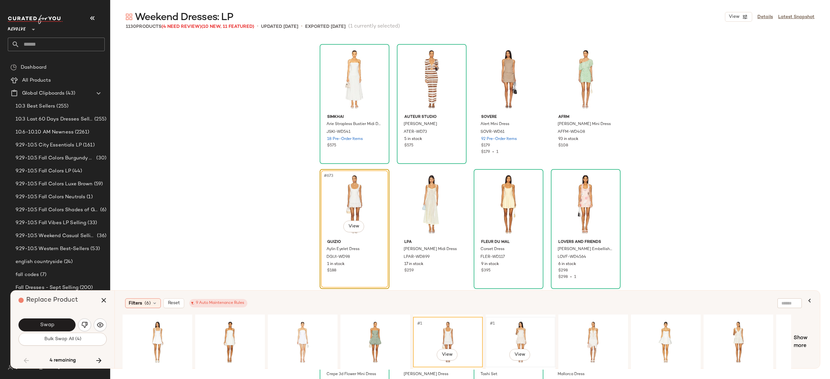
click at [519, 334] on div "#1 View" at bounding box center [520, 342] width 65 height 46
click at [309, 330] on div "#1 View" at bounding box center [302, 342] width 65 height 46
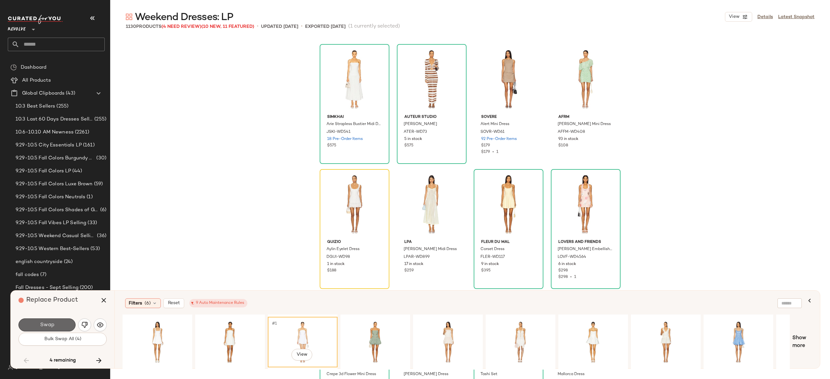
click at [60, 323] on button "Swap" at bounding box center [46, 325] width 57 height 13
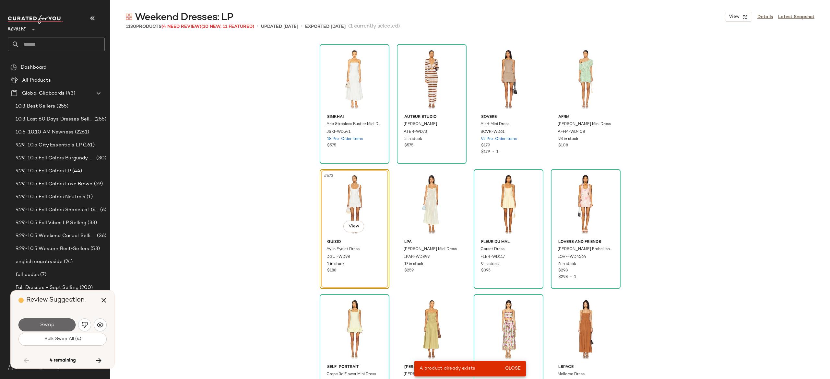
click at [63, 324] on button "Swap" at bounding box center [46, 325] width 57 height 13
click at [84, 323] on img "button" at bounding box center [84, 325] width 6 height 6
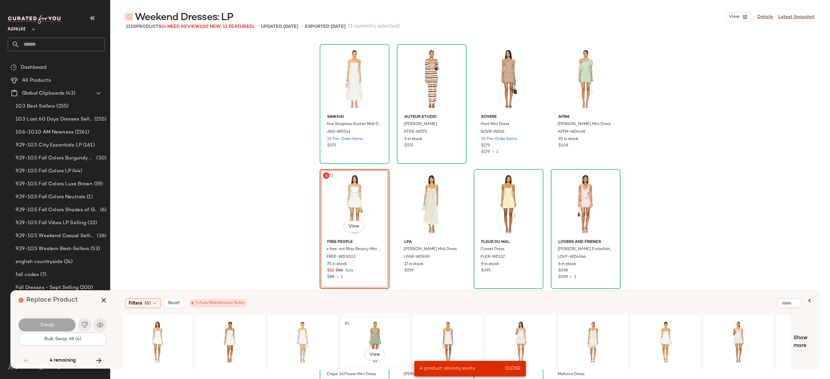
click at [372, 333] on div "#1 View" at bounding box center [375, 342] width 65 height 46
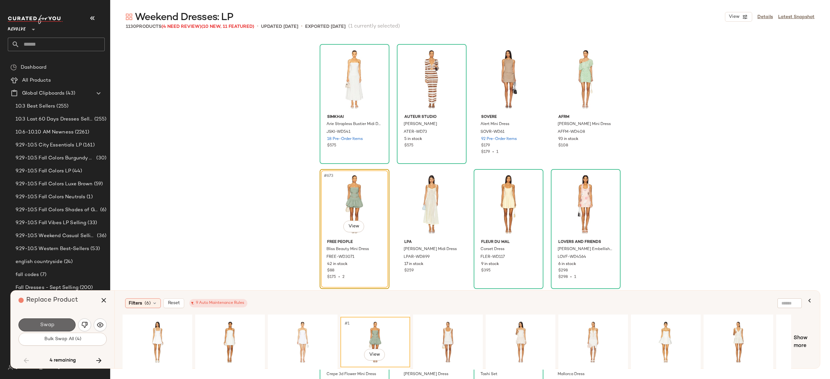
click at [63, 325] on button "Swap" at bounding box center [46, 325] width 57 height 13
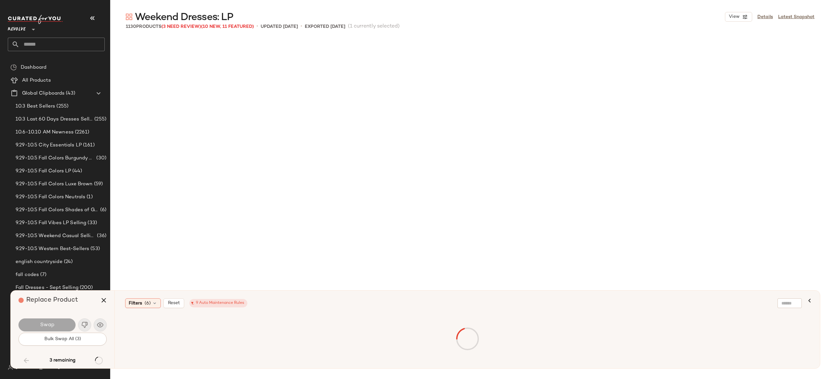
scroll to position [27026, 0]
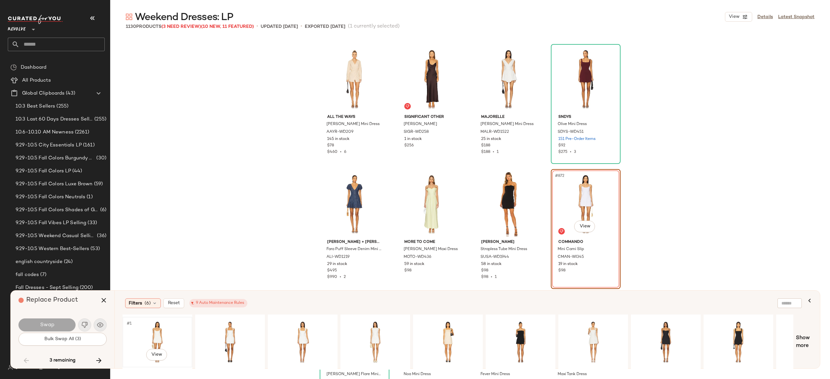
click at [158, 325] on div "#1 View" at bounding box center [157, 342] width 65 height 46
click at [67, 323] on button "Swap" at bounding box center [46, 325] width 57 height 13
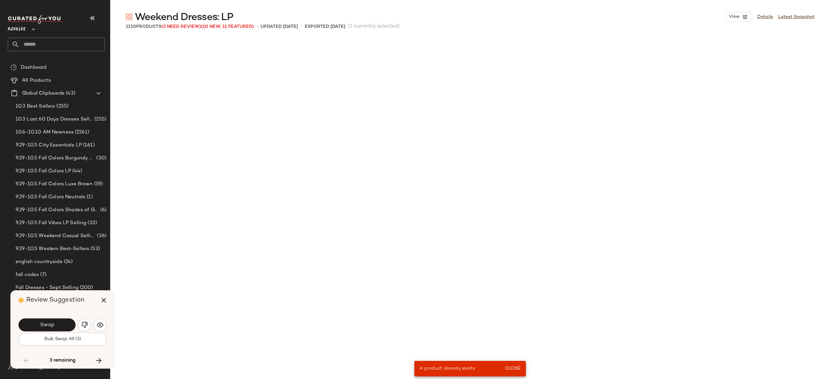
scroll to position [2002, 0]
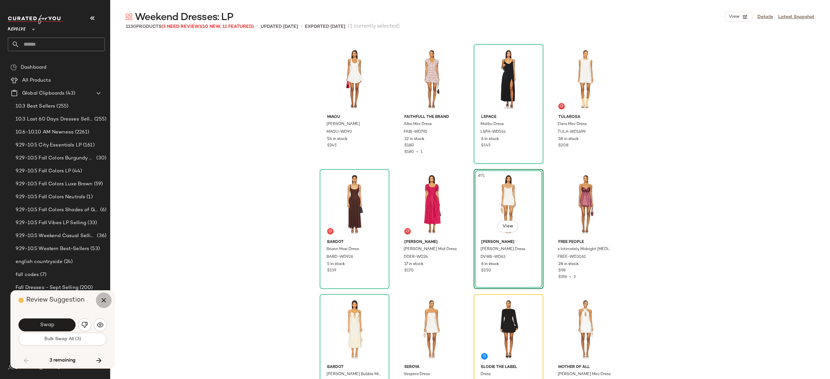
click at [104, 302] on icon "button" at bounding box center [104, 301] width 8 height 8
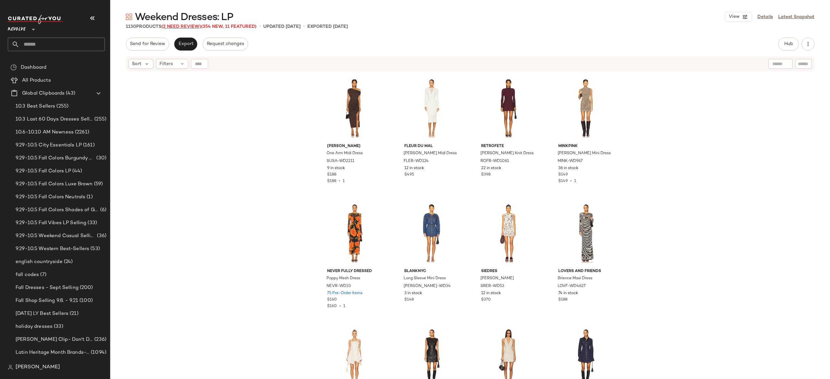
click at [196, 24] on span "(2 Need Review)" at bounding box center [181, 26] width 40 height 5
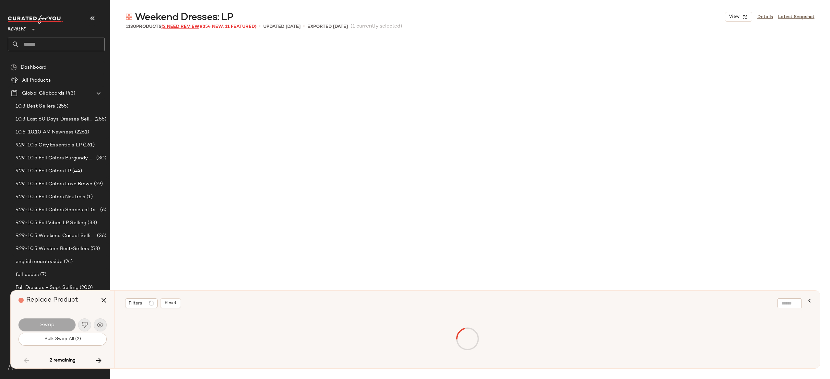
scroll to position [28778, 0]
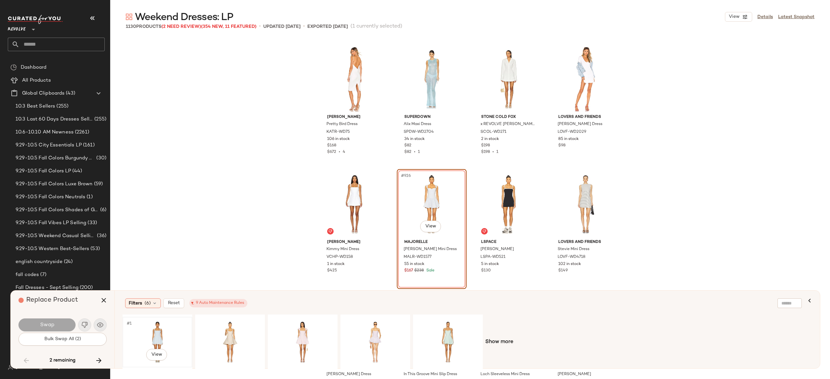
click at [158, 330] on div "#1 View" at bounding box center [157, 342] width 65 height 46
click at [68, 323] on button "Swap" at bounding box center [46, 325] width 57 height 13
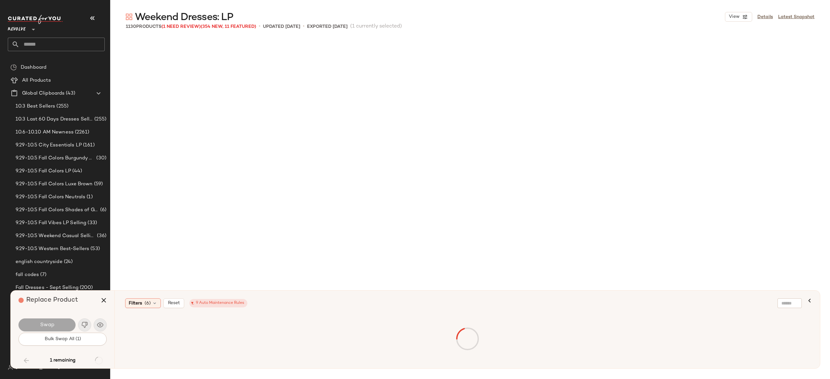
scroll to position [29779, 0]
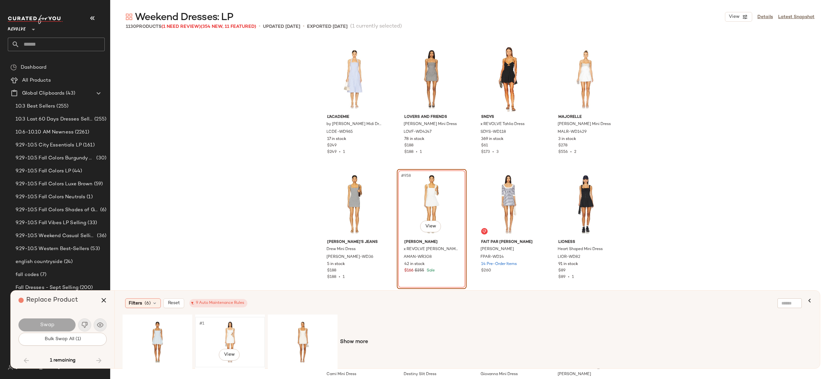
click at [231, 335] on div "#1 View" at bounding box center [229, 342] width 65 height 46
click at [65, 327] on button "Swap" at bounding box center [46, 325] width 57 height 13
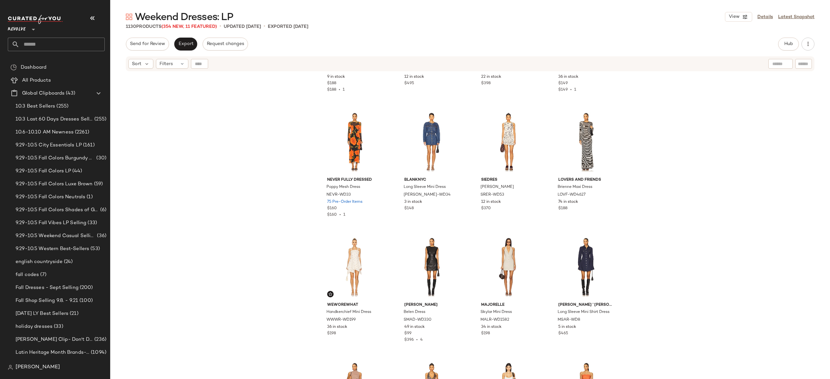
scroll to position [119, 0]
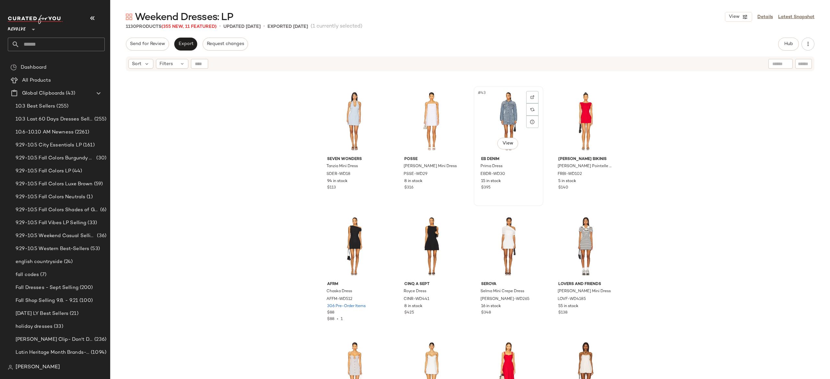
scroll to position [1251, 0]
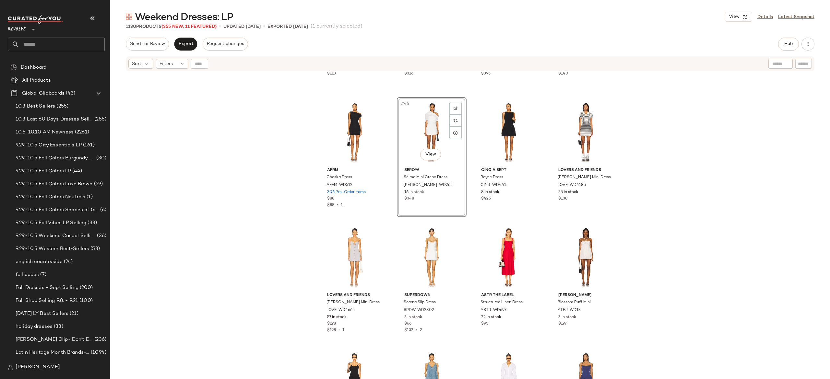
scroll to position [1361, 0]
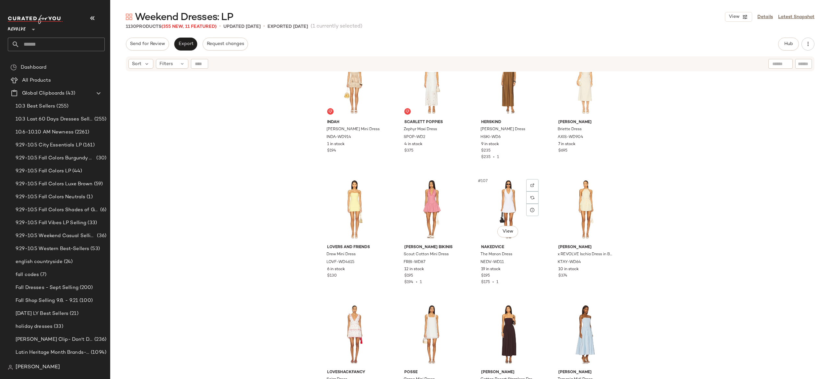
scroll to position [3158, 0]
click at [187, 42] on span "Export" at bounding box center [185, 43] width 15 height 5
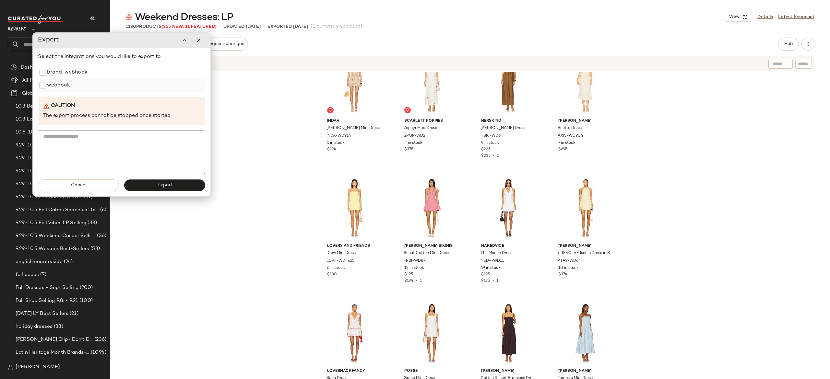
click at [62, 88] on label "webhook" at bounding box center [58, 85] width 23 height 13
click at [157, 184] on span "Export" at bounding box center [164, 185] width 15 height 5
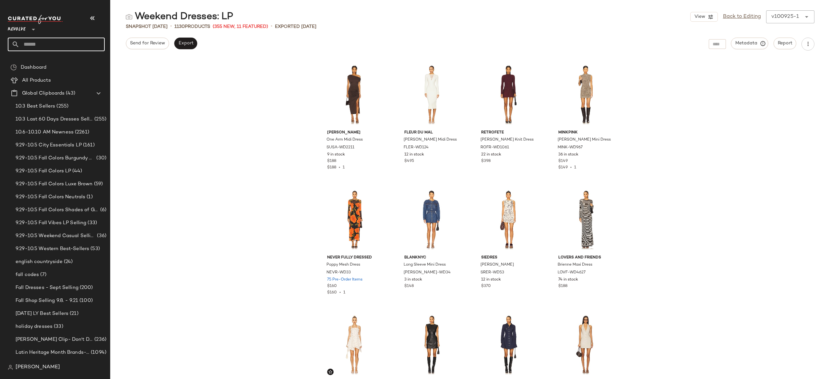
click at [81, 43] on input "text" at bounding box center [61, 45] width 85 height 14
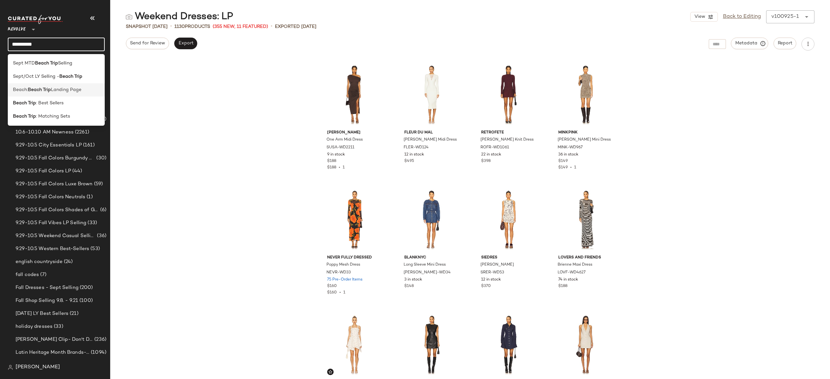
type input "**********"
click at [66, 93] on span "Landing Page" at bounding box center [66, 90] width 30 height 7
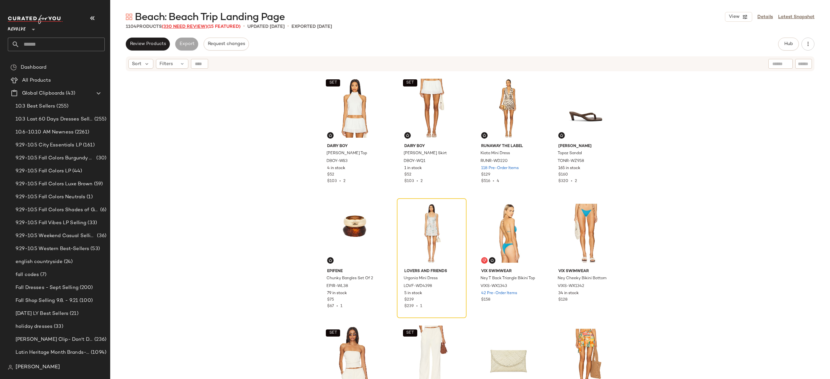
click at [197, 25] on span "(330 Need Review)" at bounding box center [184, 26] width 45 height 5
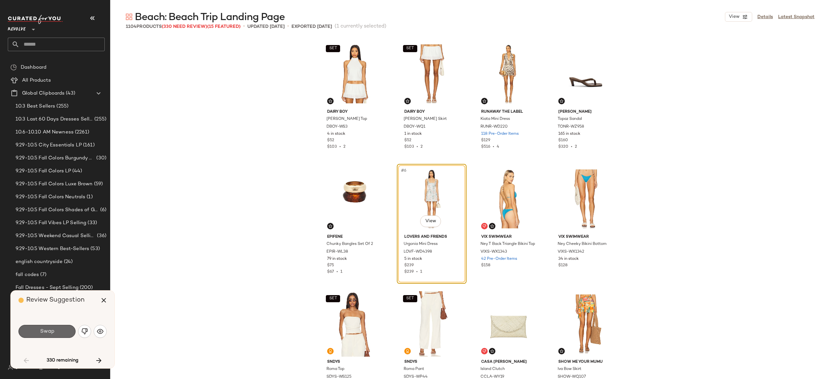
click at [62, 333] on button "Swap" at bounding box center [46, 331] width 57 height 13
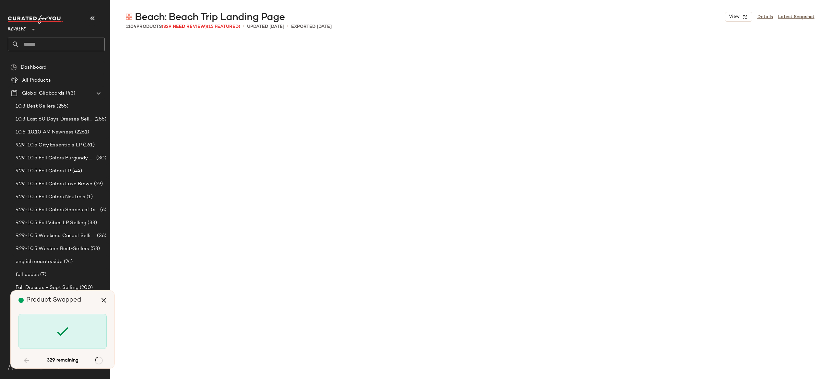
scroll to position [626, 0]
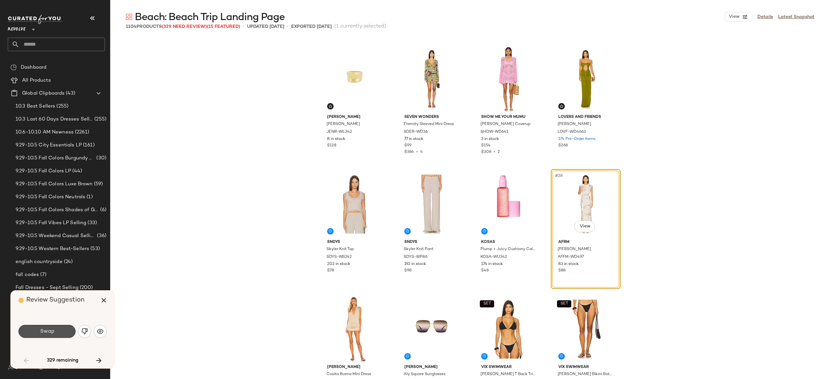
click at [62, 333] on button "Swap" at bounding box center [46, 331] width 57 height 13
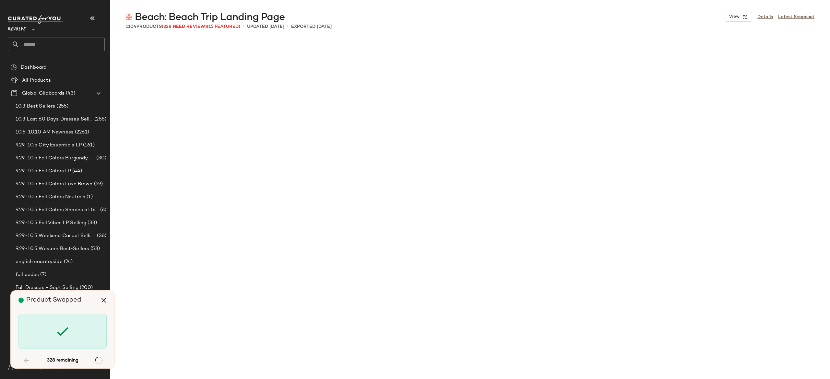
scroll to position [2252, 0]
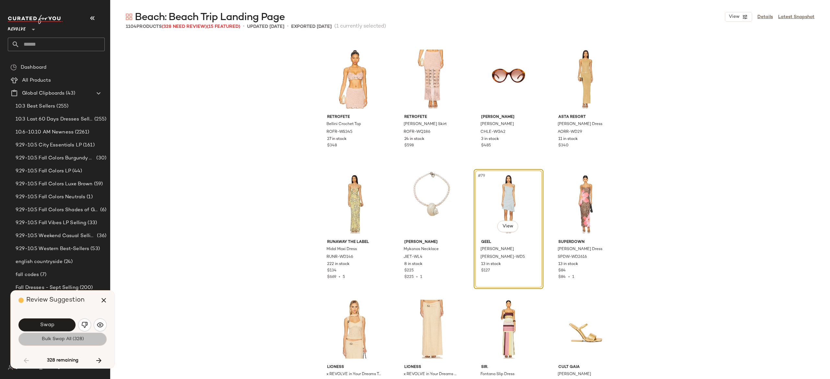
click at [65, 340] on span "Bulk Swap All (328)" at bounding box center [62, 339] width 42 height 5
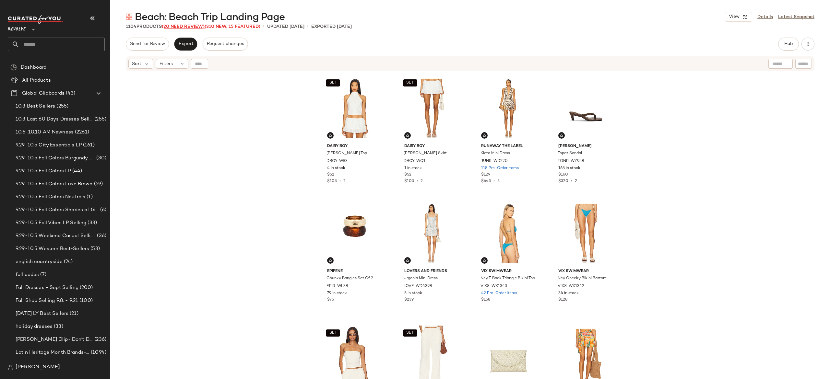
click at [196, 24] on span "(20 Need Review)" at bounding box center [183, 26] width 43 height 5
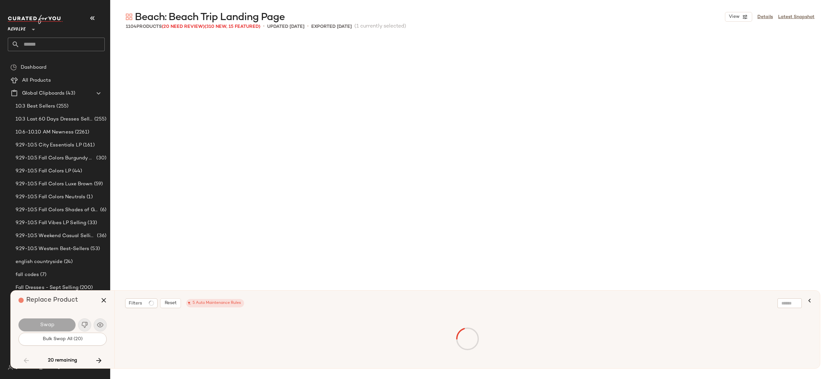
scroll to position [6381, 0]
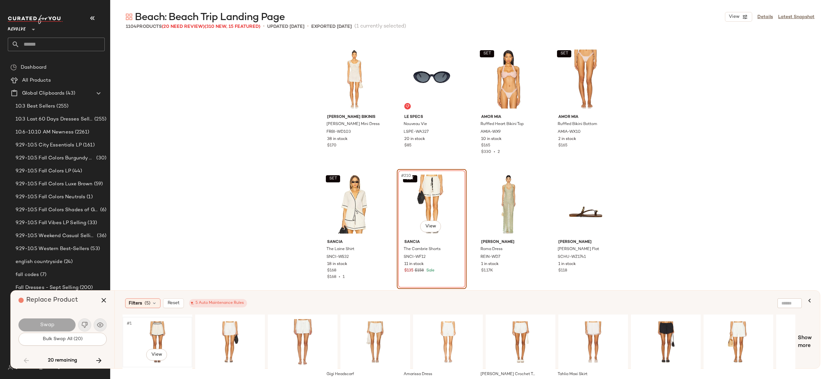
click at [159, 330] on div "#1 View" at bounding box center [157, 342] width 65 height 46
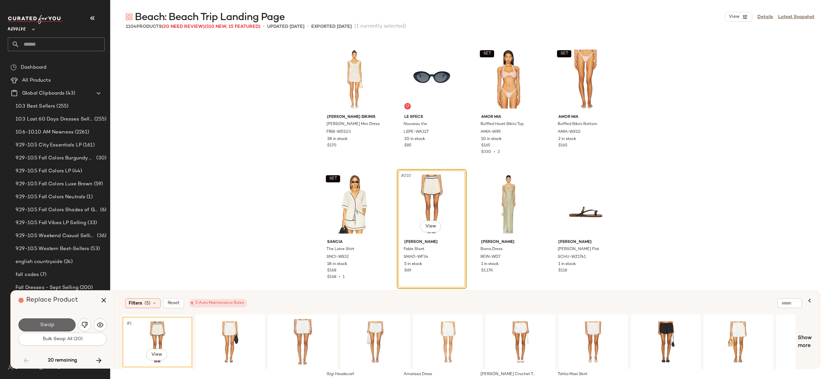
click at [60, 319] on button "Swap" at bounding box center [46, 325] width 57 height 13
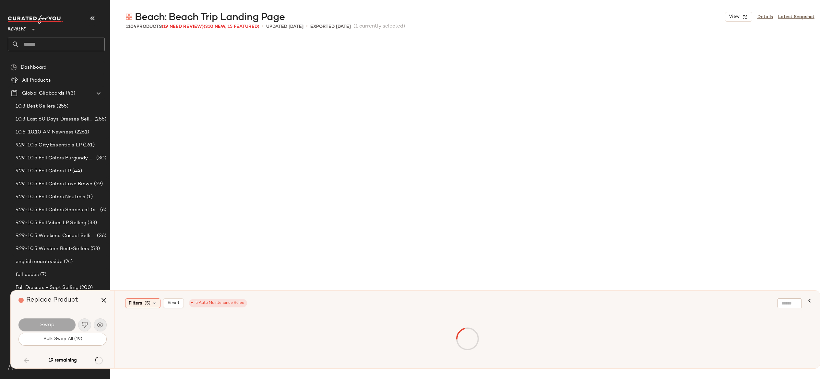
scroll to position [8133, 0]
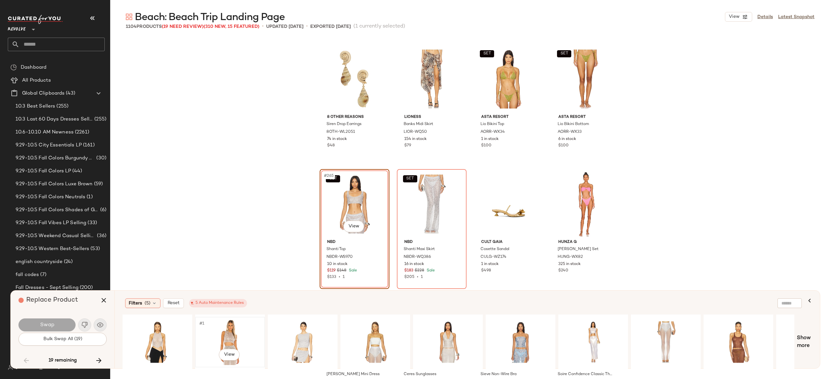
click at [229, 329] on div "#1 View" at bounding box center [229, 342] width 65 height 46
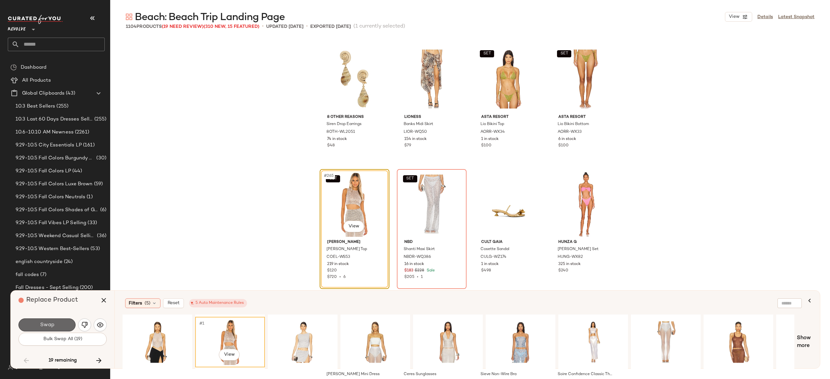
click at [64, 326] on button "Swap" at bounding box center [46, 325] width 57 height 13
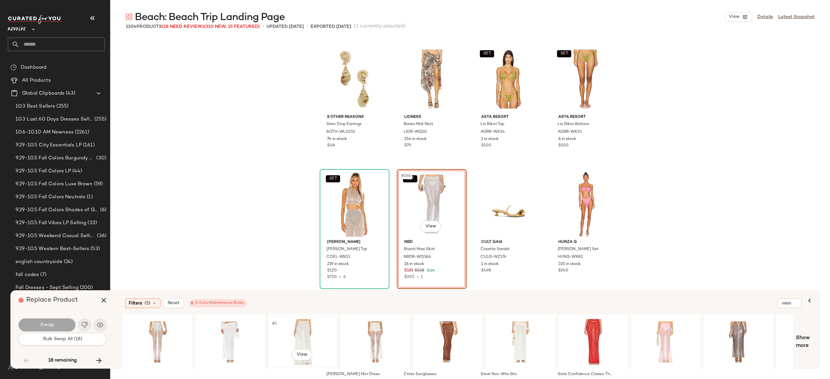
click at [304, 332] on div "#1 View" at bounding box center [302, 342] width 65 height 46
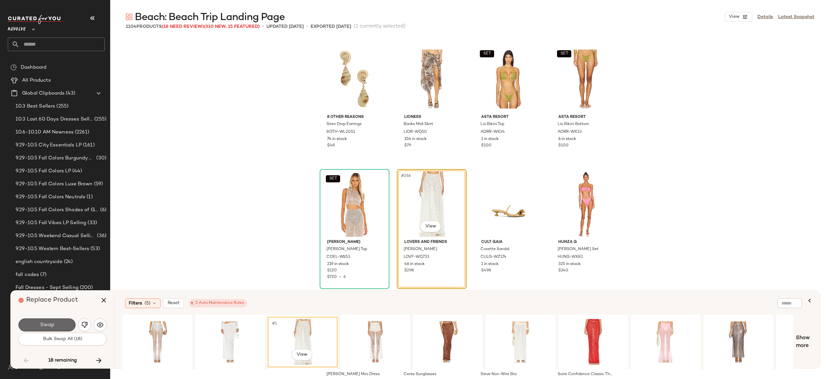
click at [60, 323] on button "Swap" at bounding box center [46, 325] width 57 height 13
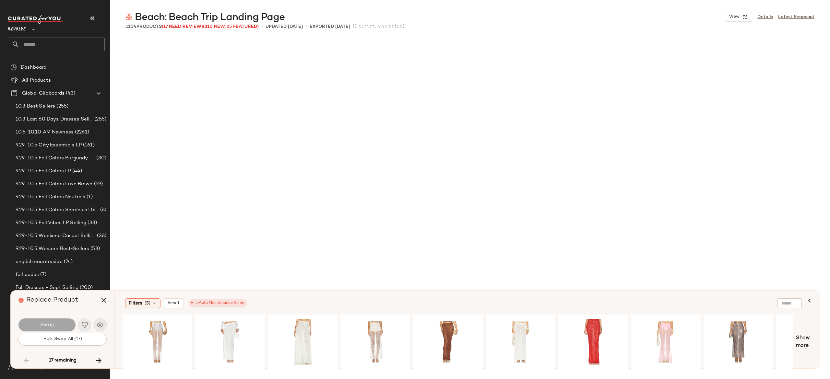
scroll to position [8508, 0]
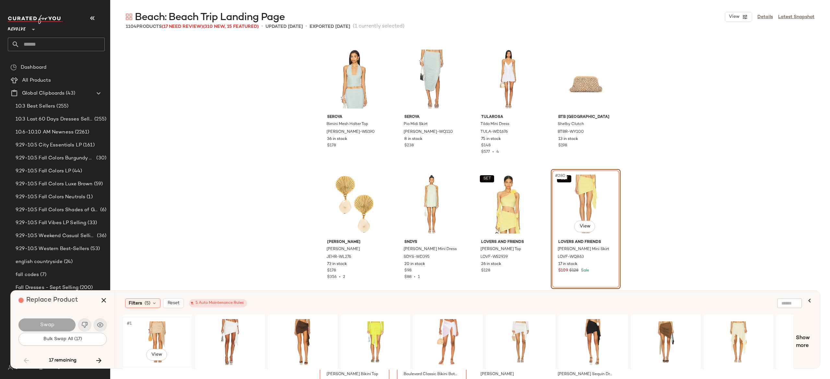
click at [161, 328] on div "#1 View" at bounding box center [157, 342] width 65 height 46
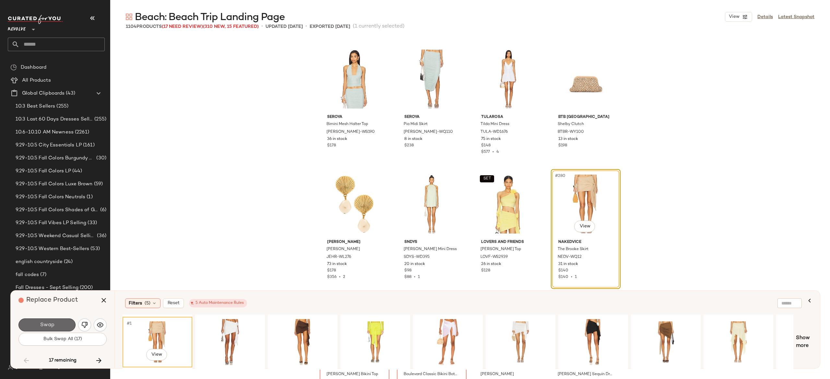
click at [65, 323] on button "Swap" at bounding box center [46, 325] width 57 height 13
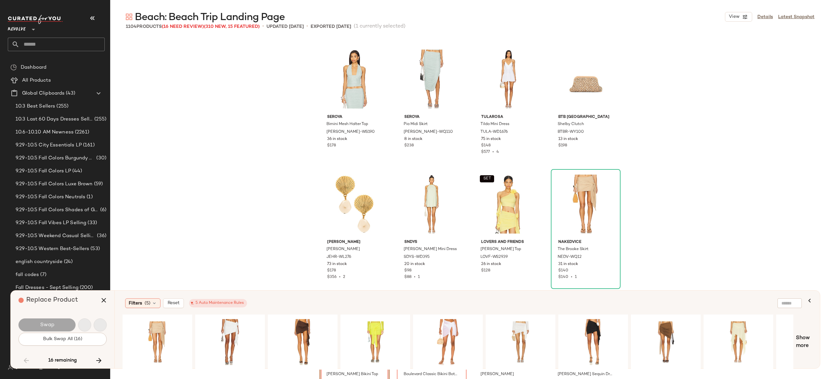
scroll to position [8633, 0]
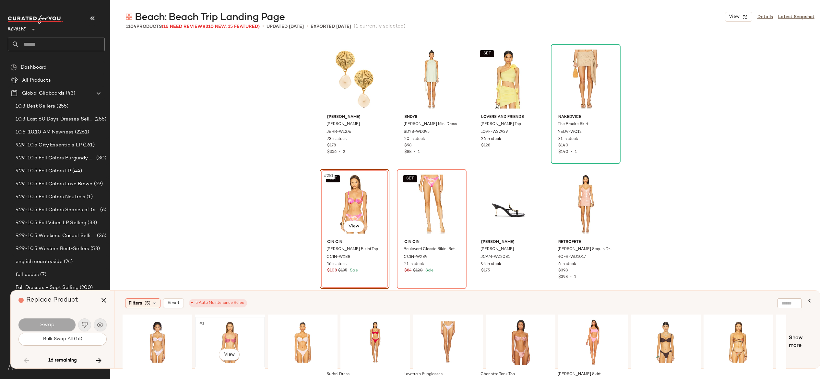
click at [228, 338] on div "#1 View" at bounding box center [229, 342] width 65 height 46
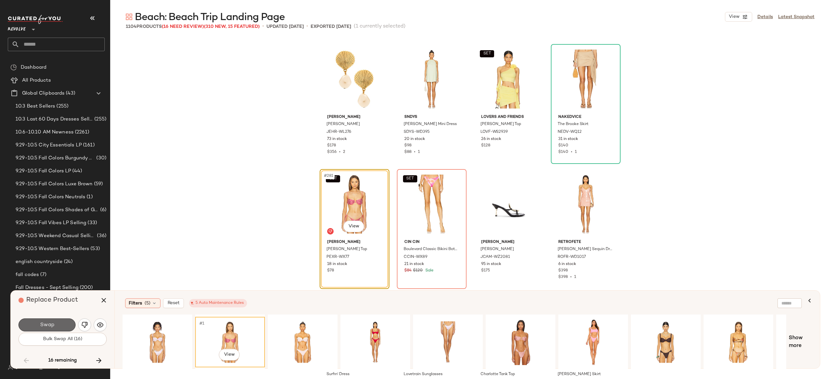
click at [66, 324] on button "Swap" at bounding box center [46, 325] width 57 height 13
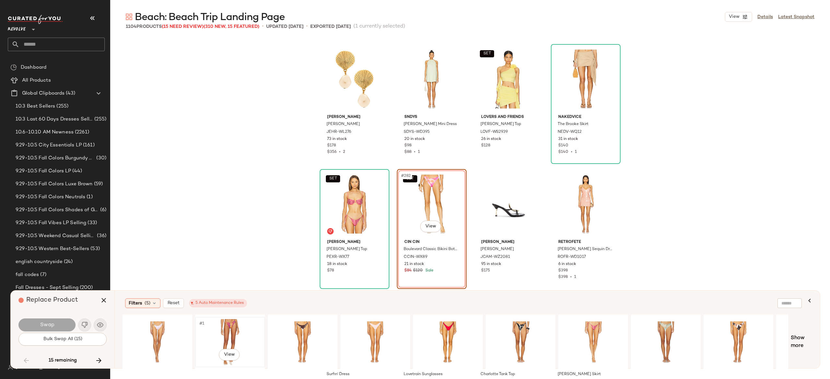
click at [233, 326] on div "#1 View" at bounding box center [229, 342] width 65 height 46
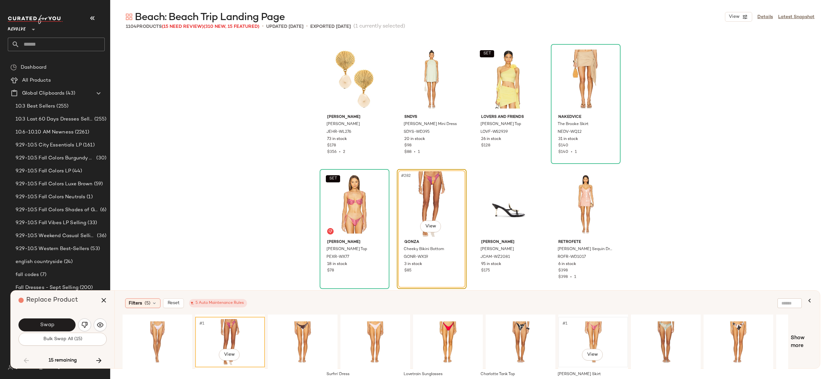
click at [600, 333] on div "#1 View" at bounding box center [592, 342] width 65 height 46
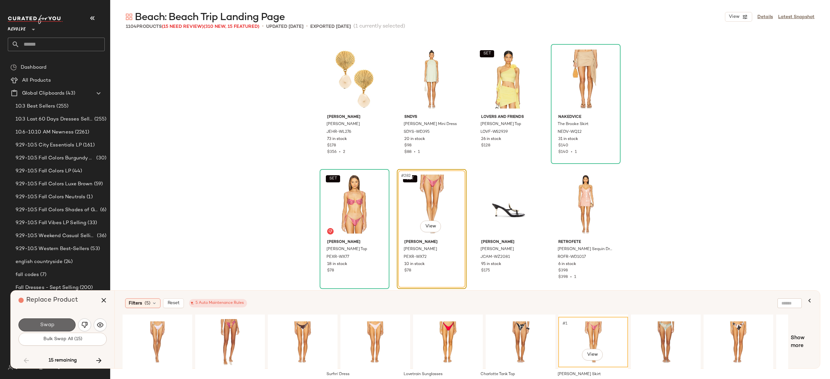
click at [60, 329] on button "Swap" at bounding box center [46, 325] width 57 height 13
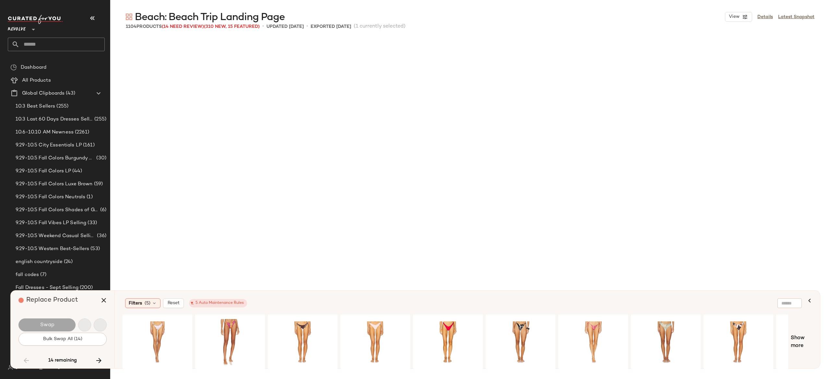
scroll to position [10635, 0]
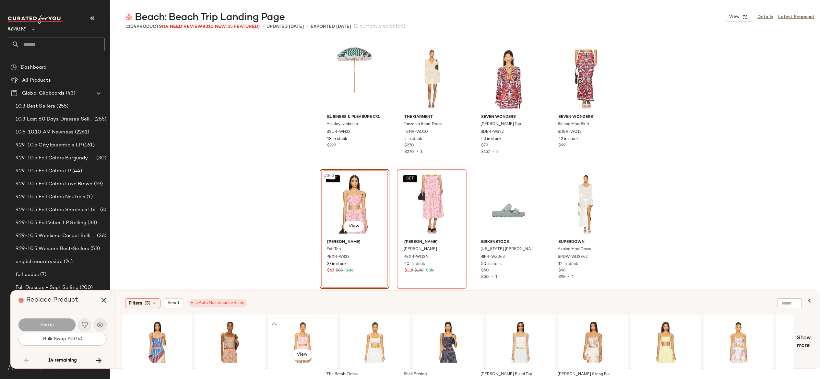
click at [301, 337] on div "#1 View" at bounding box center [302, 342] width 65 height 46
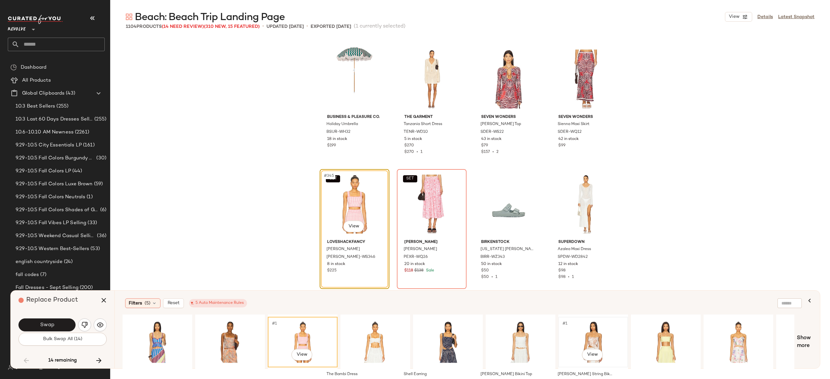
click at [594, 334] on div "#1 View" at bounding box center [592, 342] width 65 height 46
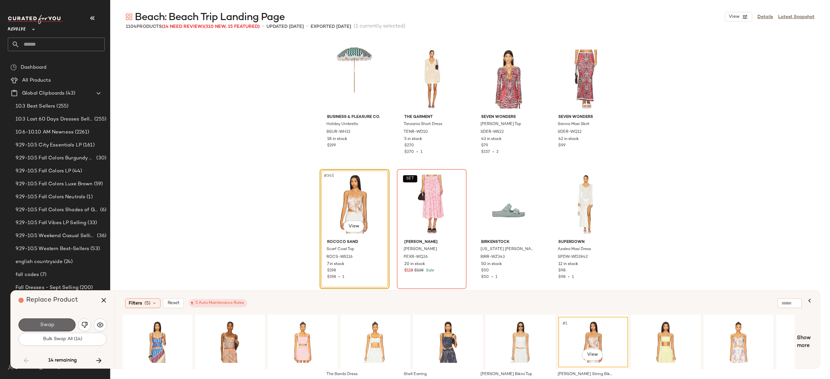
click at [58, 327] on button "Swap" at bounding box center [46, 325] width 57 height 13
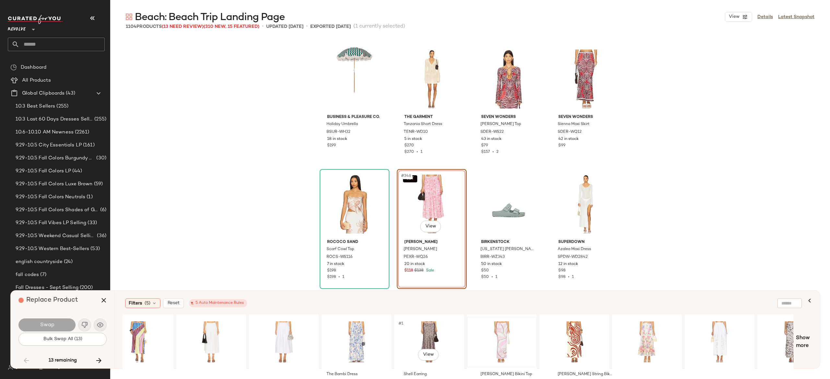
scroll to position [0, 310]
click at [500, 334] on div "#1 View" at bounding box center [500, 342] width 65 height 46
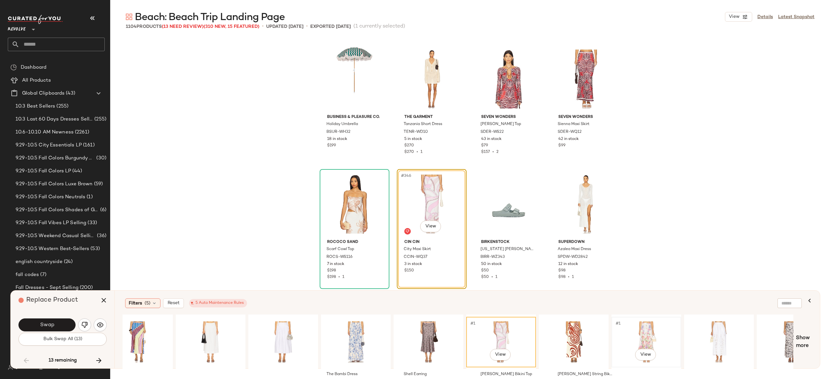
click at [639, 331] on div "#1 View" at bounding box center [646, 342] width 65 height 46
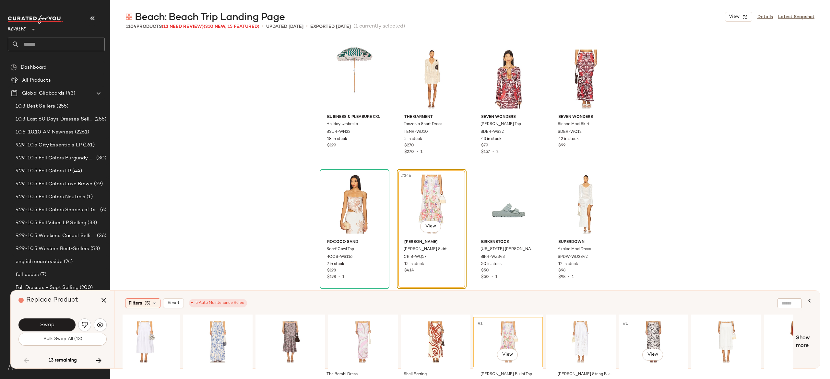
scroll to position [0, 488]
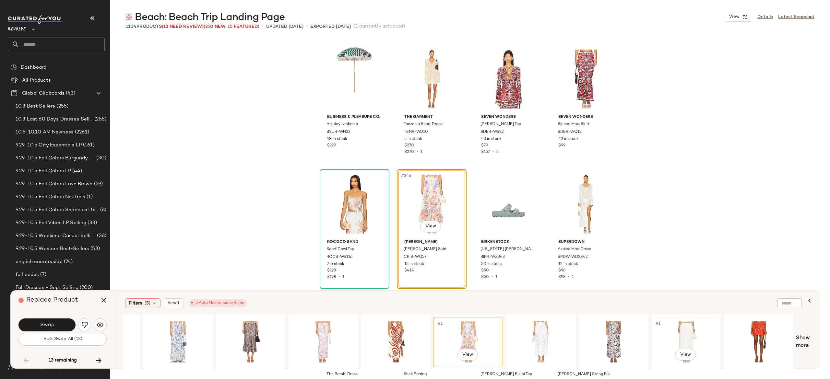
click at [683, 329] on div "#1 View" at bounding box center [685, 342] width 65 height 46
click at [322, 332] on div "#1 View" at bounding box center [322, 342] width 65 height 46
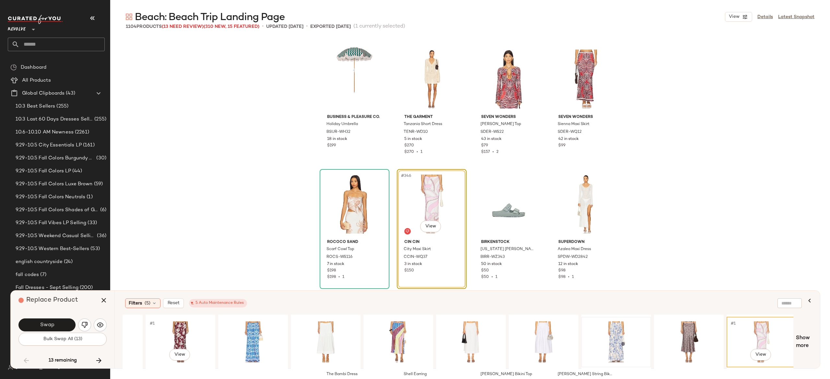
scroll to position [0, 0]
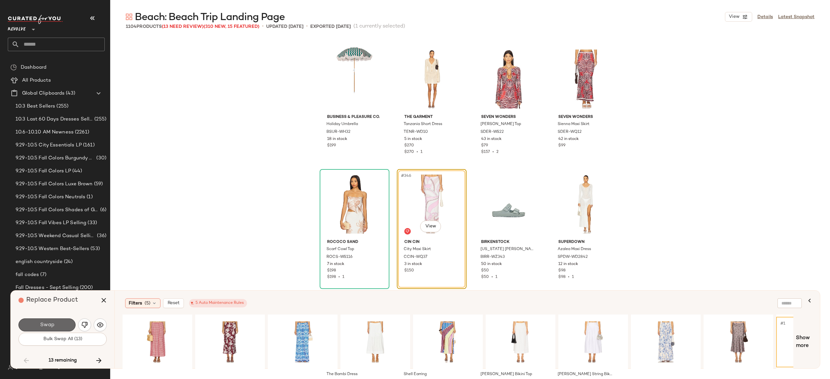
click at [56, 327] on button "Swap" at bounding box center [46, 325] width 57 height 13
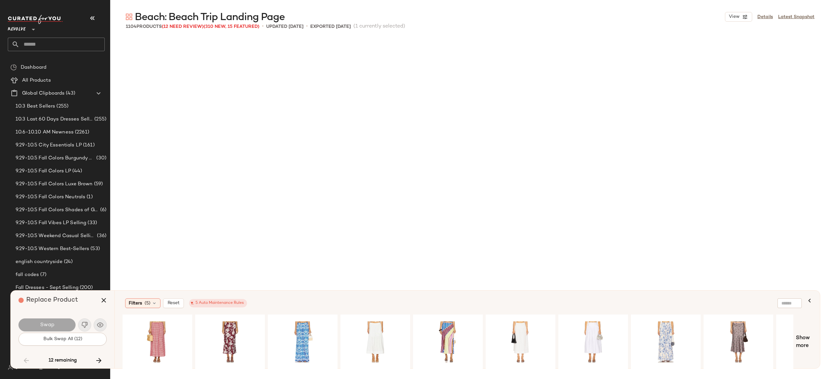
scroll to position [11011, 0]
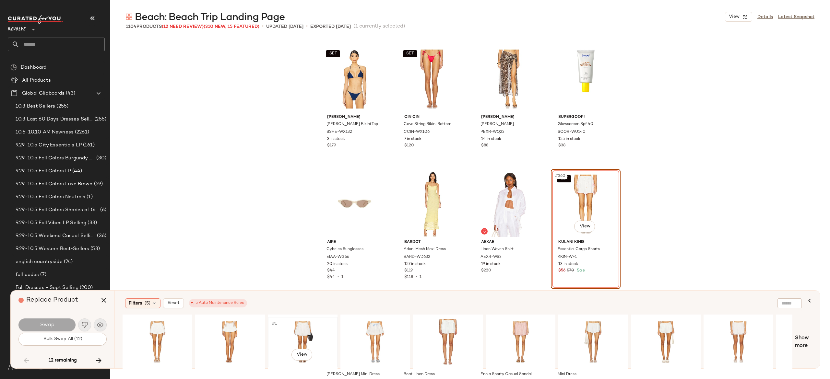
click at [307, 329] on div "#1 View" at bounding box center [302, 342] width 65 height 46
click at [63, 326] on button "Swap" at bounding box center [46, 325] width 57 height 13
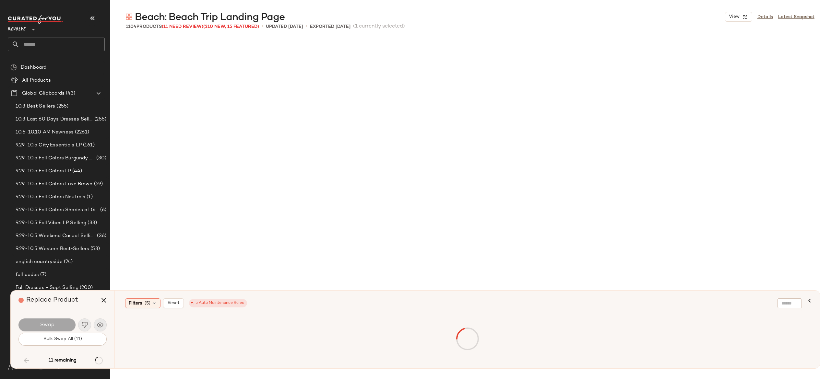
scroll to position [11511, 0]
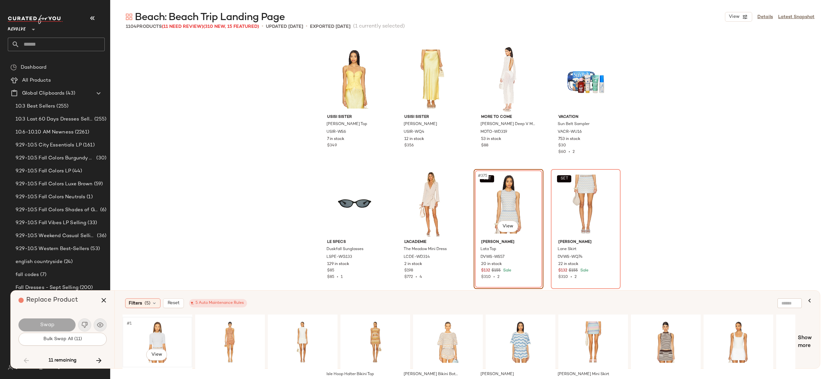
click at [154, 330] on div "#1 View" at bounding box center [157, 342] width 65 height 46
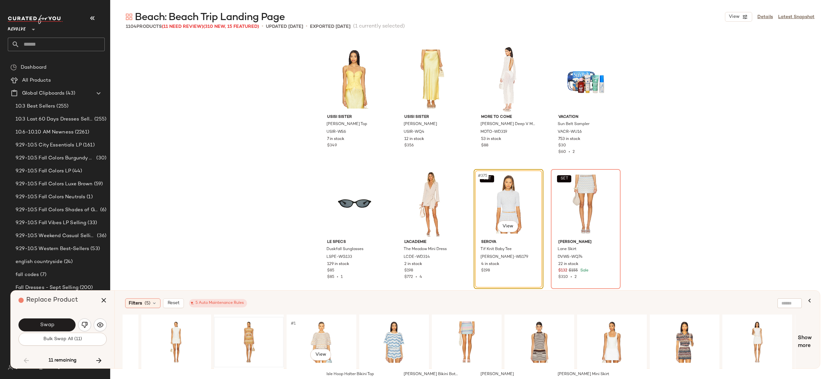
scroll to position [0, 130]
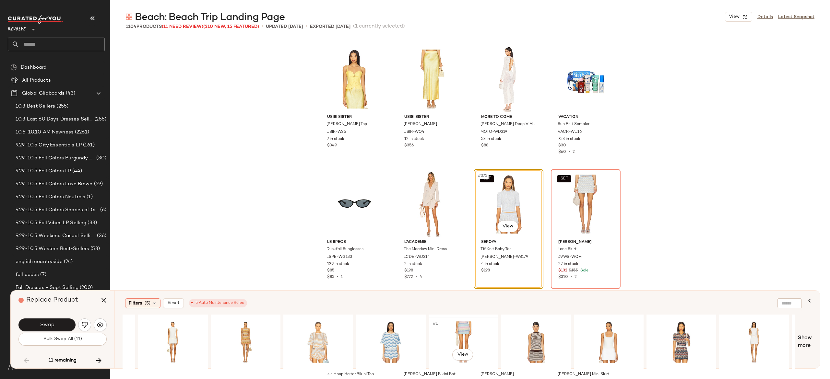
click at [458, 331] on div "#1 View" at bounding box center [463, 342] width 65 height 46
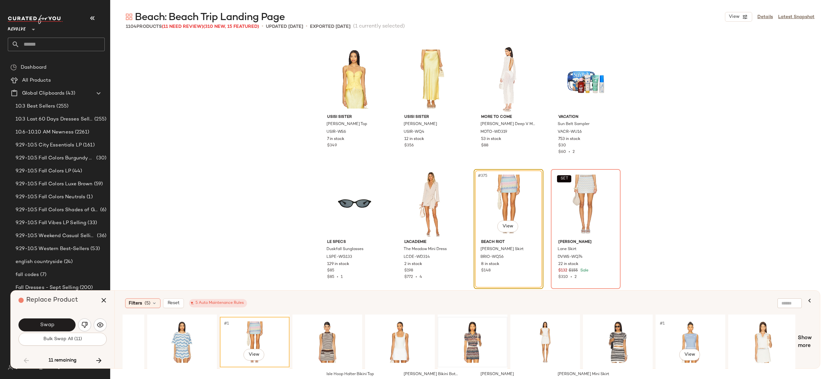
scroll to position [0, 339]
click at [629, 334] on div "#1 View" at bounding box center [616, 342] width 65 height 46
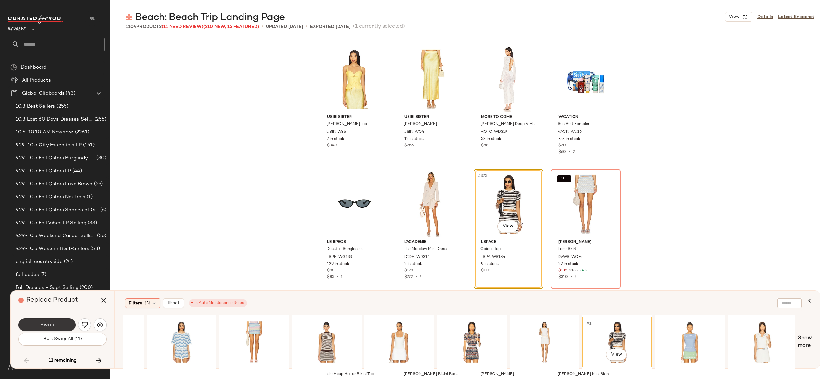
click at [56, 325] on button "Swap" at bounding box center [46, 325] width 57 height 13
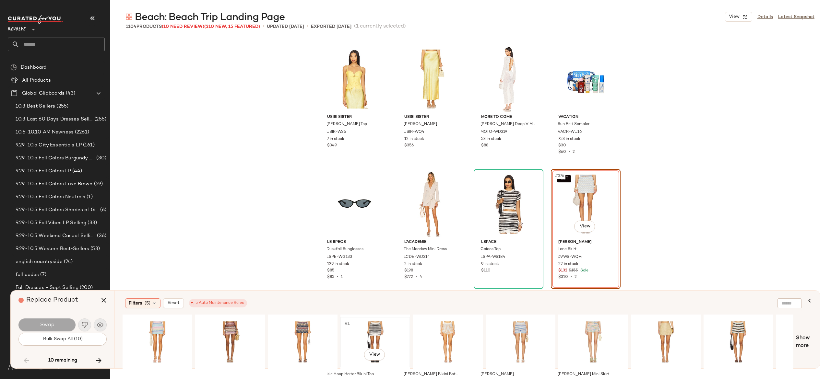
click at [377, 334] on div "#1 View" at bounding box center [375, 342] width 65 height 46
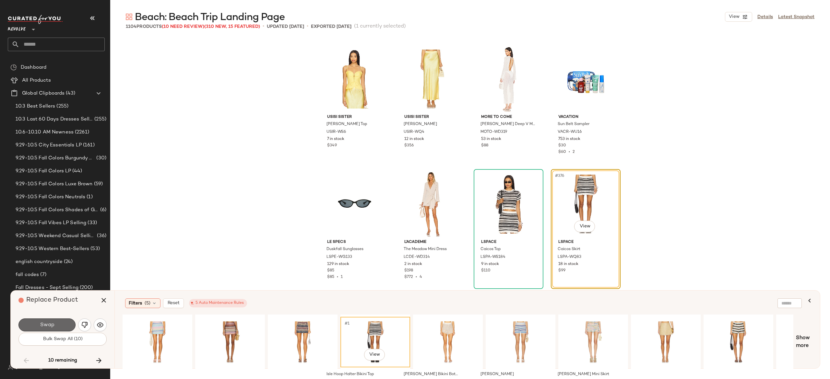
click at [65, 322] on button "Swap" at bounding box center [46, 325] width 57 height 13
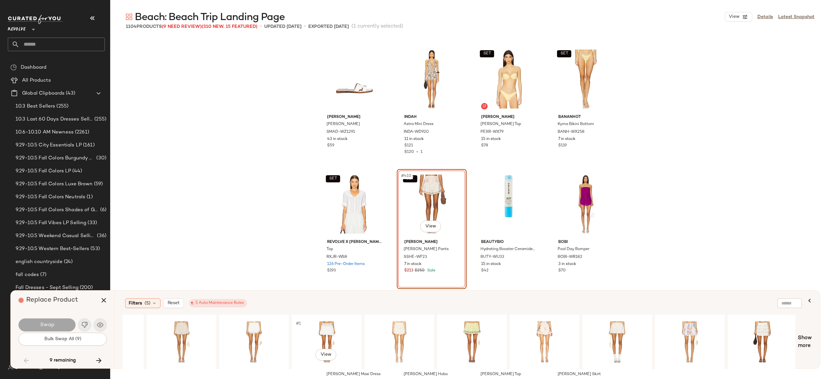
scroll to position [0, 630]
click at [617, 328] on div "#1 View" at bounding box center [616, 342] width 65 height 46
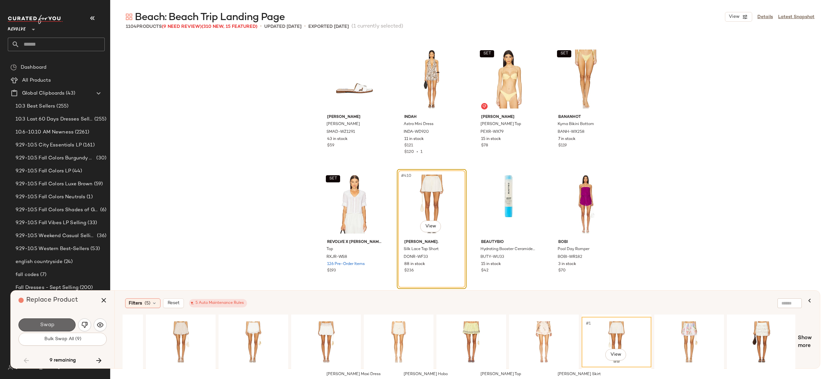
click at [61, 323] on button "Swap" at bounding box center [46, 325] width 57 height 13
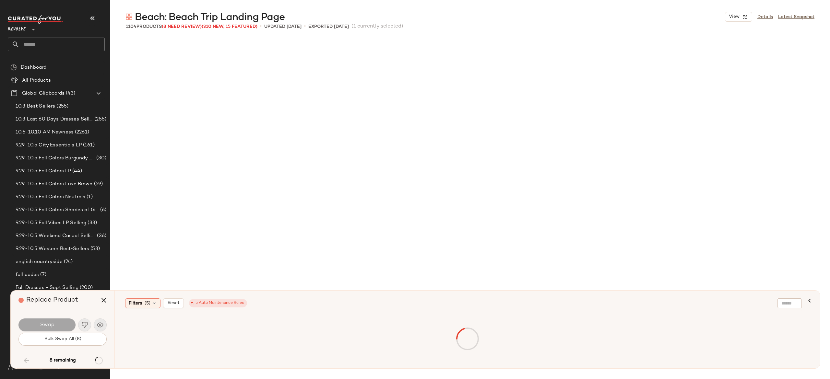
scroll to position [13013, 0]
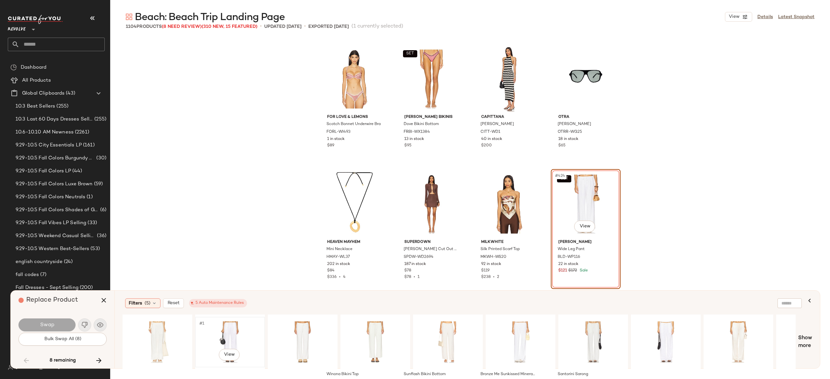
click at [235, 330] on div "#1 View" at bounding box center [229, 342] width 65 height 46
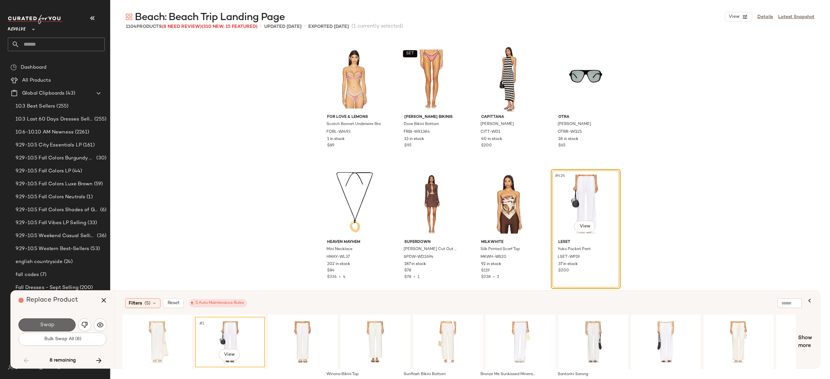
click at [63, 323] on button "Swap" at bounding box center [46, 325] width 57 height 13
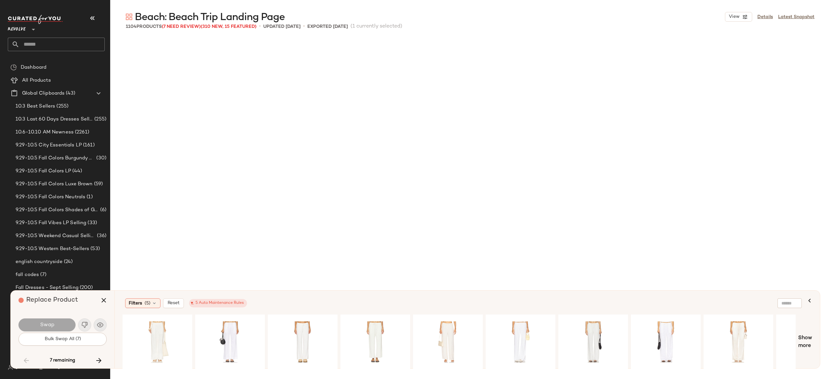
scroll to position [16891, 0]
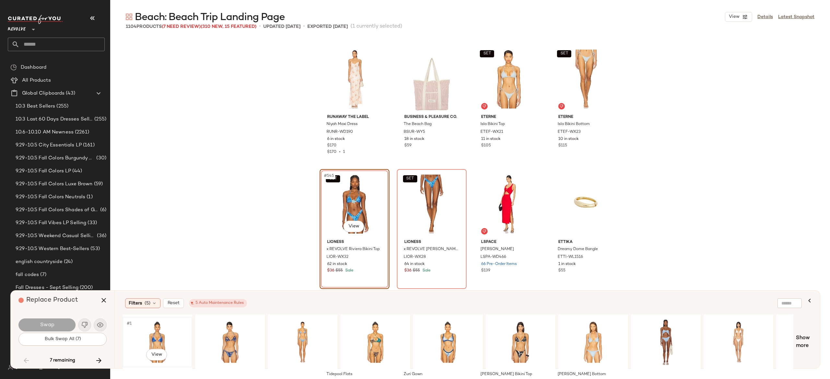
click at [156, 333] on div "#1 View" at bounding box center [157, 342] width 65 height 46
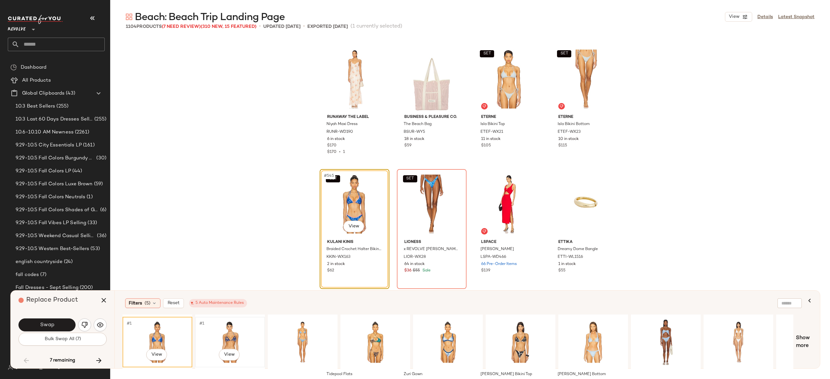
click at [226, 346] on div "#1 View" at bounding box center [229, 342] width 65 height 46
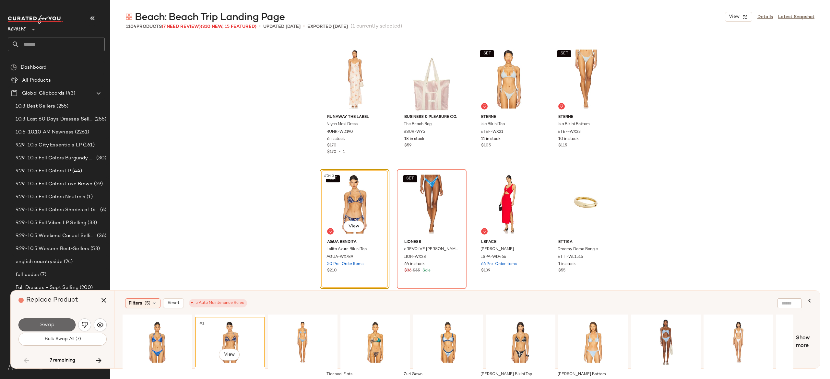
click at [65, 323] on button "Swap" at bounding box center [46, 325] width 57 height 13
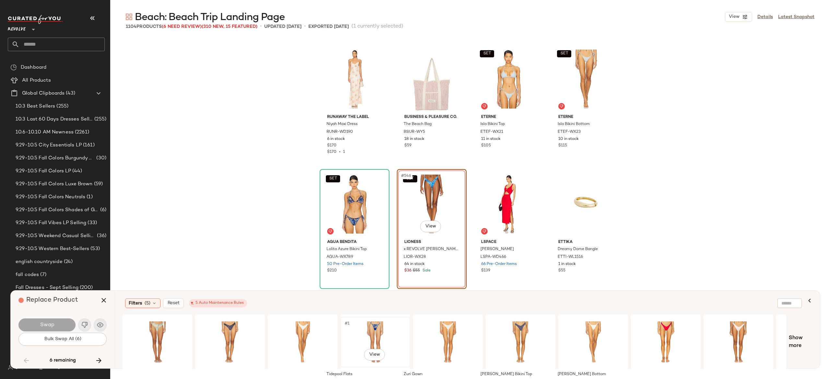
click at [371, 334] on div "#1 View" at bounding box center [375, 342] width 65 height 46
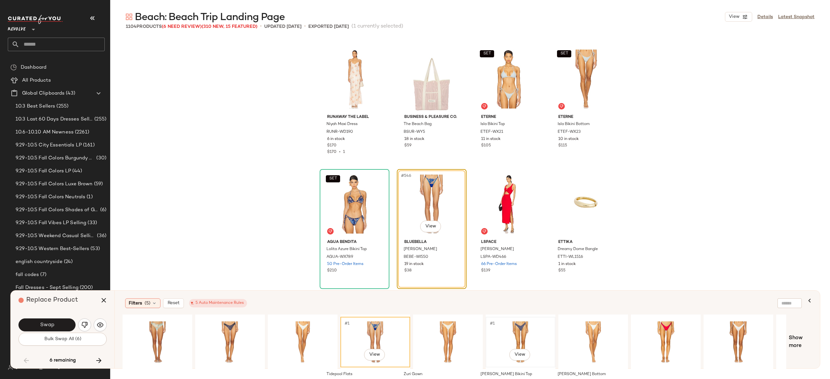
click at [512, 331] on div "#1 View" at bounding box center [520, 342] width 65 height 46
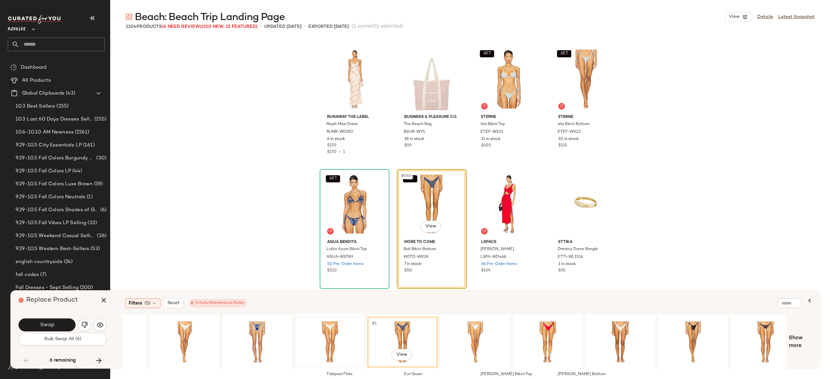
scroll to position [0, 132]
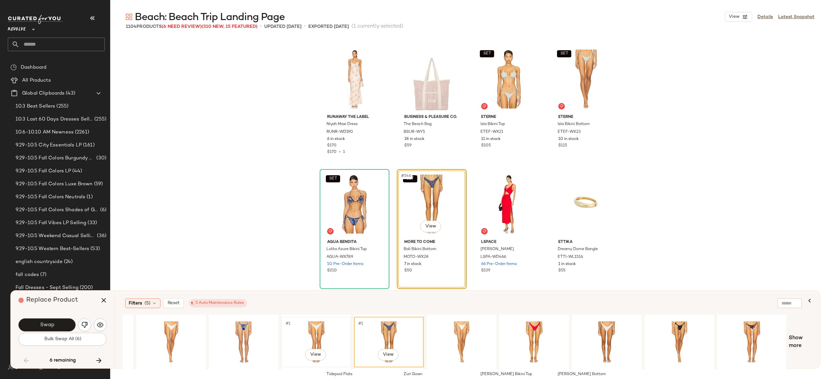
click at [320, 332] on div "#1 View" at bounding box center [316, 342] width 65 height 46
click at [173, 331] on div "#1 View" at bounding box center [170, 342] width 65 height 46
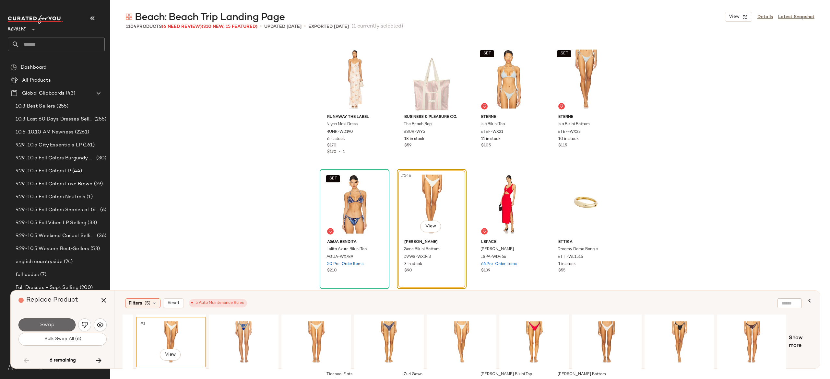
click at [65, 324] on button "Swap" at bounding box center [46, 325] width 57 height 13
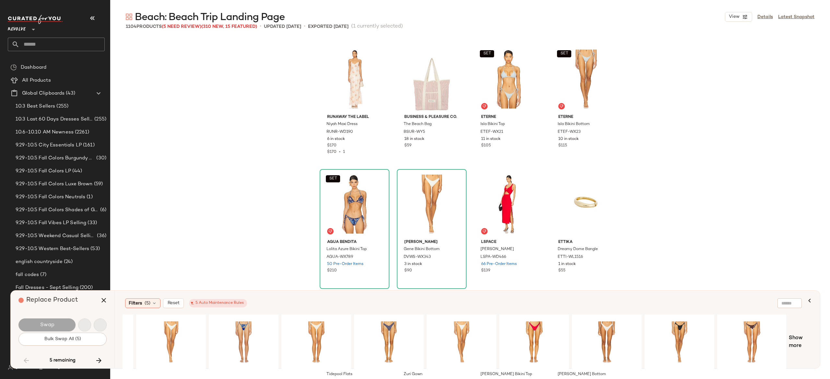
scroll to position [21145, 0]
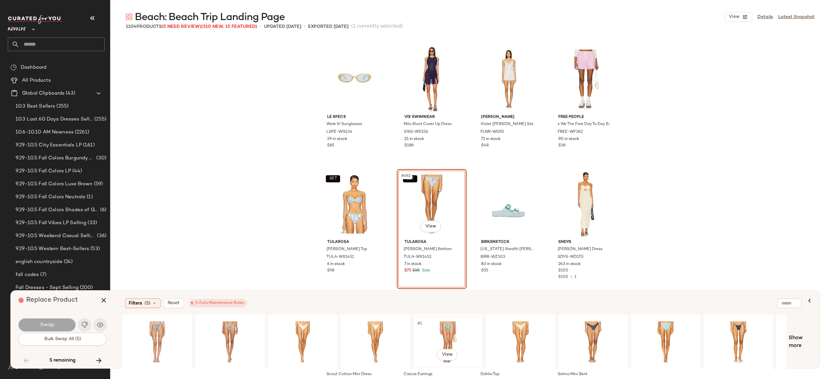
click at [446, 329] on div "#1 View" at bounding box center [447, 342] width 65 height 46
click at [665, 332] on div "#1 View" at bounding box center [665, 342] width 65 height 46
click at [63, 323] on button "Swap" at bounding box center [46, 325] width 57 height 13
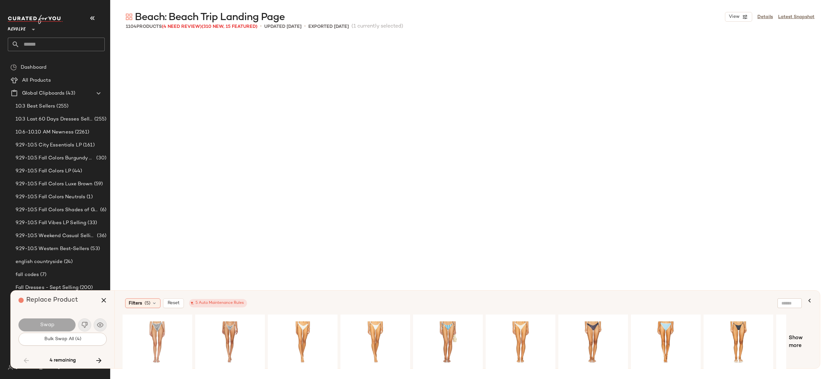
scroll to position [22146, 0]
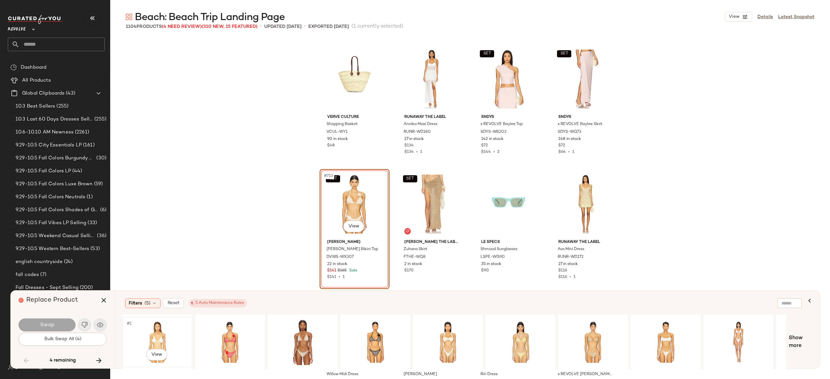
click at [156, 336] on div "#1 View" at bounding box center [157, 342] width 65 height 46
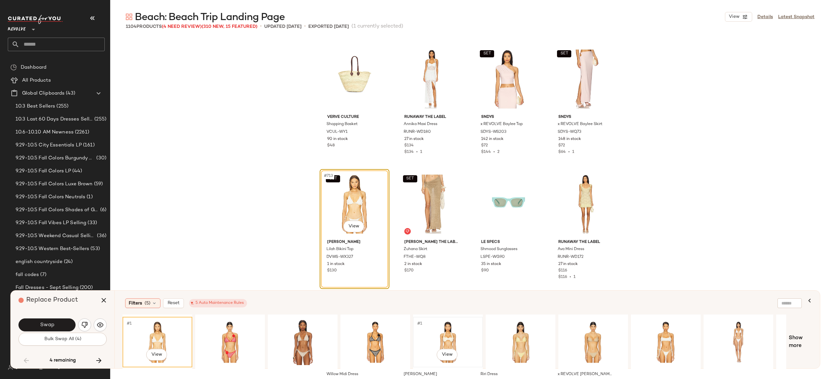
click at [449, 336] on div "#1 View" at bounding box center [447, 342] width 65 height 46
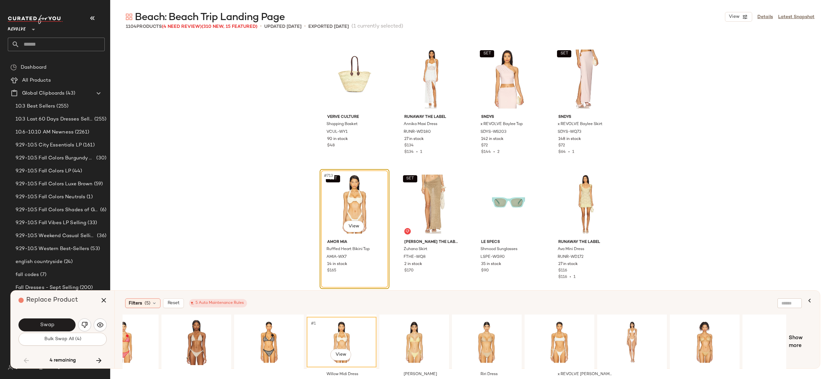
scroll to position [0, 132]
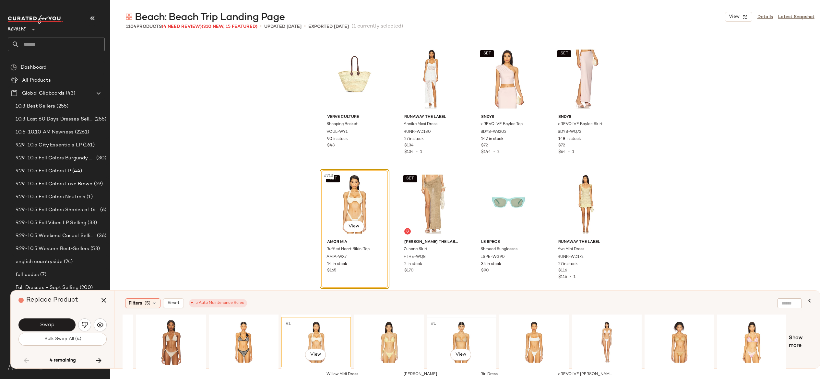
click at [464, 339] on div "#1 View" at bounding box center [461, 342] width 65 height 46
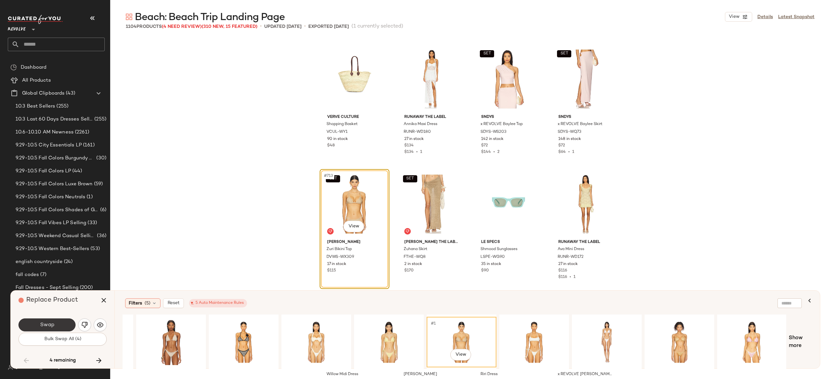
click at [60, 329] on button "Swap" at bounding box center [46, 325] width 57 height 13
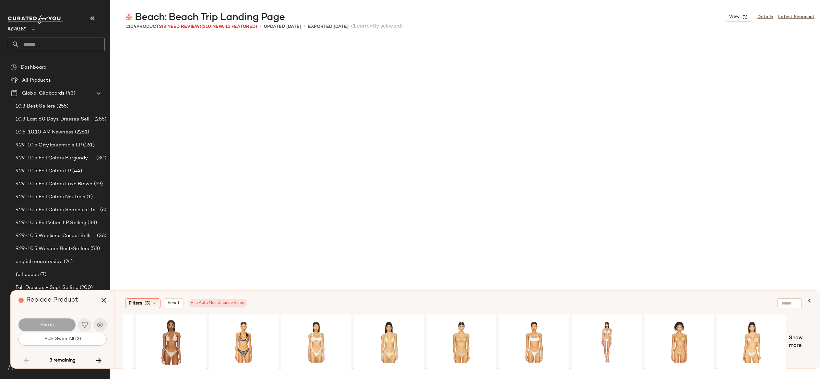
scroll to position [25775, 0]
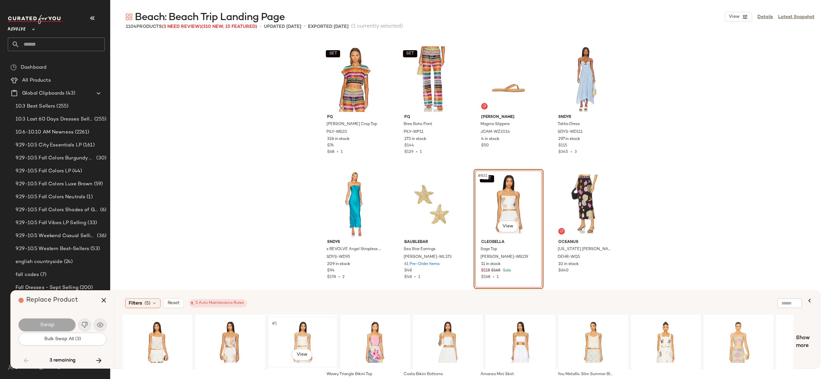
click at [299, 332] on div "#1 View" at bounding box center [302, 342] width 65 height 46
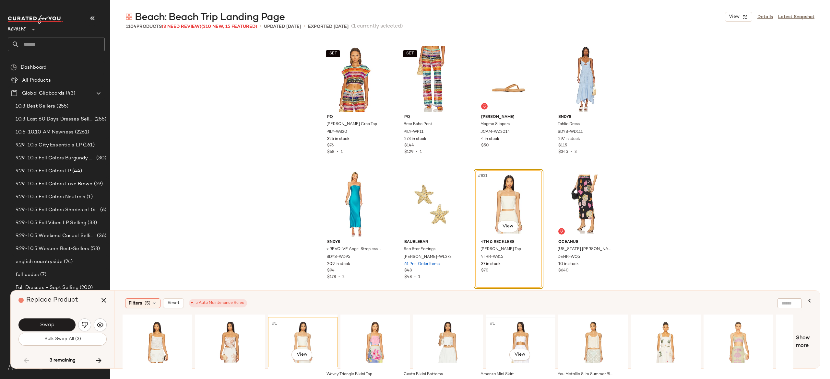
click at [519, 335] on div "#1 View" at bounding box center [520, 342] width 65 height 46
click at [60, 325] on button "Swap" at bounding box center [46, 325] width 57 height 13
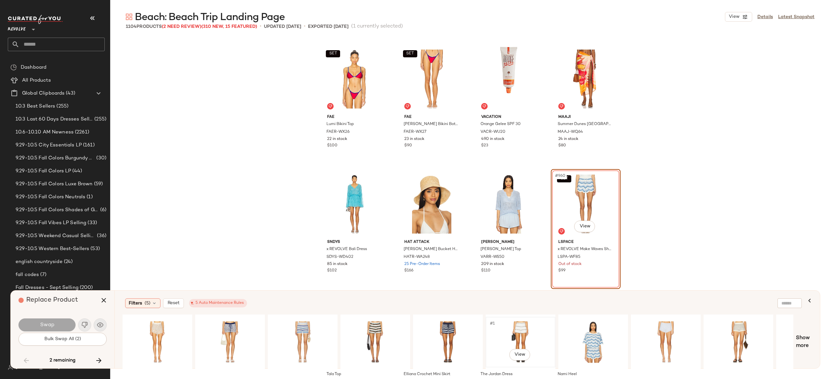
scroll to position [0, 69]
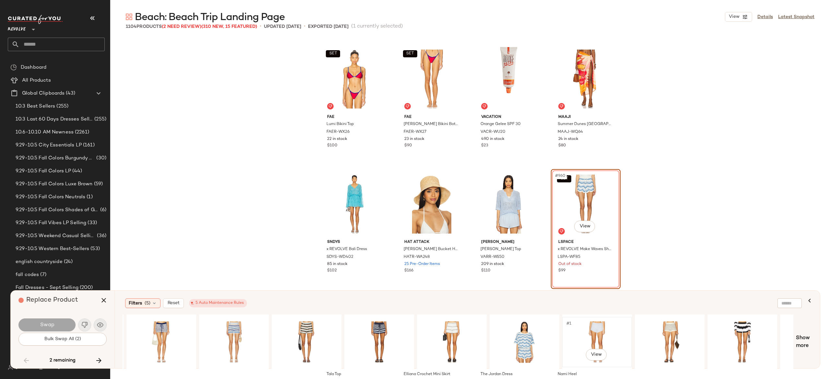
click at [594, 325] on div "#1 View" at bounding box center [596, 342] width 65 height 46
click at [64, 325] on button "Swap" at bounding box center [46, 325] width 57 height 13
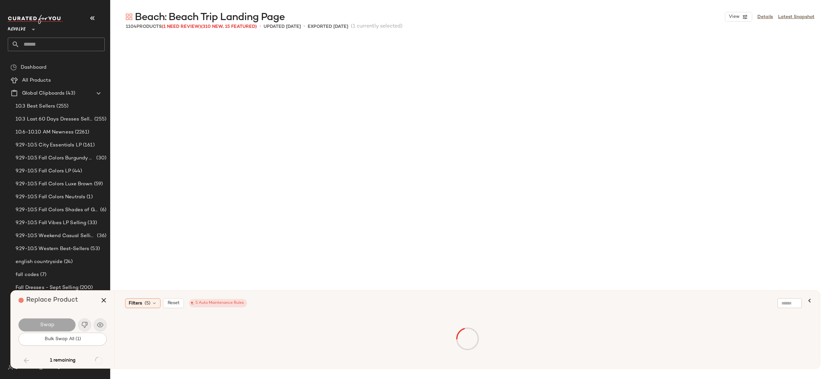
scroll to position [33908, 0]
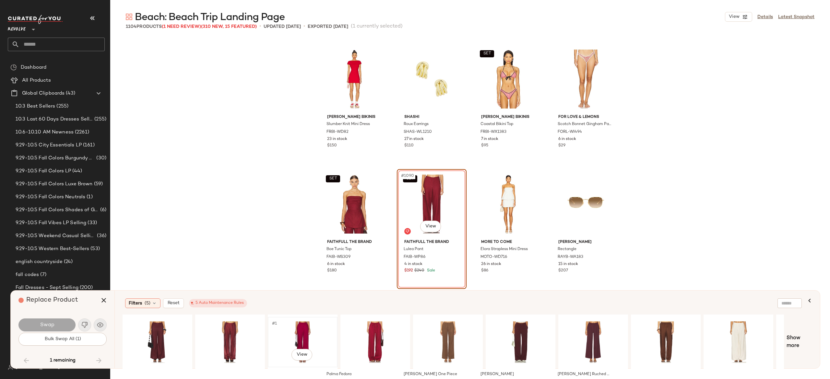
click at [303, 334] on div "#1 View" at bounding box center [302, 342] width 65 height 46
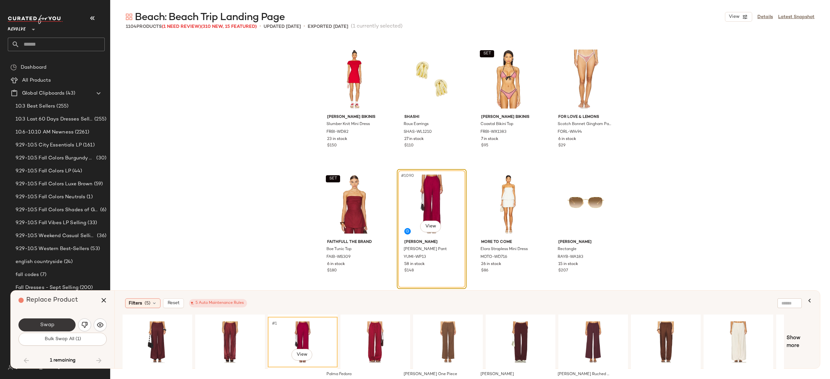
click at [62, 327] on button "Swap" at bounding box center [46, 325] width 57 height 13
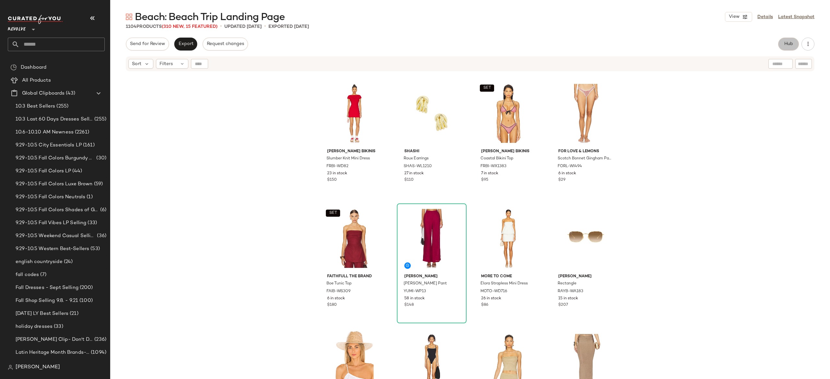
click at [784, 48] on button "Hub" at bounding box center [788, 44] width 21 height 13
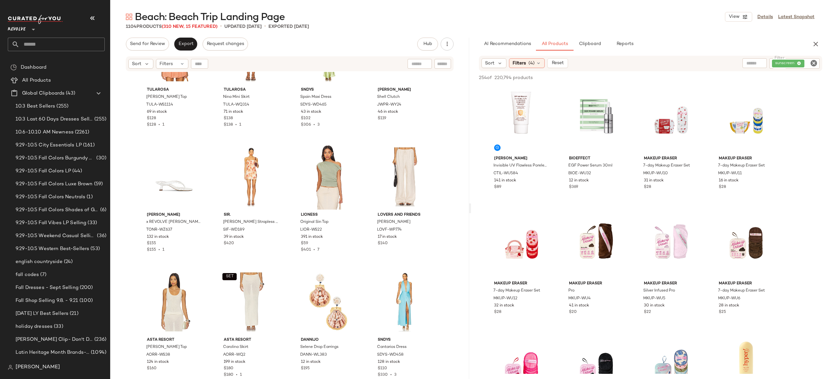
scroll to position [1564, 0]
